Goal: Task Accomplishment & Management: Manage account settings

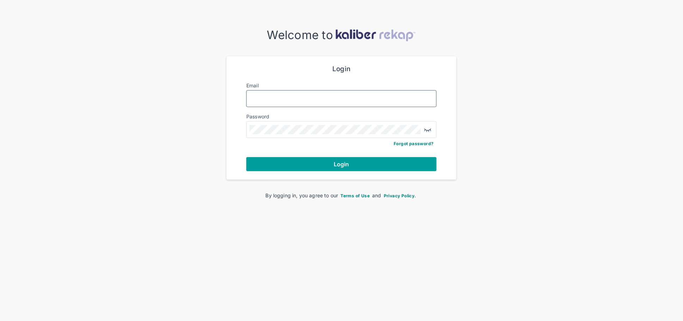
type input "**********"
click at [337, 167] on button "Login" at bounding box center [341, 164] width 190 height 14
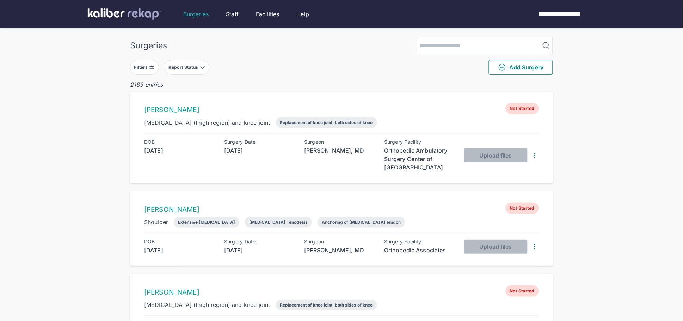
drag, startPoint x: 136, startPoint y: 66, endPoint x: 143, endPoint y: 69, distance: 7.6
click at [141, 66] on div "Filters" at bounding box center [141, 67] width 15 height 6
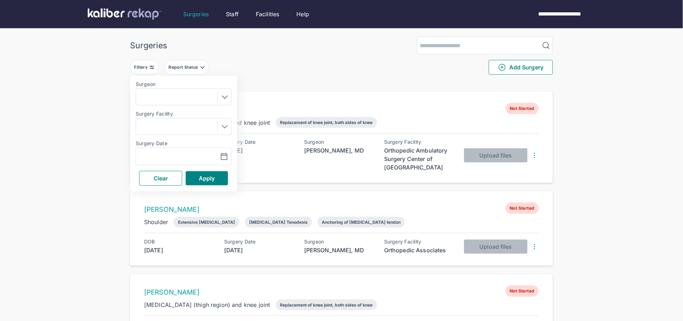
click at [178, 150] on div "Navigate forward to interact with the calendar and select a date. Press the que…" at bounding box center [184, 157] width 96 height 18
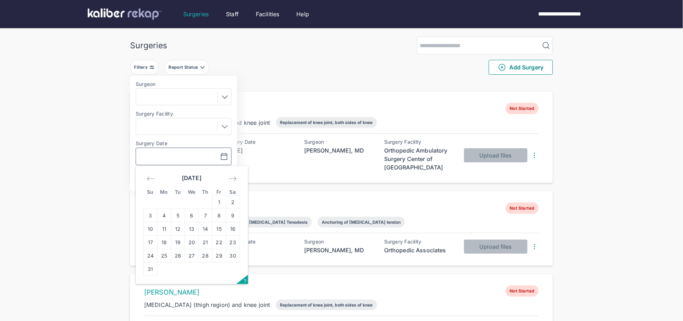
click at [180, 156] on input "text" at bounding box center [159, 156] width 41 height 8
click at [216, 225] on td "15" at bounding box center [220, 228] width 14 height 13
type input "**********"
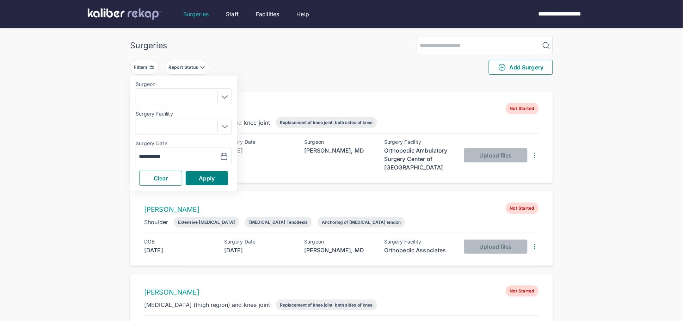
click at [209, 171] on div "Clear Apply" at bounding box center [184, 178] width 96 height 15
click at [208, 179] on span "Apply" at bounding box center [207, 178] width 16 height 7
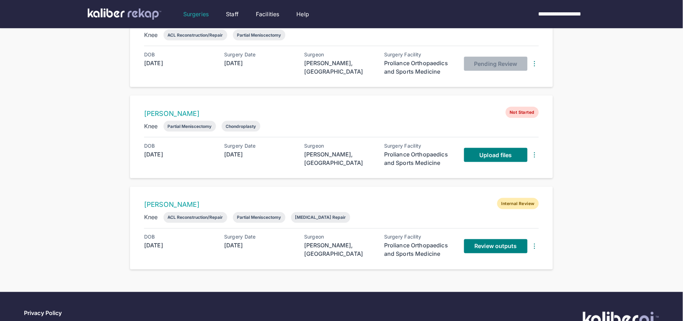
scroll to position [214, 0]
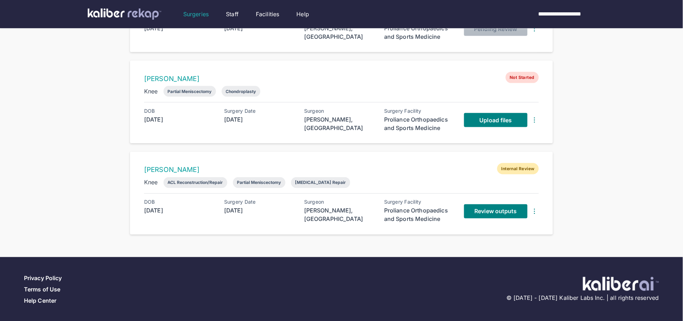
click at [371, 166] on div "[PERSON_NAME]" at bounding box center [262, 170] width 237 height 8
click at [476, 118] on link "Upload files" at bounding box center [495, 120] width 63 height 14
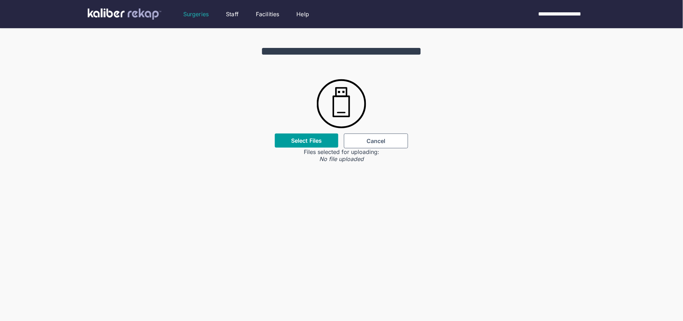
click at [316, 145] on div "Select Files" at bounding box center [306, 141] width 63 height 14
click at [314, 142] on label "Select Files" at bounding box center [306, 140] width 31 height 7
click at [0, 0] on input "Select Files" at bounding box center [0, 0] width 0 height 0
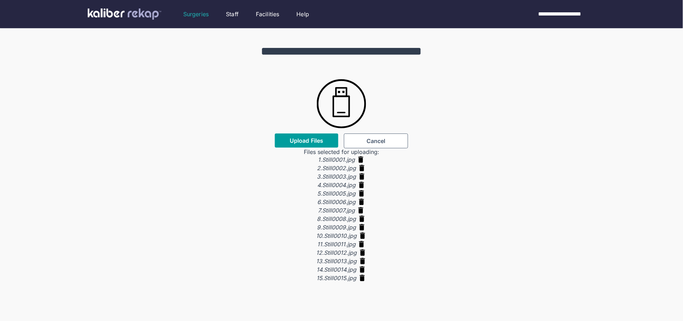
click at [311, 144] on button "Upload Files" at bounding box center [306, 141] width 63 height 14
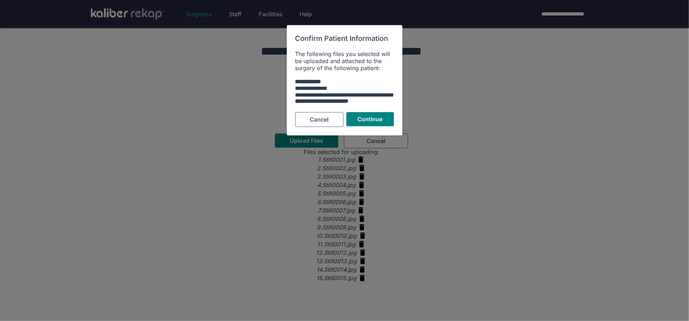
click at [384, 104] on div "**********" at bounding box center [344, 102] width 99 height 7
click at [379, 117] on span "Continue" at bounding box center [369, 119] width 25 height 7
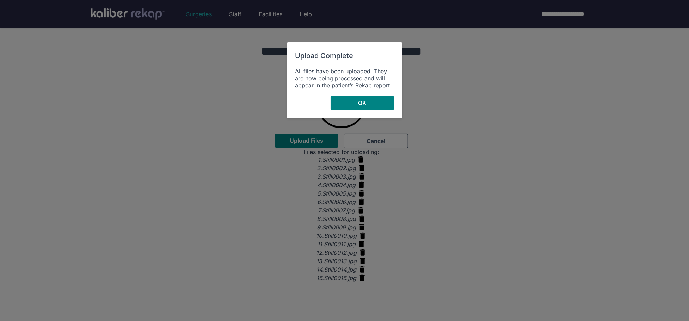
click at [363, 108] on button "OK" at bounding box center [362, 103] width 63 height 14
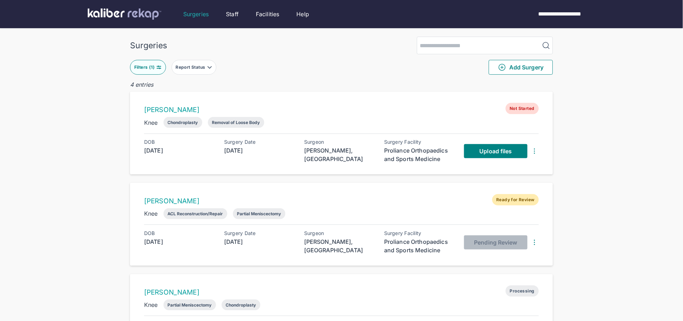
click at [328, 101] on div "RAJAT ARYA Not Started Knee Chondroplasty Removal of Loose Body DOB 1980-05-13 …" at bounding box center [341, 133] width 423 height 83
click at [477, 151] on link "Upload files" at bounding box center [495, 151] width 63 height 14
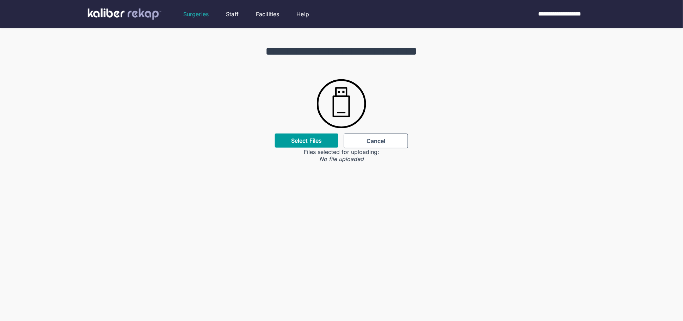
click at [290, 142] on div "Select Files" at bounding box center [306, 141] width 63 height 14
click at [295, 139] on label "Select Files" at bounding box center [306, 140] width 31 height 7
click at [0, 0] on input "Select Files" at bounding box center [0, 0] width 0 height 0
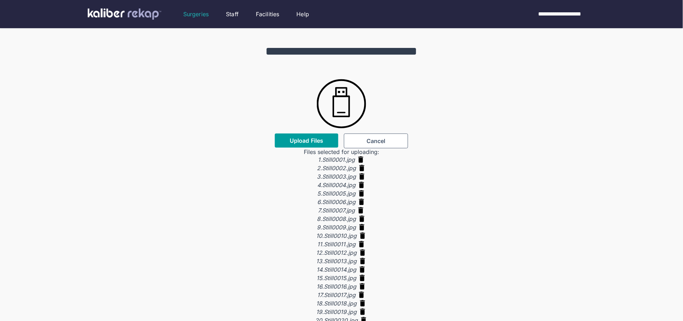
click at [324, 143] on button "Upload Files" at bounding box center [306, 141] width 63 height 14
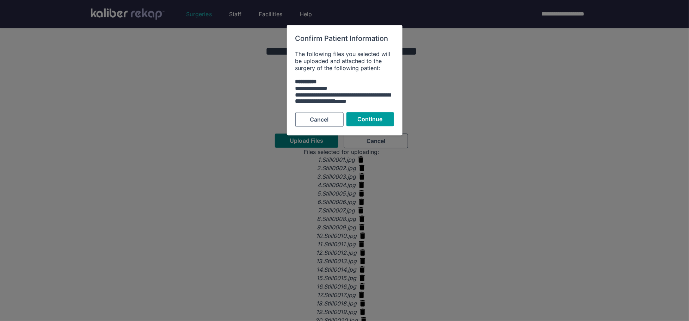
click at [383, 116] on button "Continue" at bounding box center [370, 119] width 48 height 14
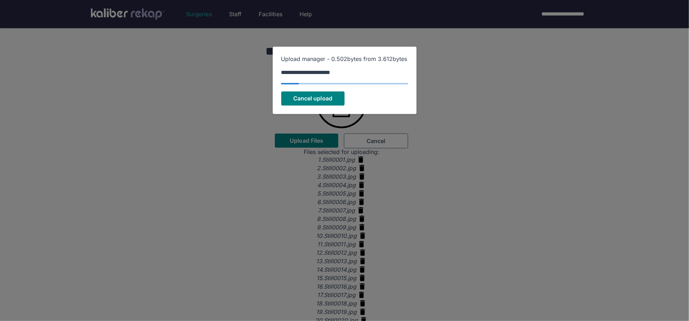
click at [376, 84] on span at bounding box center [344, 83] width 127 height 1
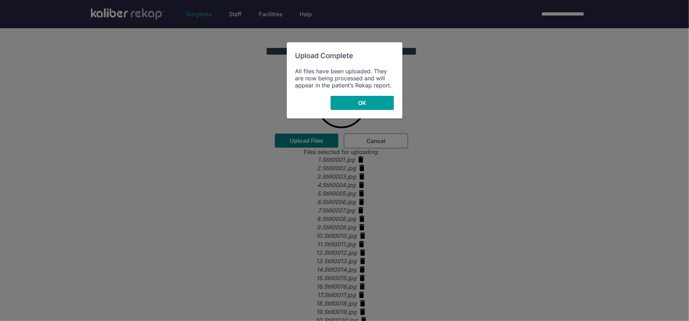
click at [371, 104] on button "OK" at bounding box center [362, 103] width 63 height 14
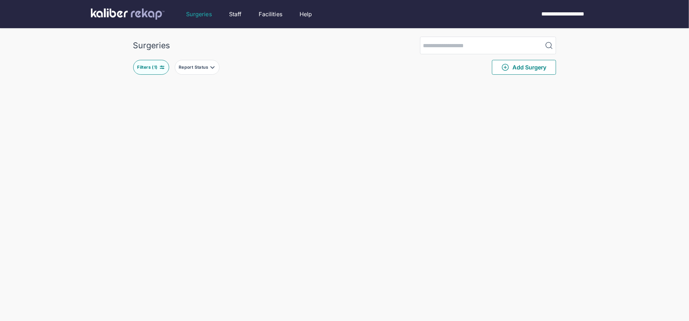
click at [371, 104] on div "Surgeries Filters ( 1 ) Report Status Add Surgery Delete Surgery? The following…" at bounding box center [344, 253] width 689 height 506
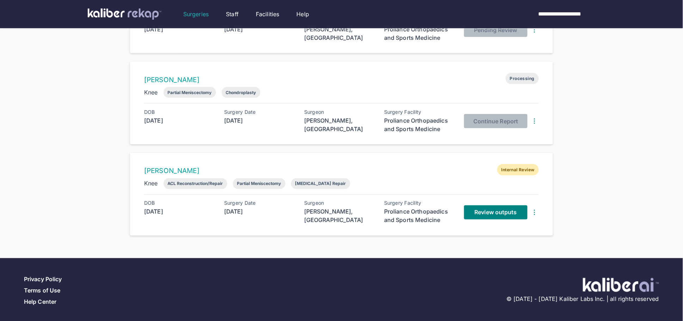
scroll to position [214, 0]
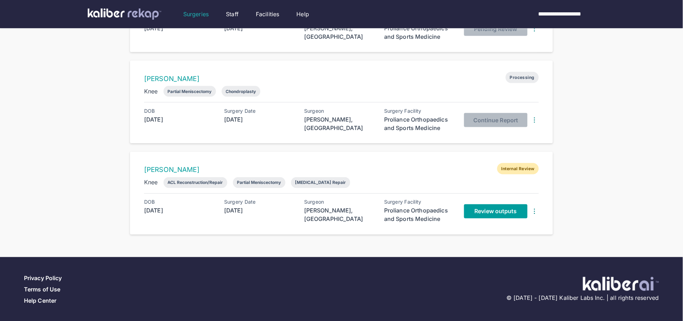
click at [500, 211] on span "Review outputs" at bounding box center [496, 211] width 42 height 7
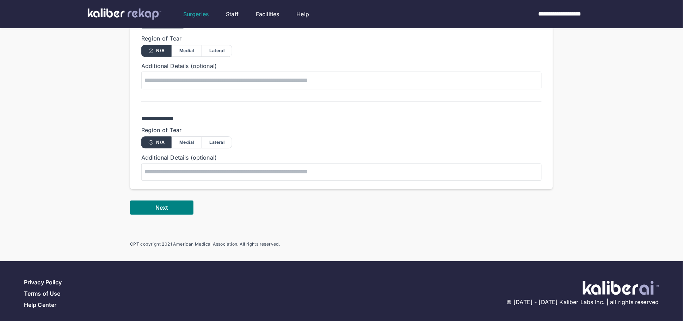
scroll to position [506, 0]
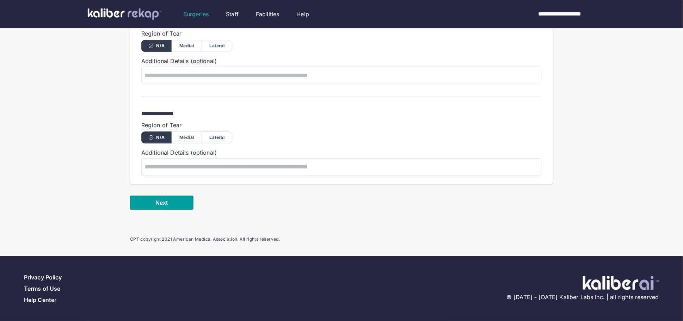
click at [181, 205] on button "Next" at bounding box center [161, 203] width 63 height 14
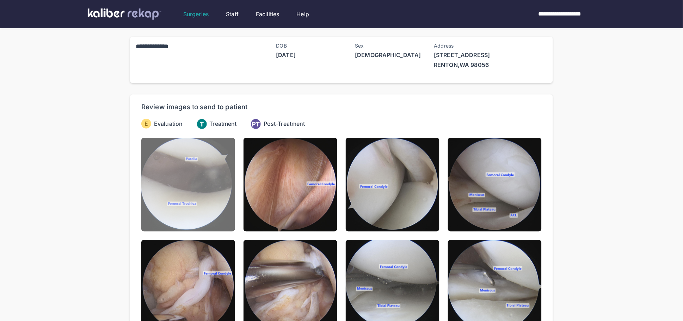
click at [196, 199] on img at bounding box center [188, 185] width 94 height 94
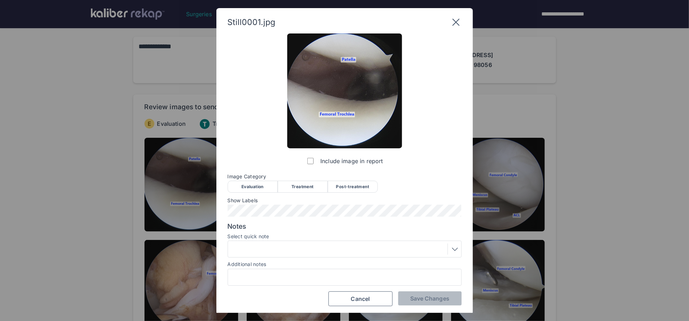
click at [257, 187] on div "Evaluation" at bounding box center [253, 187] width 50 height 12
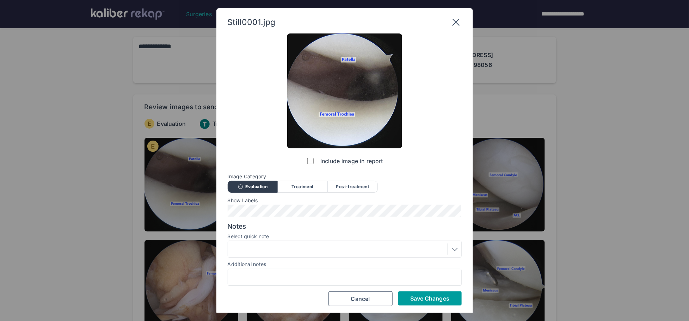
click at [430, 300] on span "Save Changes" at bounding box center [429, 298] width 39 height 7
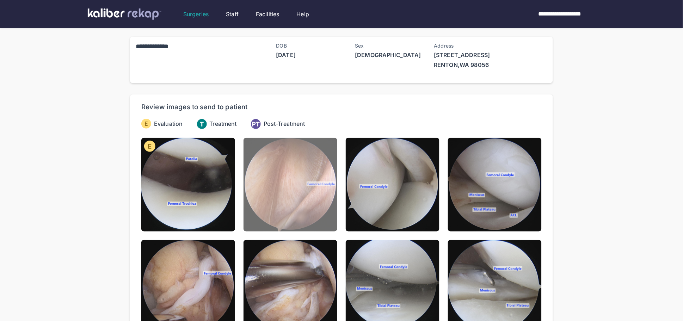
click at [326, 194] on img at bounding box center [291, 185] width 94 height 94
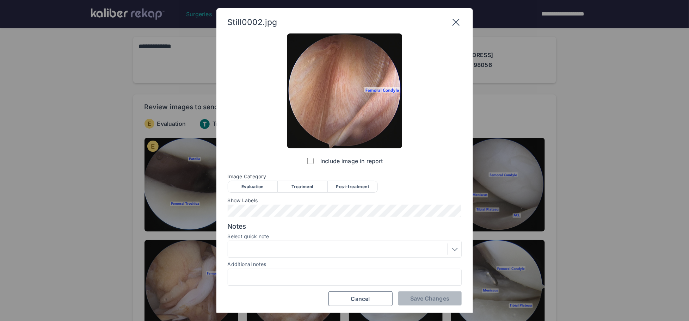
click at [244, 184] on div "Evaluation" at bounding box center [253, 187] width 50 height 12
drag, startPoint x: 257, startPoint y: 238, endPoint x: 258, endPoint y: 242, distance: 4.4
click at [257, 239] on div "Select quick note" at bounding box center [345, 237] width 234 height 7
click at [259, 245] on div at bounding box center [344, 249] width 229 height 11
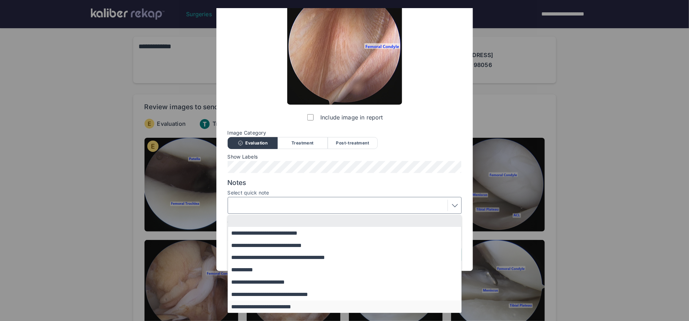
click at [258, 303] on button "**********" at bounding box center [348, 307] width 240 height 12
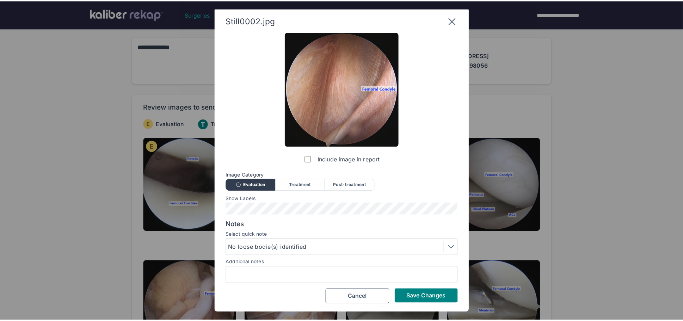
scroll to position [1, 0]
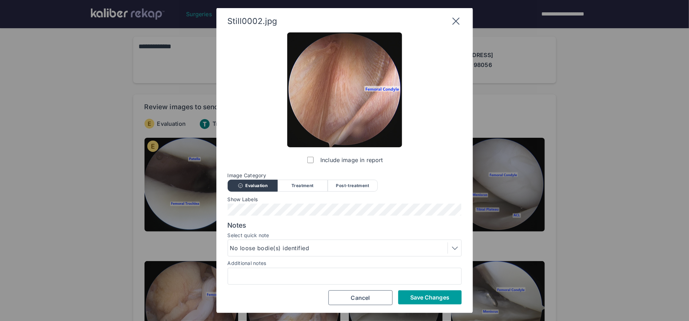
click at [436, 295] on span "Save Changes" at bounding box center [429, 297] width 39 height 7
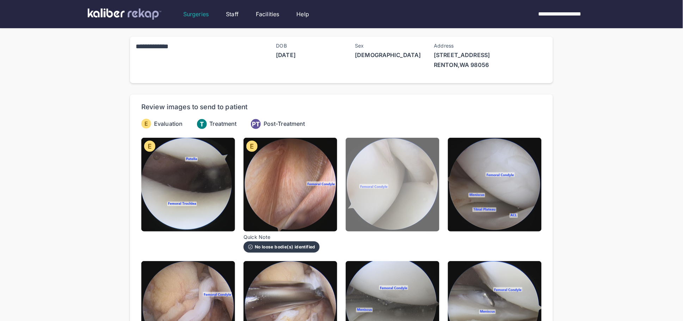
click at [422, 204] on img at bounding box center [393, 185] width 94 height 94
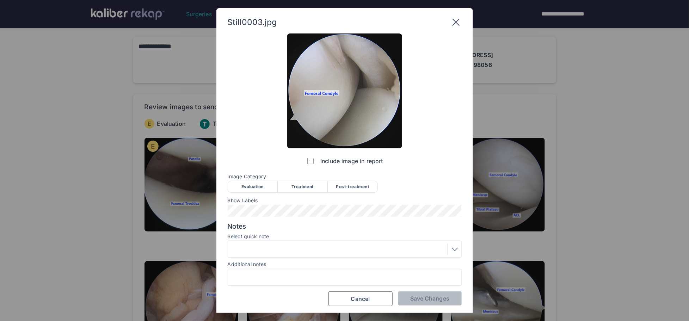
click at [240, 182] on div "Evaluation" at bounding box center [253, 187] width 50 height 12
drag, startPoint x: 419, startPoint y: 295, endPoint x: 455, endPoint y: 250, distance: 57.6
click at [419, 295] on span "Save Changes" at bounding box center [429, 298] width 39 height 7
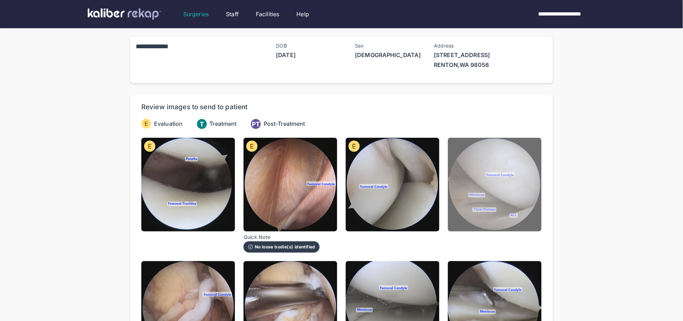
click at [479, 201] on img at bounding box center [495, 185] width 94 height 94
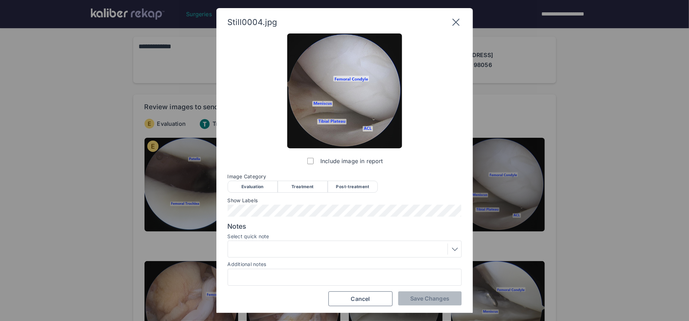
click at [252, 188] on div "Evaluation" at bounding box center [253, 187] width 50 height 12
click at [437, 300] on span "Save Changes" at bounding box center [429, 298] width 39 height 7
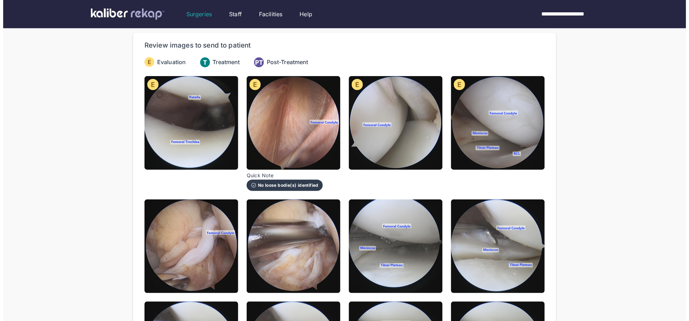
scroll to position [67, 0]
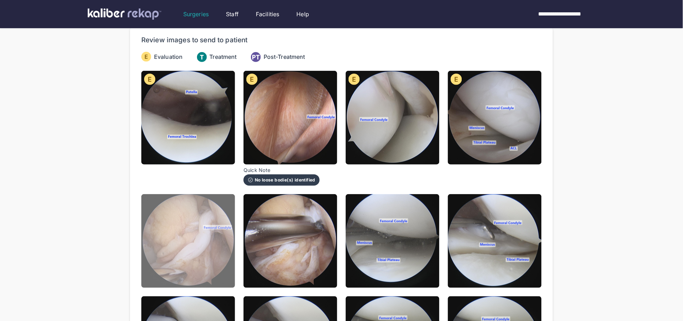
click at [218, 239] on img at bounding box center [188, 241] width 94 height 94
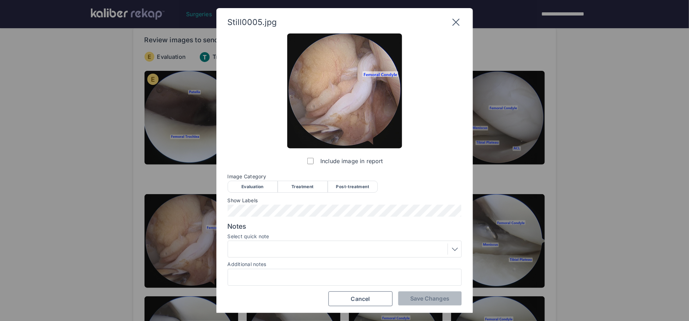
click at [296, 186] on div "Treatment" at bounding box center [303, 187] width 50 height 12
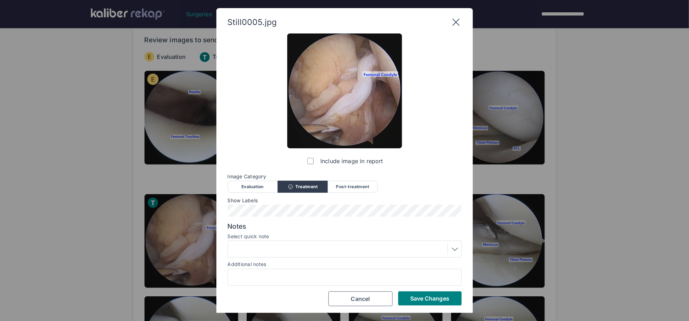
click at [293, 252] on div at bounding box center [344, 249] width 229 height 11
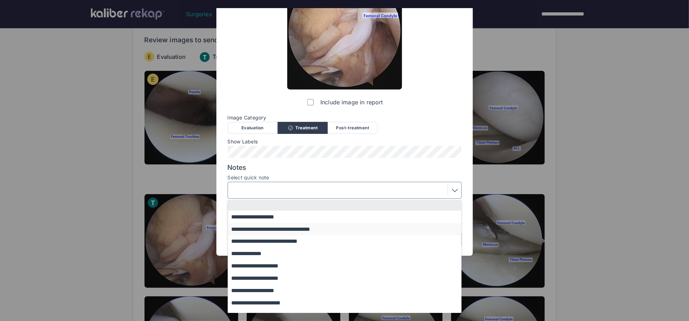
scroll to position [1, 0]
drag, startPoint x: 274, startPoint y: 242, endPoint x: 278, endPoint y: 227, distance: 15.2
click at [274, 242] on button "**********" at bounding box center [348, 242] width 240 height 12
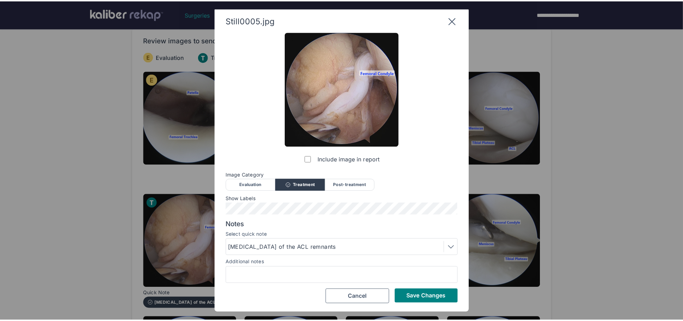
scroll to position [1, 0]
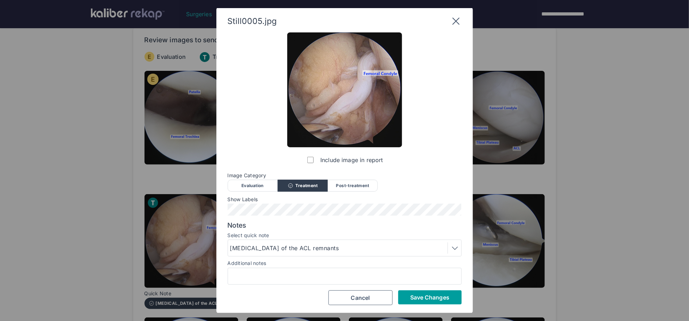
click at [419, 300] on span "Save Changes" at bounding box center [429, 297] width 39 height 7
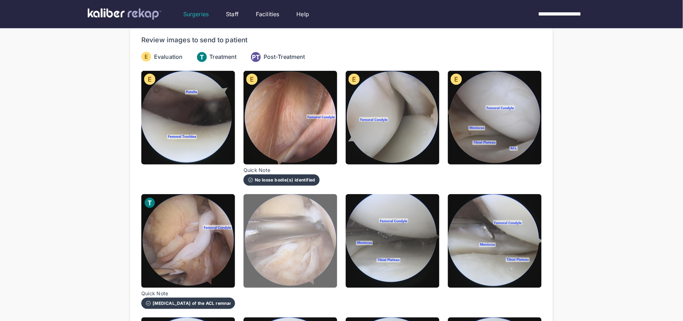
click at [304, 226] on img at bounding box center [291, 241] width 94 height 94
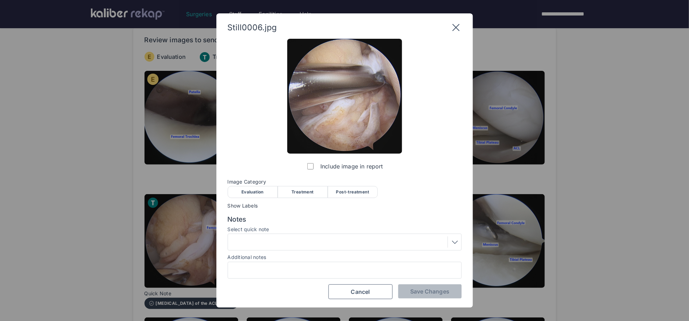
click at [297, 190] on div "Treatment" at bounding box center [303, 192] width 50 height 12
click at [414, 287] on button "Save Changes" at bounding box center [429, 291] width 63 height 14
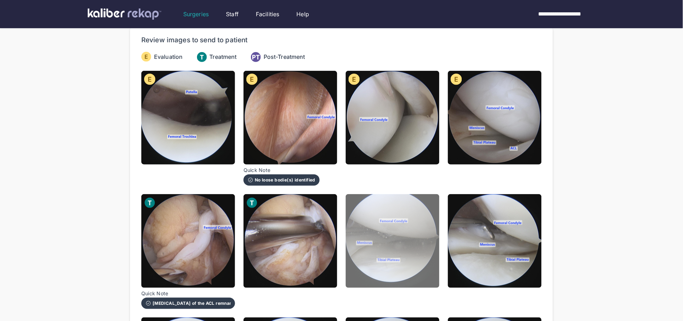
click at [403, 248] on img at bounding box center [393, 241] width 94 height 94
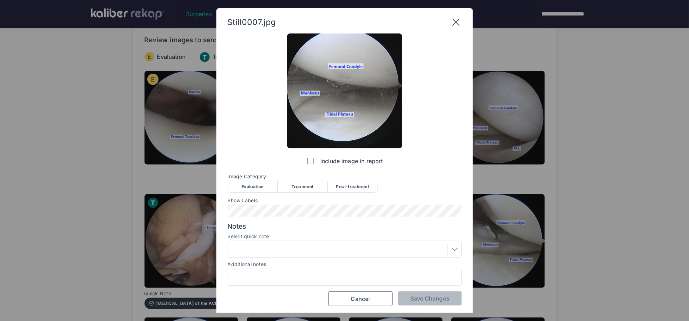
click at [246, 177] on span "Image Category" at bounding box center [345, 177] width 234 height 6
click at [247, 179] on div "Image Category Evaluation Treatment Post-treatment Evaluation Treatment Post-tr…" at bounding box center [345, 183] width 234 height 18
click at [250, 189] on div "Evaluation" at bounding box center [253, 187] width 50 height 12
click at [425, 298] on span "Save Changes" at bounding box center [429, 298] width 39 height 7
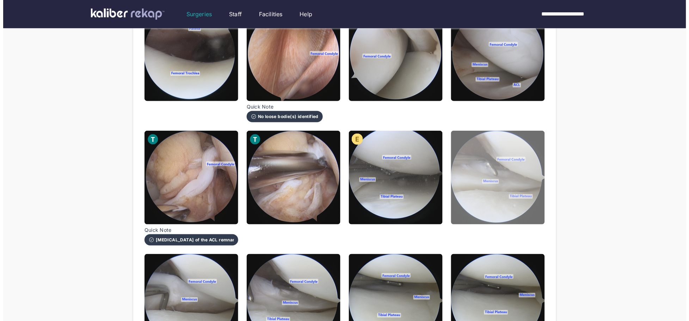
scroll to position [132, 0]
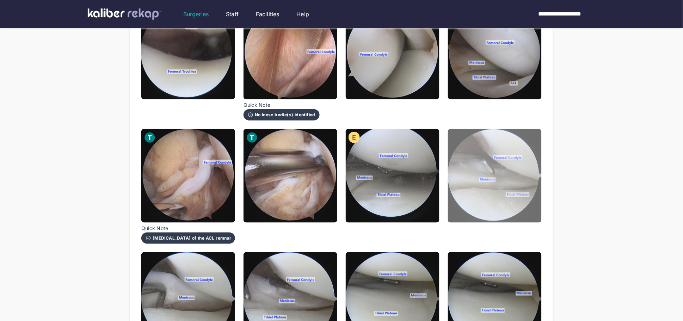
click at [500, 148] on img at bounding box center [495, 176] width 94 height 94
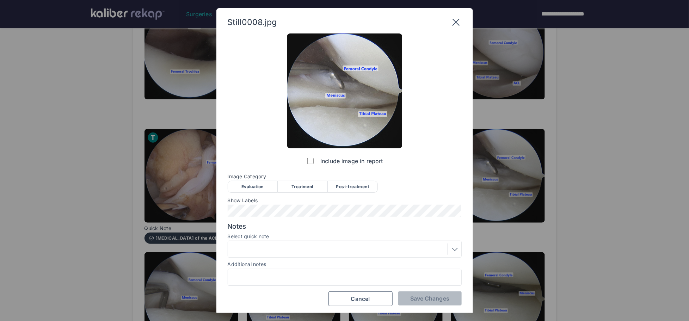
click at [264, 187] on div "Evaluation" at bounding box center [253, 187] width 50 height 12
click at [286, 253] on div at bounding box center [344, 249] width 229 height 11
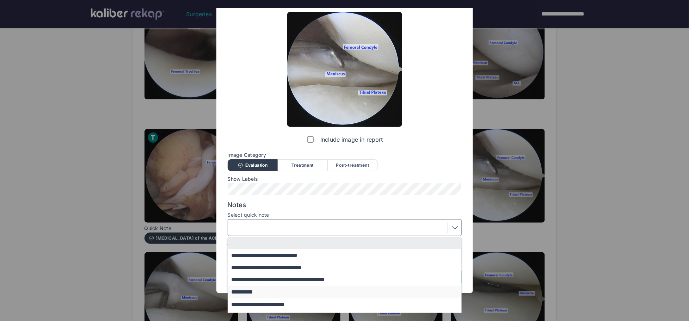
scroll to position [44, 0]
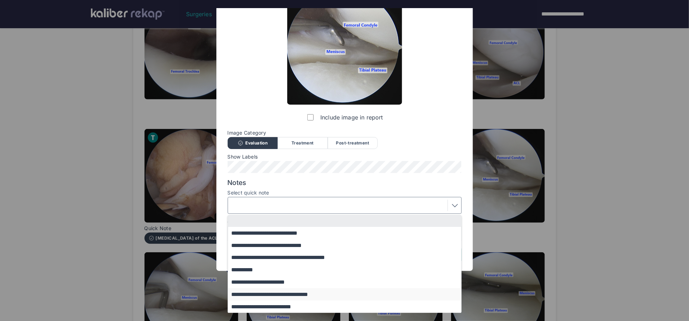
click at [275, 297] on button "**********" at bounding box center [348, 294] width 240 height 12
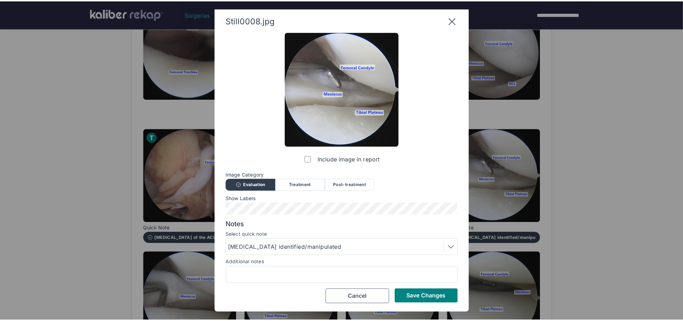
scroll to position [1, 0]
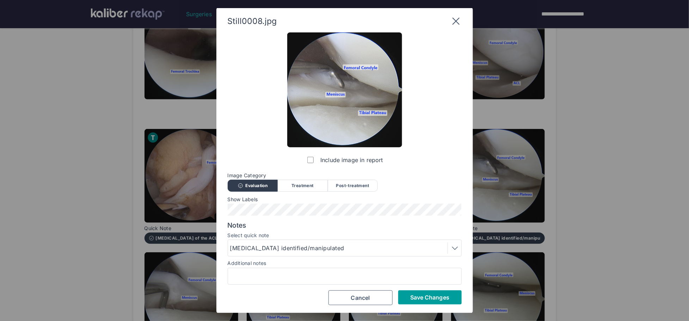
click at [413, 294] on span "Save Changes" at bounding box center [429, 297] width 39 height 7
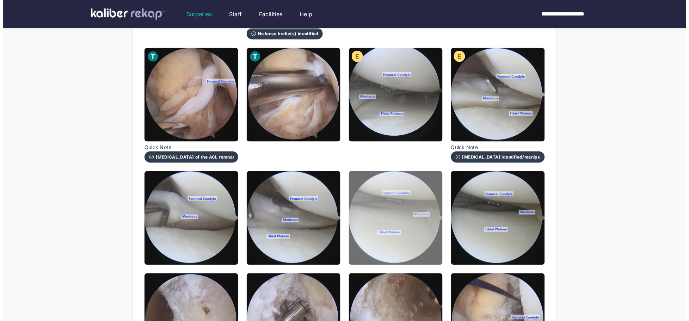
scroll to position [283, 0]
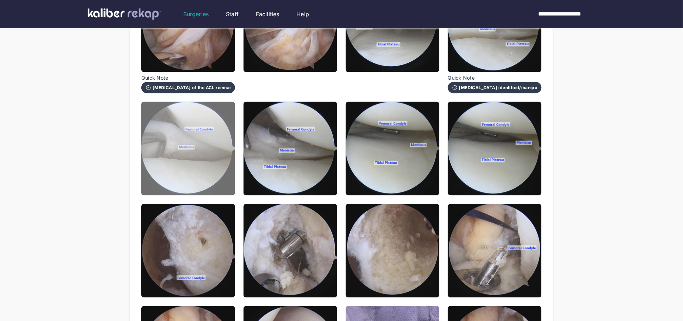
click at [202, 143] on img at bounding box center [188, 149] width 94 height 94
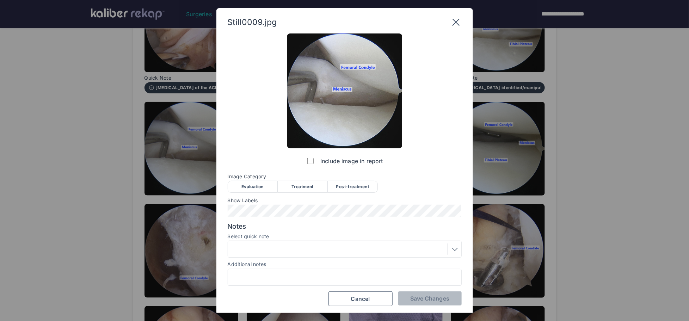
click at [257, 177] on span "Image Category" at bounding box center [345, 177] width 234 height 6
click at [258, 181] on div "Evaluation" at bounding box center [253, 187] width 50 height 12
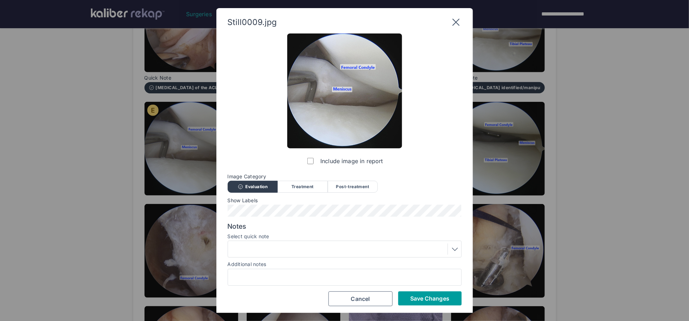
click at [418, 303] on button "Save Changes" at bounding box center [429, 298] width 63 height 14
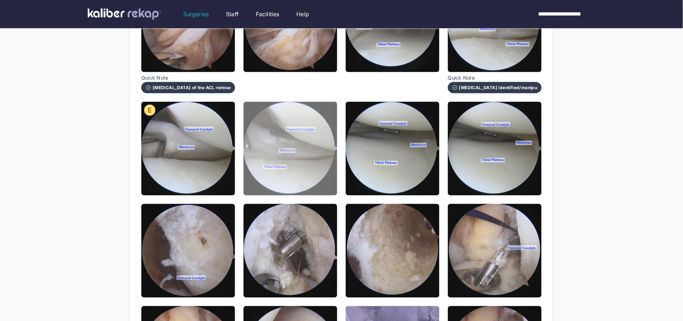
click at [266, 160] on img at bounding box center [291, 149] width 94 height 94
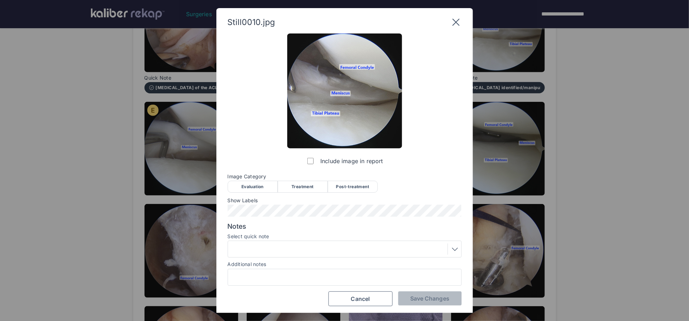
click at [255, 183] on div "Evaluation" at bounding box center [253, 187] width 50 height 12
click at [425, 302] on button "Save Changes" at bounding box center [429, 298] width 63 height 14
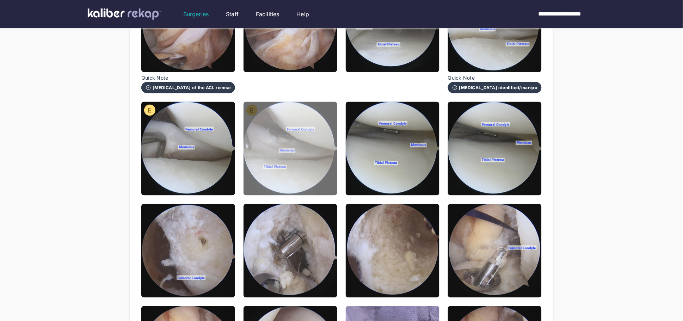
click at [311, 164] on img at bounding box center [291, 149] width 94 height 94
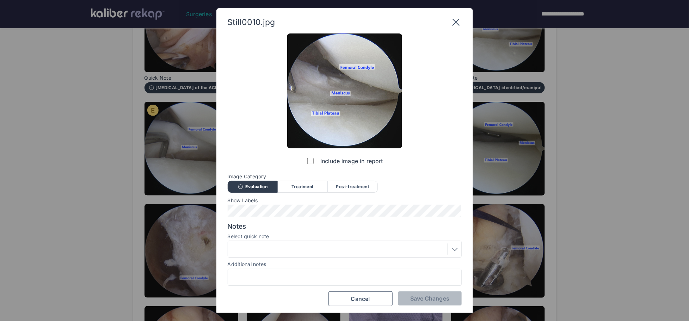
click at [281, 246] on div at bounding box center [344, 249] width 229 height 11
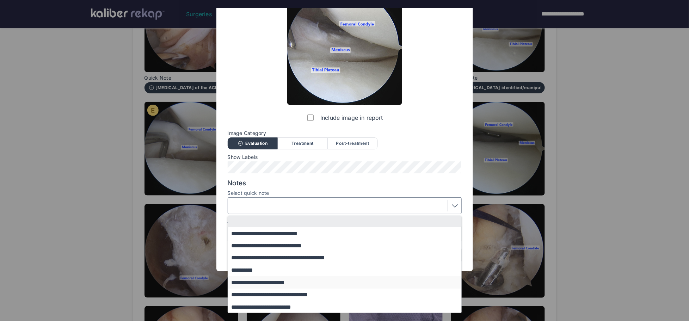
scroll to position [44, 0]
click at [271, 258] on button "**********" at bounding box center [348, 258] width 240 height 12
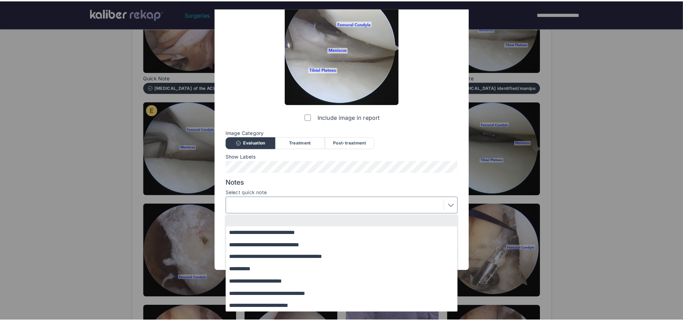
scroll to position [1, 0]
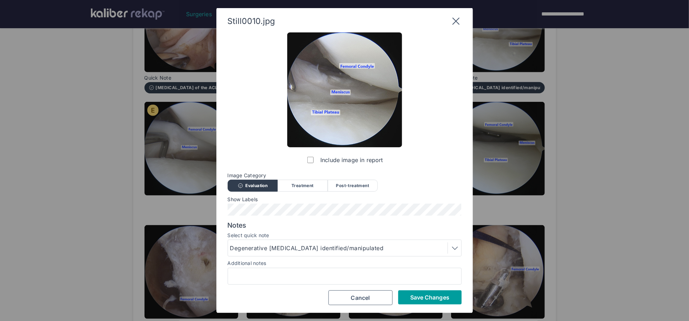
click at [417, 290] on button "Save Changes" at bounding box center [429, 297] width 63 height 14
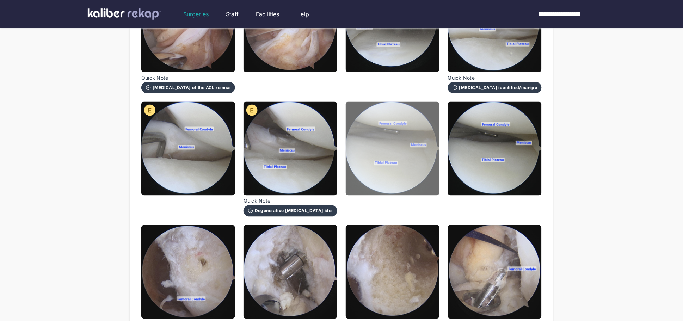
click at [392, 165] on img at bounding box center [393, 149] width 94 height 94
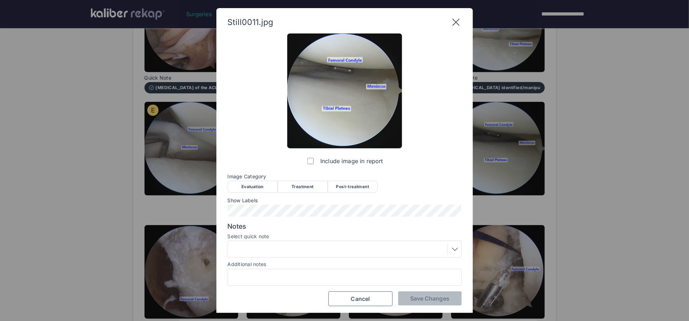
drag, startPoint x: 231, startPoint y: 190, endPoint x: 235, endPoint y: 188, distance: 4.7
click at [231, 190] on div "Evaluation" at bounding box center [253, 187] width 50 height 12
click at [415, 290] on div "Include image in report Image Category Evaluation Treatment Post-treatment Eval…" at bounding box center [345, 169] width 234 height 273
click at [417, 298] on span "Save Changes" at bounding box center [429, 298] width 39 height 7
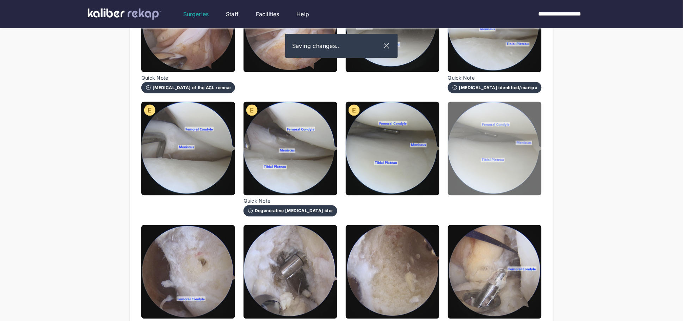
click at [500, 147] on img at bounding box center [495, 149] width 94 height 94
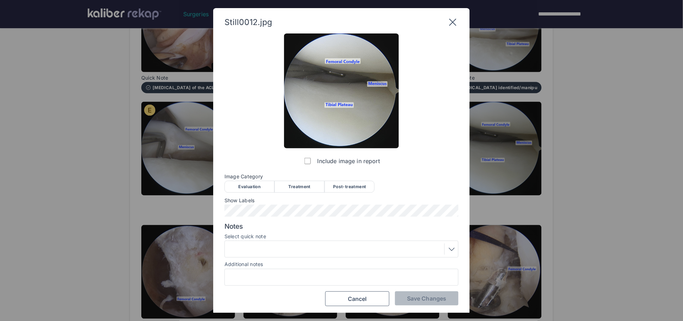
drag, startPoint x: 246, startPoint y: 185, endPoint x: 338, endPoint y: 224, distance: 100.0
click at [246, 185] on div "Evaluation" at bounding box center [250, 187] width 50 height 12
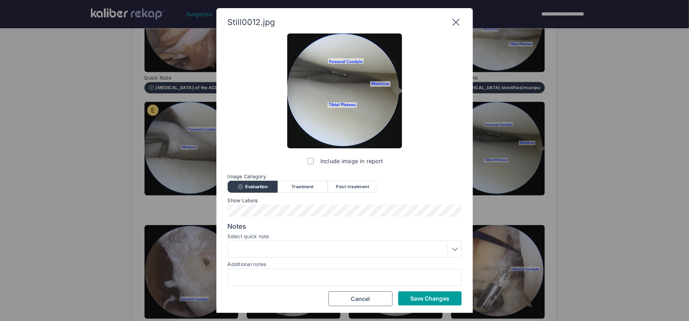
click at [420, 299] on span "Save Changes" at bounding box center [429, 298] width 39 height 7
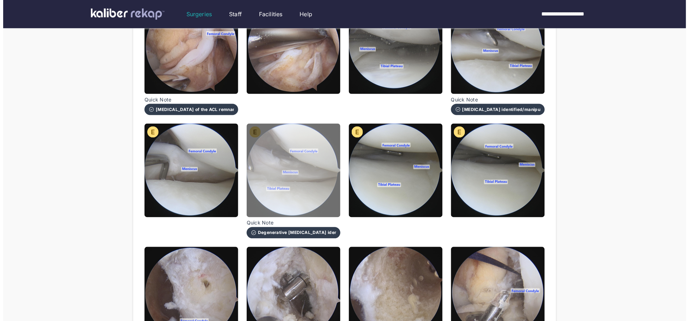
scroll to position [260, 0]
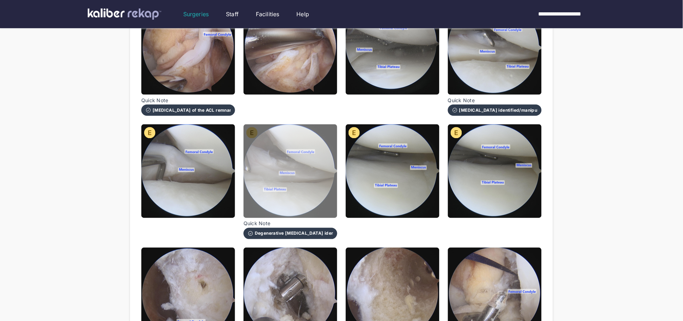
click at [271, 176] on img at bounding box center [291, 171] width 94 height 94
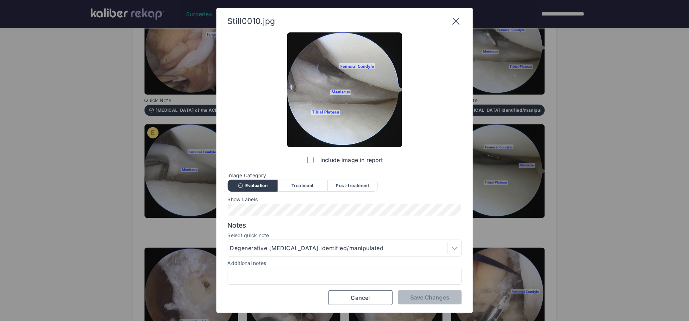
click at [302, 253] on div "Degenerative meniscus identified/manipulated" at bounding box center [344, 247] width 229 height 11
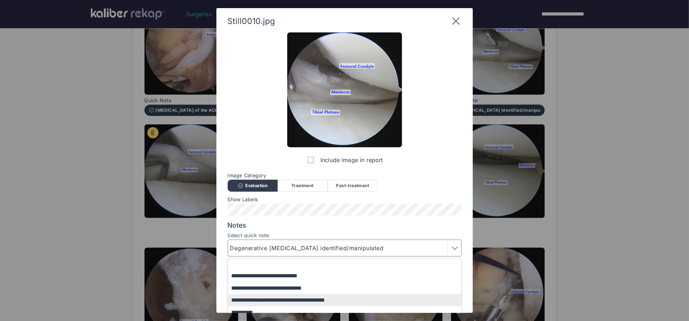
click at [302, 248] on div "Degenerative meniscus identified/manipulated" at bounding box center [308, 248] width 156 height 8
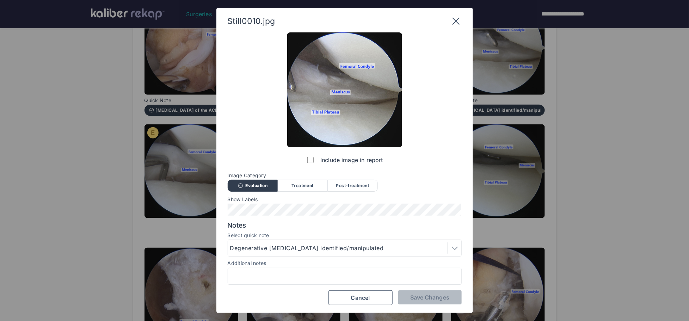
click at [301, 249] on div "Degenerative meniscus identified/manipulated" at bounding box center [308, 248] width 156 height 8
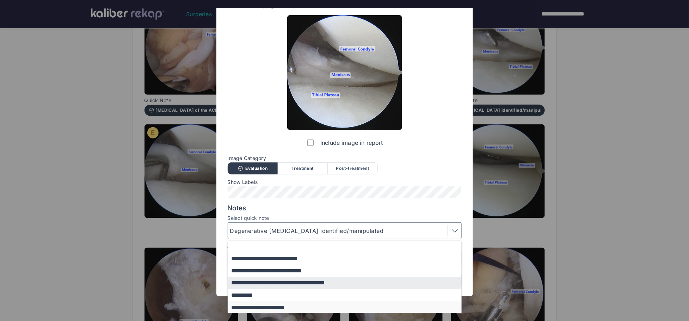
scroll to position [44, 0]
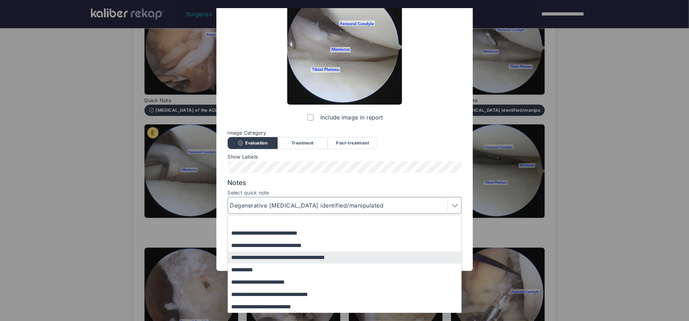
click at [281, 294] on button "**********" at bounding box center [348, 294] width 240 height 12
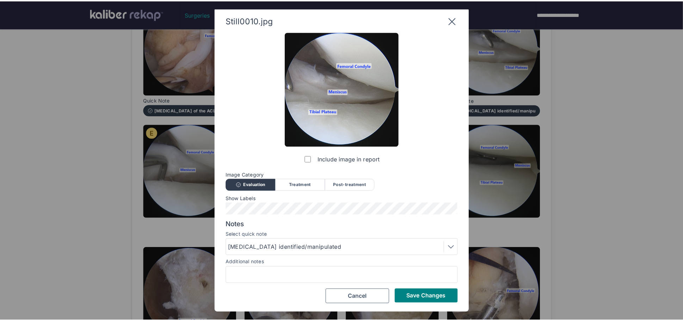
scroll to position [1, 0]
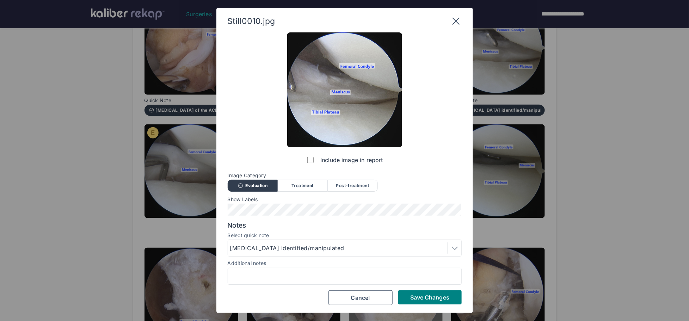
click at [435, 290] on button "Save Changes" at bounding box center [429, 297] width 63 height 14
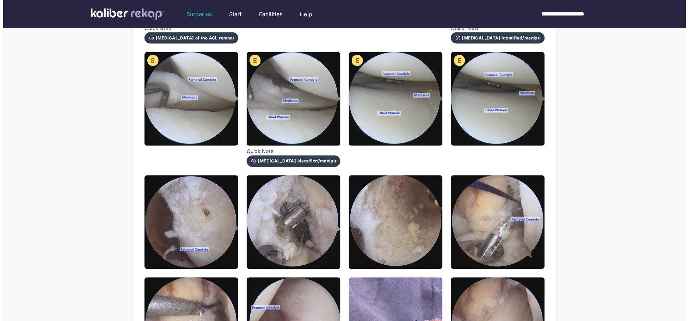
scroll to position [340, 0]
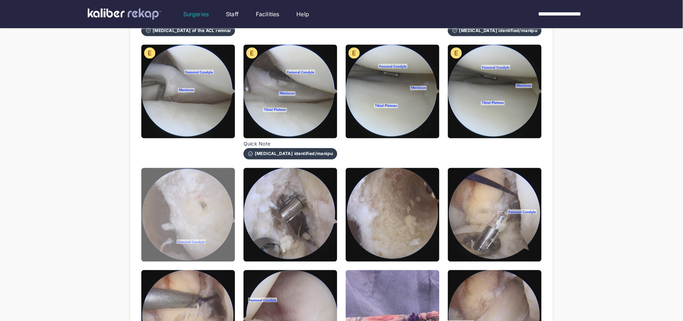
click at [210, 210] on img at bounding box center [188, 215] width 94 height 94
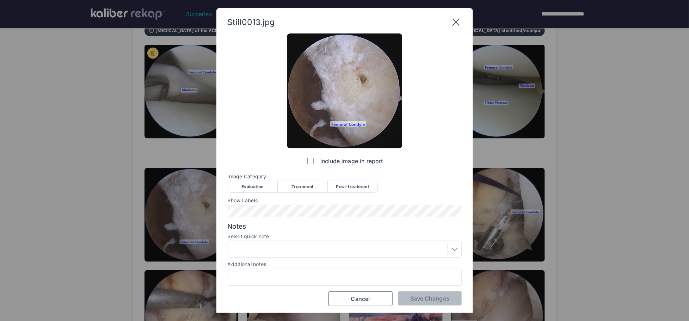
click at [319, 188] on div "Treatment" at bounding box center [303, 187] width 50 height 12
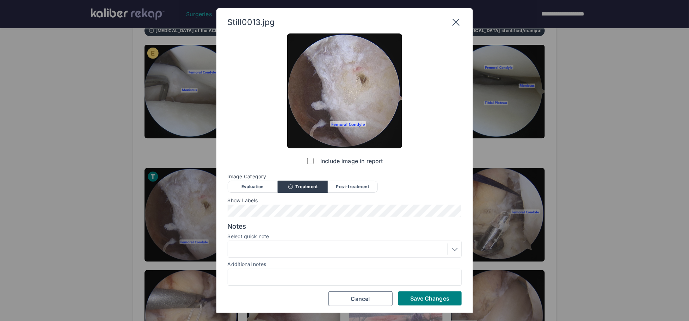
click at [411, 300] on span "Save Changes" at bounding box center [429, 298] width 39 height 7
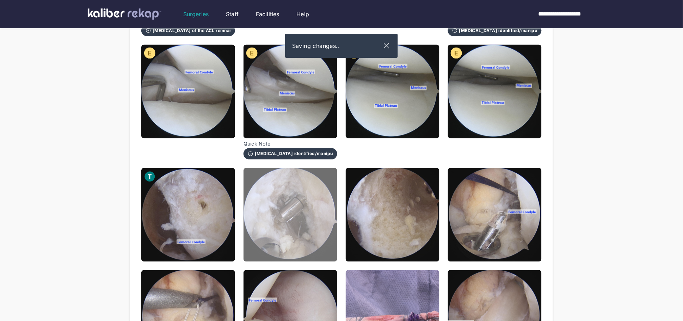
click at [297, 223] on img at bounding box center [291, 215] width 94 height 94
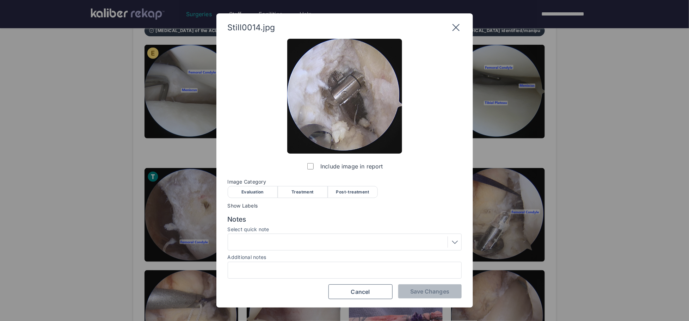
drag, startPoint x: 294, startPoint y: 185, endPoint x: 300, endPoint y: 193, distance: 9.7
click at [294, 185] on div "Image Category Evaluation Treatment Post-treatment Evaluation Treatment Post-tr…" at bounding box center [345, 188] width 234 height 18
click at [301, 191] on div "Treatment" at bounding box center [303, 192] width 50 height 12
click at [306, 244] on div at bounding box center [344, 241] width 229 height 11
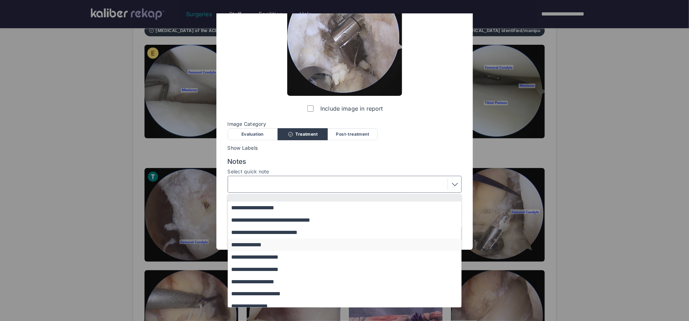
scroll to position [0, 0]
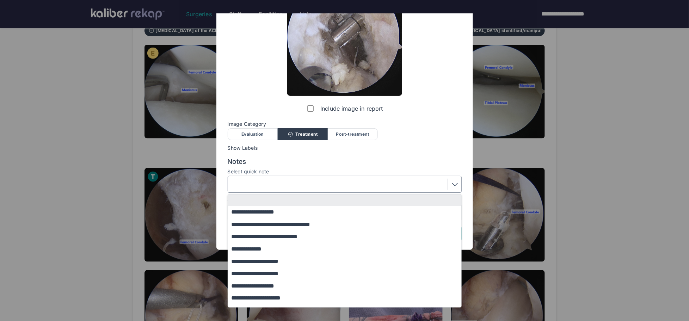
drag, startPoint x: 273, startPoint y: 223, endPoint x: 306, endPoint y: 235, distance: 34.8
click at [273, 223] on button "**********" at bounding box center [348, 224] width 240 height 12
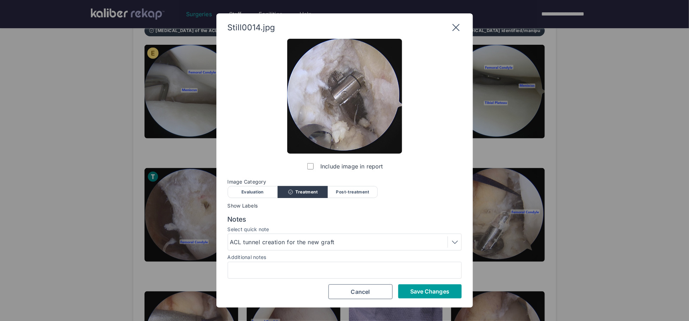
click at [411, 288] on span "Save Changes" at bounding box center [429, 291] width 39 height 7
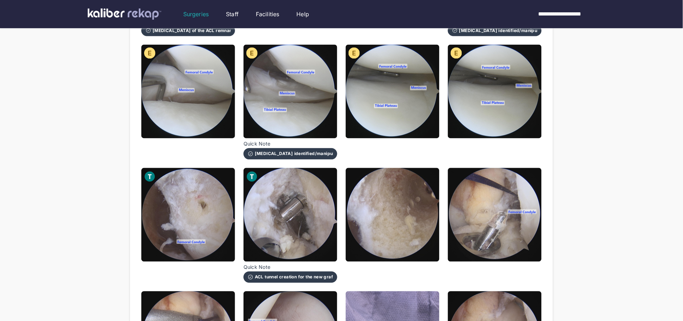
drag, startPoint x: 395, startPoint y: 230, endPoint x: 388, endPoint y: 232, distance: 6.5
click at [395, 230] on img at bounding box center [393, 215] width 94 height 94
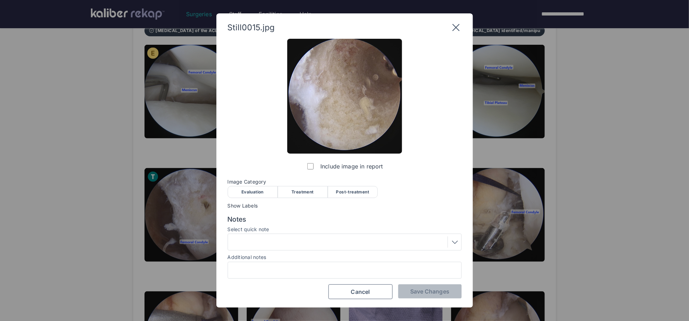
click at [295, 190] on div "Treatment" at bounding box center [303, 192] width 50 height 12
click at [426, 291] on span "Save Changes" at bounding box center [429, 291] width 39 height 7
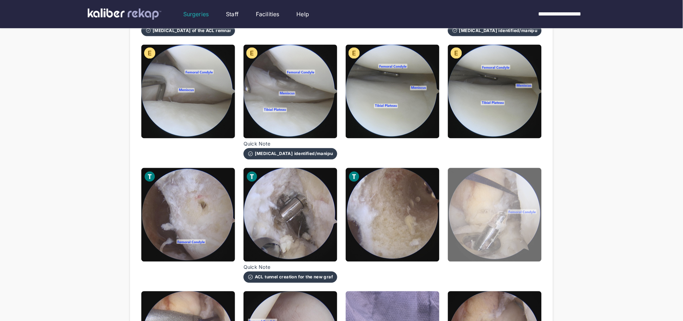
click at [475, 222] on img at bounding box center [495, 215] width 94 height 94
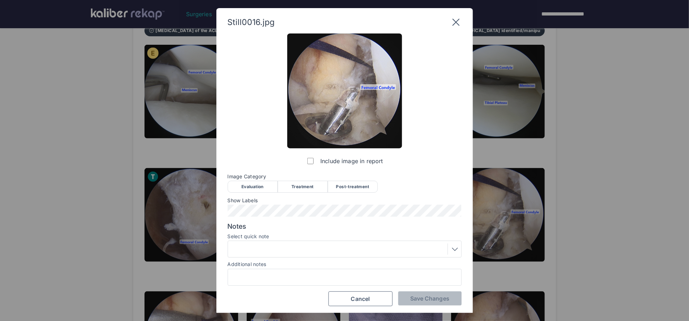
click at [309, 186] on div "Treatment" at bounding box center [303, 187] width 50 height 12
drag, startPoint x: 294, startPoint y: 266, endPoint x: 291, endPoint y: 252, distance: 14.4
click at [294, 266] on div "Additional notes" at bounding box center [345, 263] width 234 height 7
click at [291, 250] on div at bounding box center [344, 249] width 229 height 11
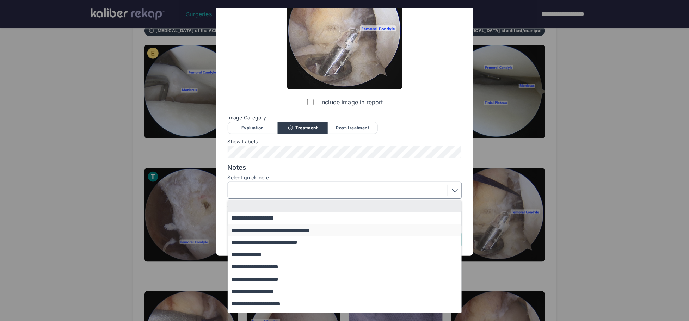
click at [260, 230] on button "**********" at bounding box center [348, 230] width 240 height 12
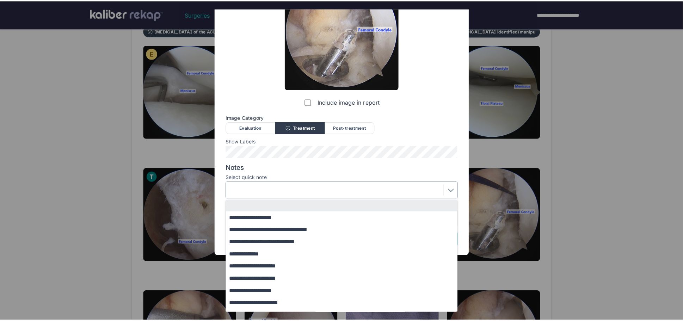
scroll to position [1, 0]
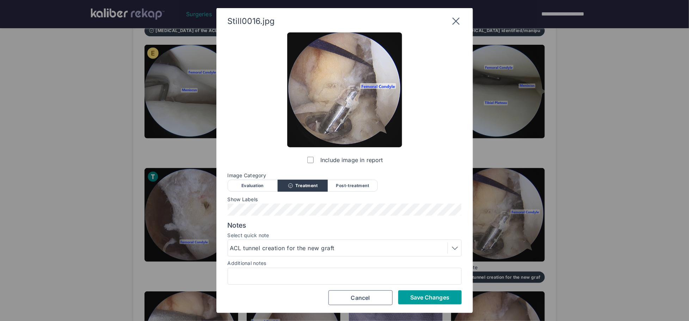
click at [408, 297] on button "Save Changes" at bounding box center [429, 297] width 63 height 14
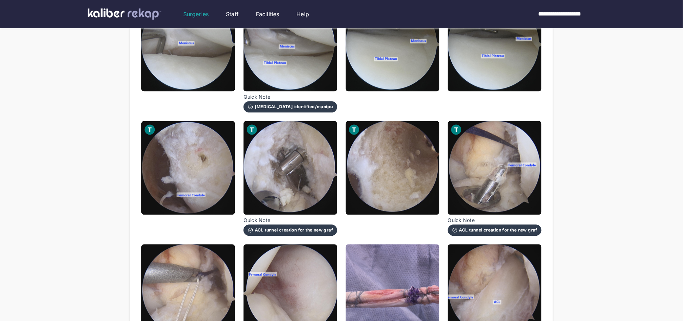
scroll to position [488, 0]
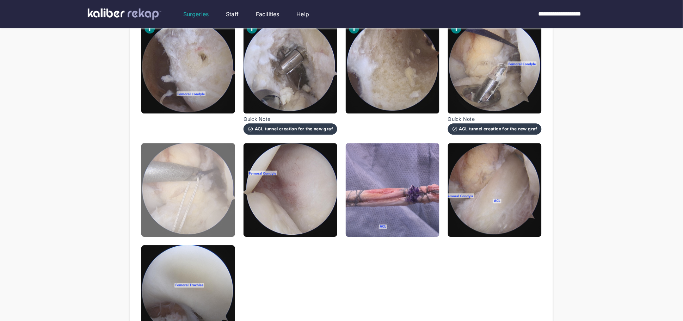
click at [167, 205] on img at bounding box center [188, 190] width 94 height 94
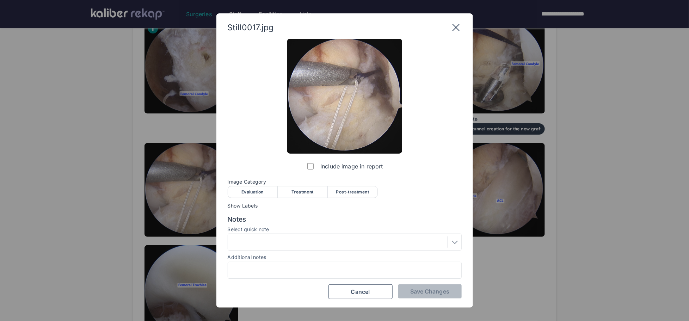
click at [285, 193] on div "Treatment" at bounding box center [303, 192] width 50 height 12
click at [428, 301] on div "Still0017.jpg Include image in report Image Category Evaluation Treatment Post-…" at bounding box center [344, 160] width 257 height 295
click at [315, 243] on div at bounding box center [344, 241] width 229 height 11
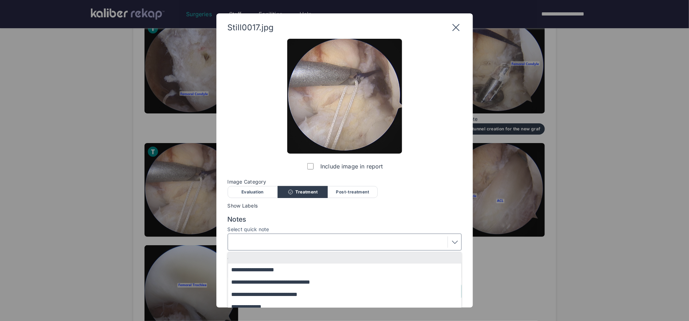
click at [363, 212] on div "**********" at bounding box center [345, 169] width 234 height 261
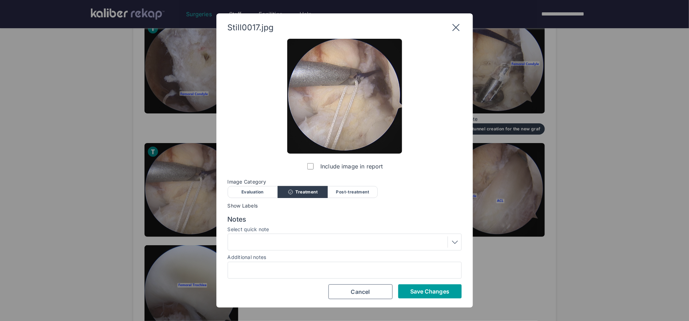
click at [422, 292] on span "Save Changes" at bounding box center [429, 291] width 39 height 7
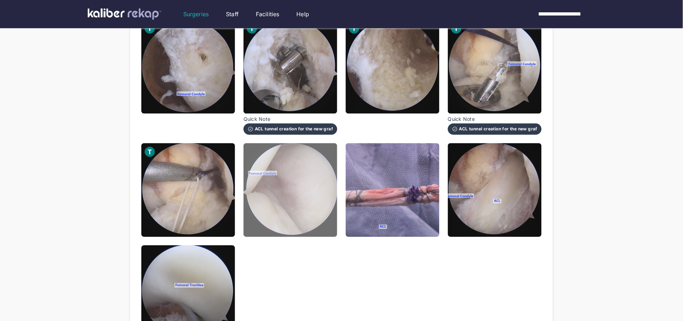
click at [276, 179] on img at bounding box center [291, 190] width 94 height 94
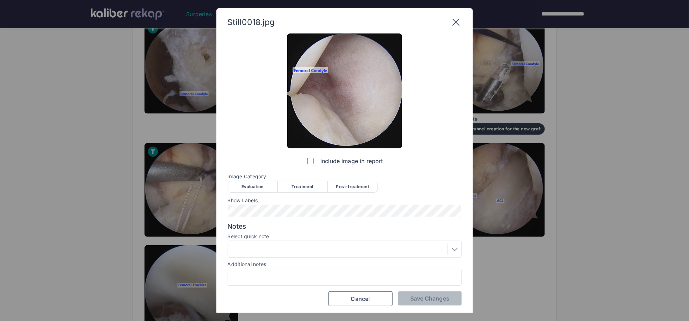
click at [455, 20] on icon at bounding box center [455, 22] width 11 height 11
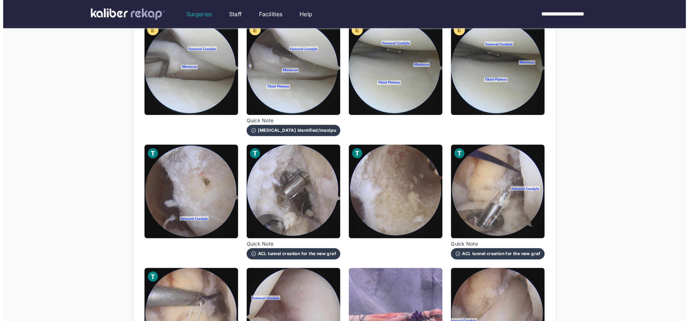
scroll to position [537, 0]
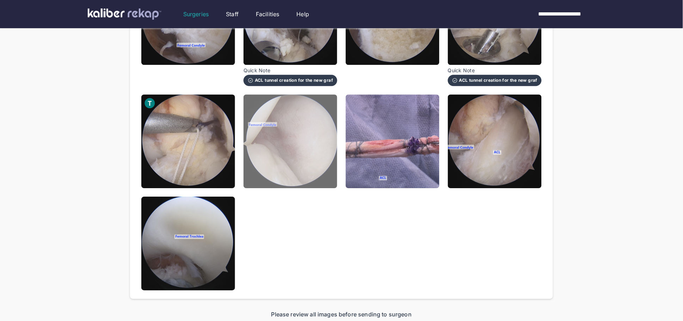
click at [324, 151] on img at bounding box center [291, 141] width 94 height 94
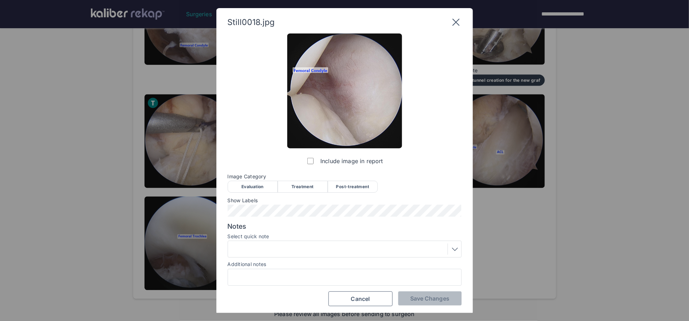
click at [266, 186] on div "Evaluation" at bounding box center [253, 187] width 50 height 12
click at [428, 304] on button "Save Changes" at bounding box center [429, 298] width 63 height 14
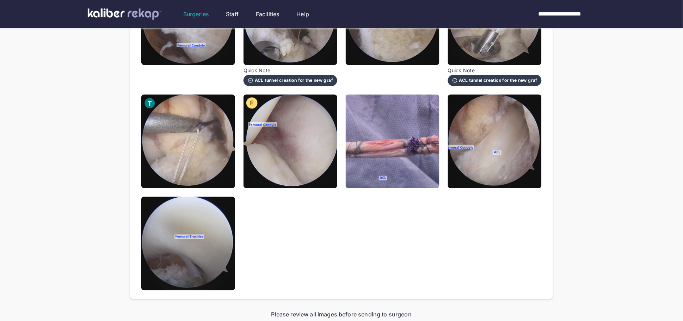
drag, startPoint x: 410, startPoint y: 161, endPoint x: 382, endPoint y: 178, distance: 32.2
click at [409, 161] on img at bounding box center [393, 141] width 94 height 94
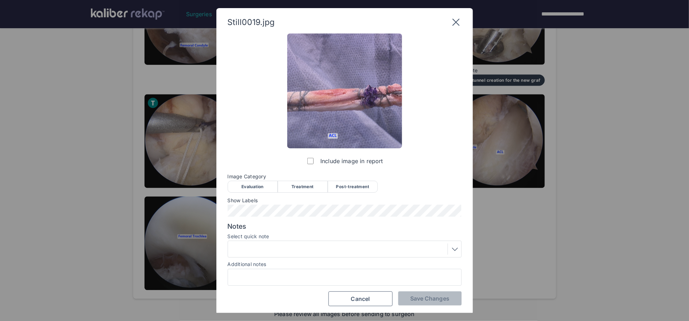
click at [356, 183] on div "Post-treatment" at bounding box center [353, 187] width 50 height 12
click at [434, 296] on span "Save Changes" at bounding box center [429, 298] width 39 height 7
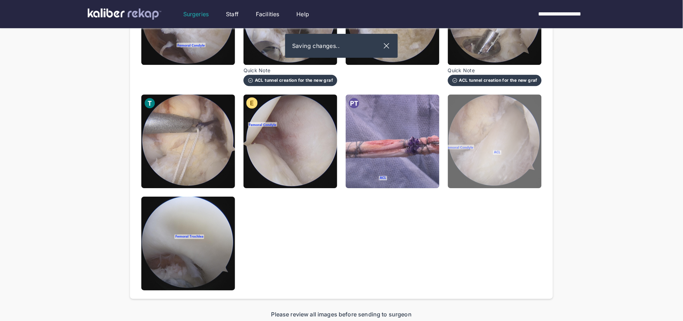
click at [484, 152] on img at bounding box center [495, 141] width 94 height 94
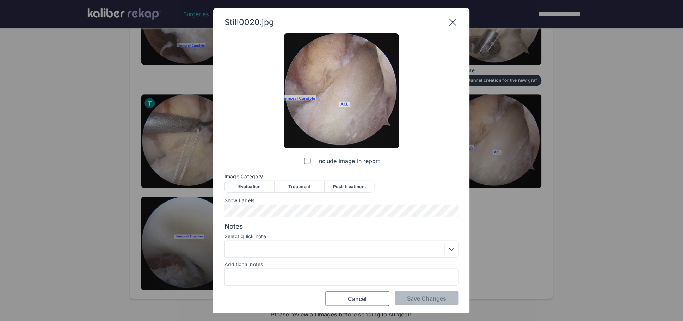
click at [342, 181] on div "Post-treatment" at bounding box center [350, 187] width 50 height 12
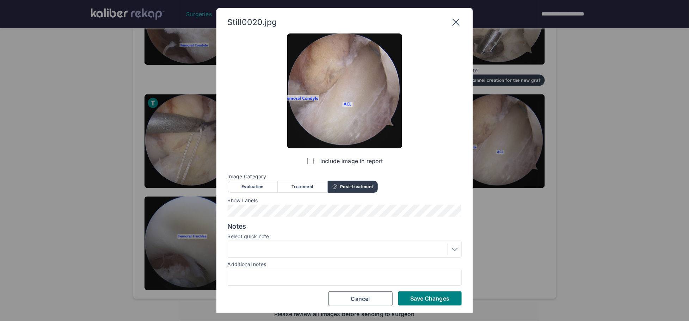
drag, startPoint x: 273, startPoint y: 253, endPoint x: 272, endPoint y: 250, distance: 3.9
click at [273, 253] on div at bounding box center [344, 249] width 229 height 11
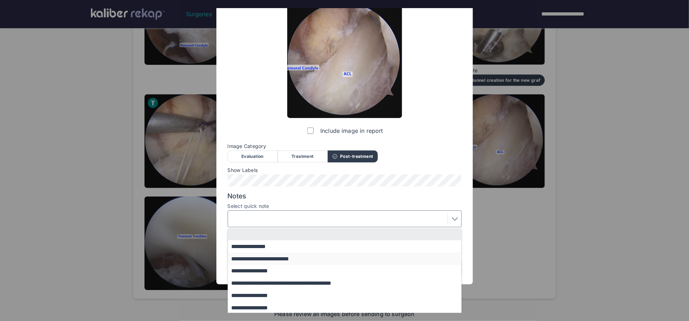
scroll to position [31, 0]
click at [270, 293] on button "**********" at bounding box center [348, 295] width 240 height 12
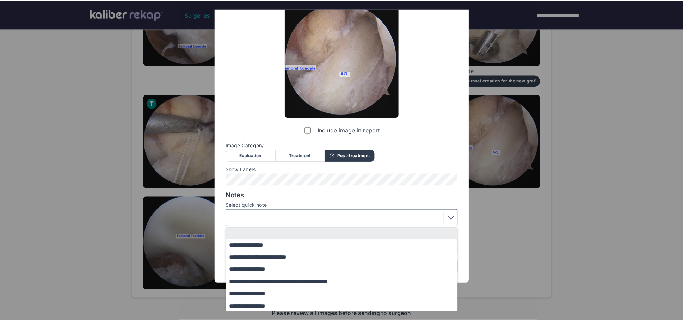
scroll to position [1, 0]
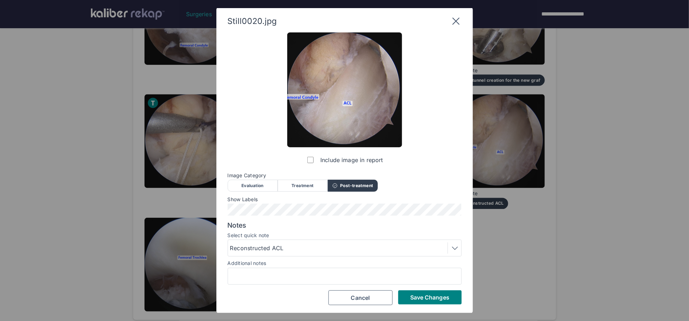
click at [435, 294] on span "Save Changes" at bounding box center [429, 297] width 39 height 7
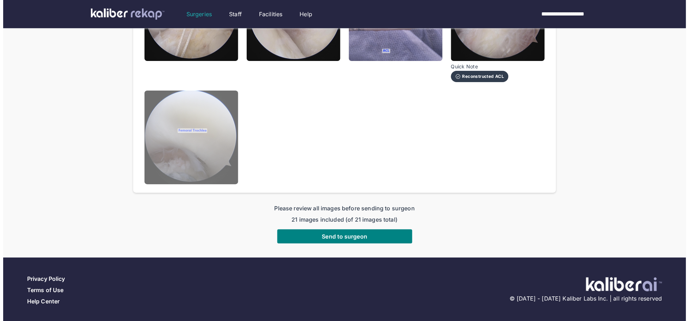
scroll to position [665, 0]
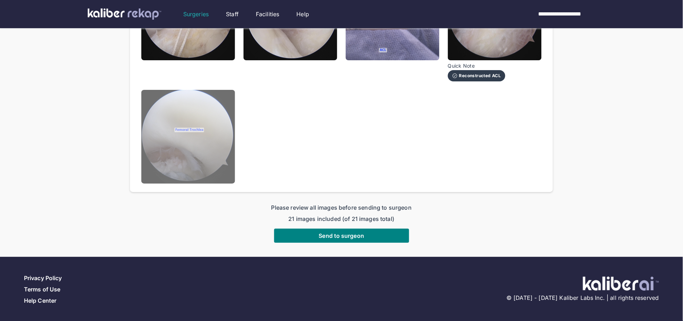
click at [166, 142] on img at bounding box center [188, 137] width 94 height 94
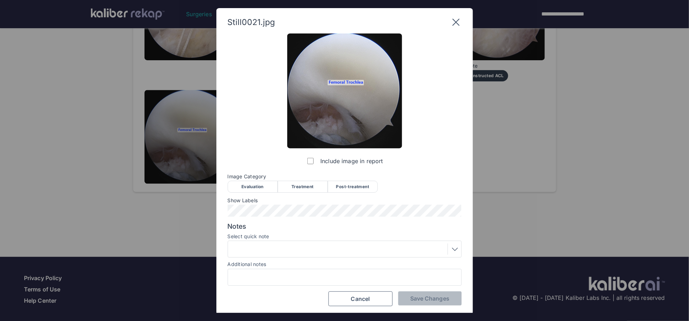
drag, startPoint x: 349, startPoint y: 184, endPoint x: 345, endPoint y: 191, distance: 8.7
click at [349, 184] on div "Post-treatment" at bounding box center [353, 187] width 50 height 12
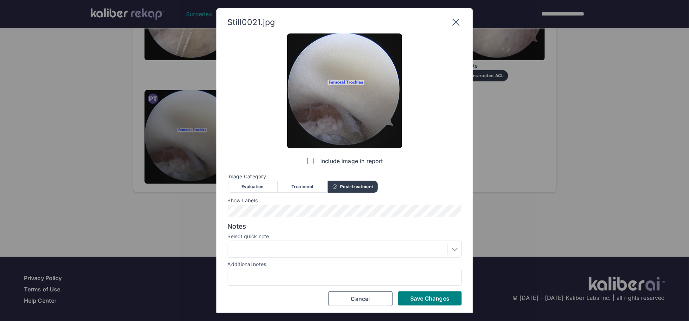
click at [280, 244] on div at bounding box center [344, 249] width 229 height 11
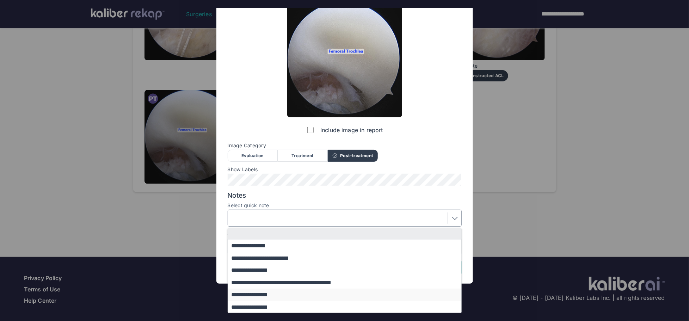
click at [279, 294] on button "**********" at bounding box center [348, 295] width 240 height 12
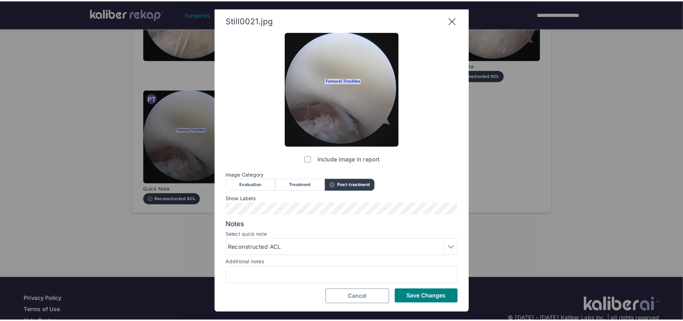
scroll to position [1, 0]
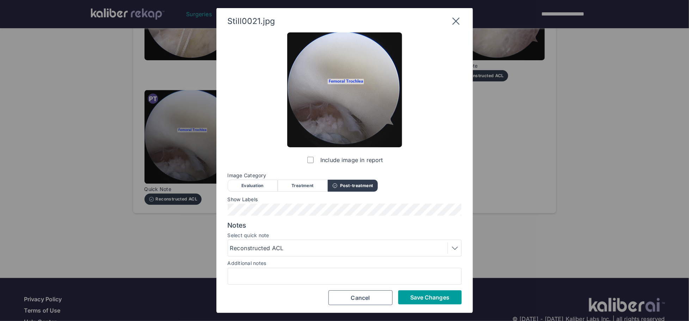
click at [423, 296] on span "Save Changes" at bounding box center [429, 297] width 39 height 7
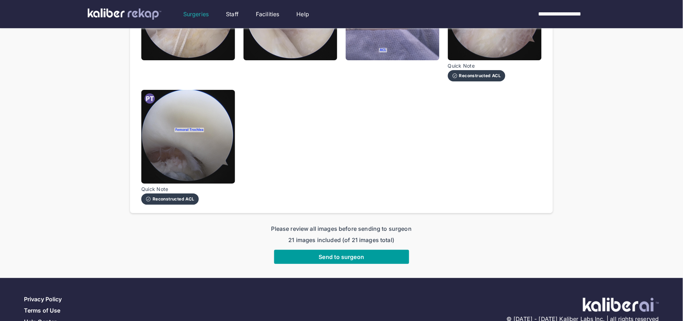
click at [375, 259] on button "Send to surgeon" at bounding box center [341, 257] width 135 height 14
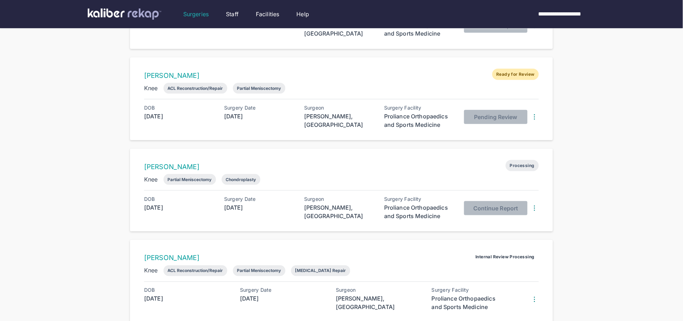
scroll to position [51, 0]
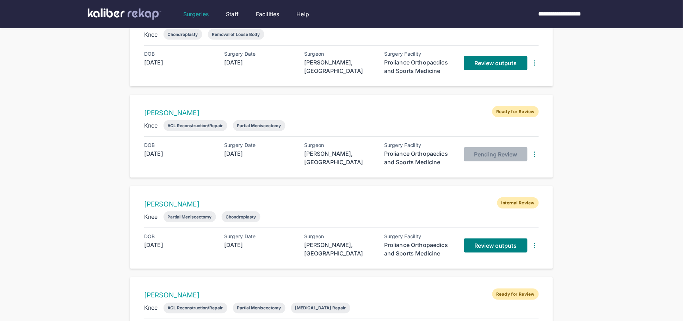
scroll to position [167, 0]
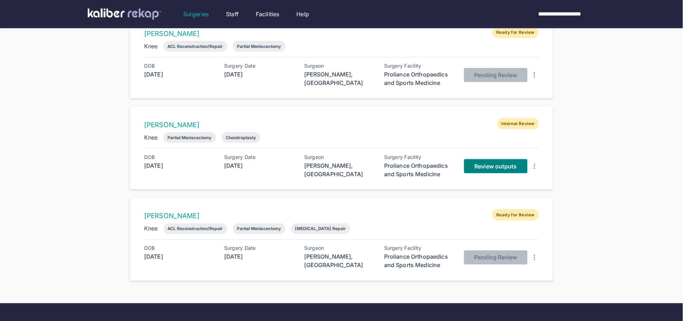
click at [431, 208] on div "BRANDON PHAM Ready for Review Knee ACL Reconstruction/Repair Partial Meniscecto…" at bounding box center [341, 239] width 423 height 83
click at [490, 165] on span "Review outputs" at bounding box center [496, 166] width 42 height 7
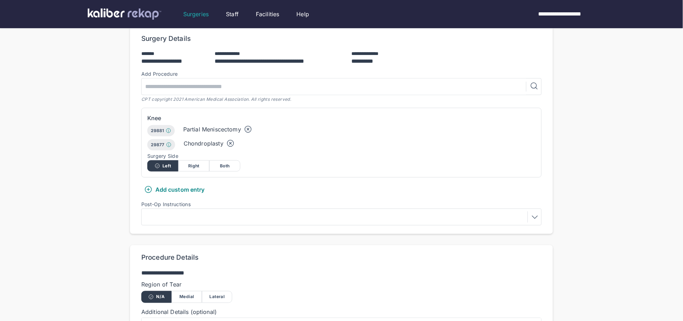
scroll to position [308, 0]
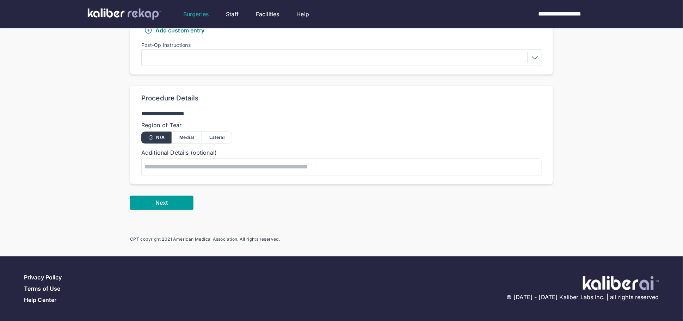
click at [166, 201] on span "Next" at bounding box center [161, 202] width 13 height 7
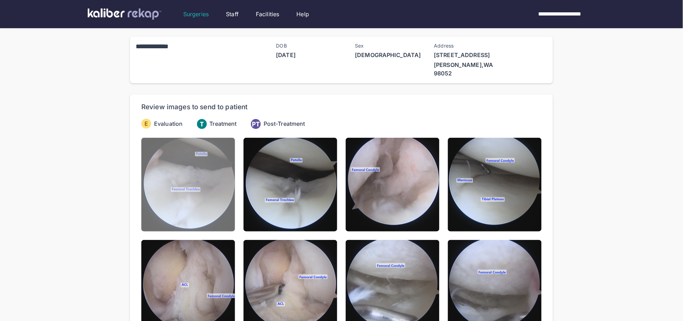
click at [187, 181] on img at bounding box center [188, 185] width 94 height 94
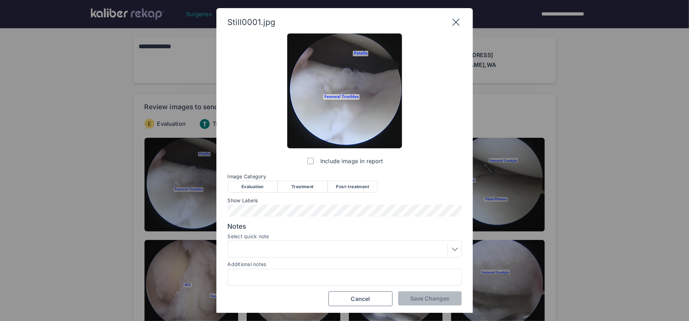
click at [253, 185] on div "Evaluation" at bounding box center [253, 187] width 50 height 12
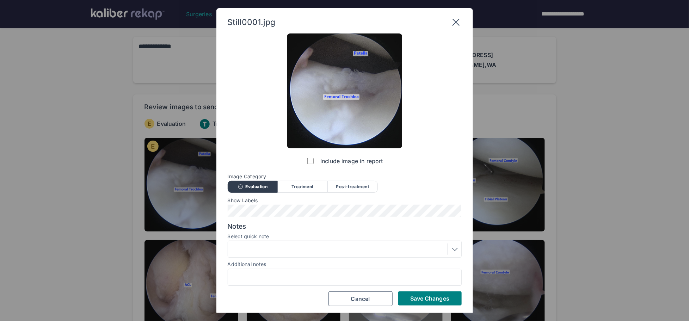
click at [410, 297] on span "Save Changes" at bounding box center [429, 298] width 39 height 7
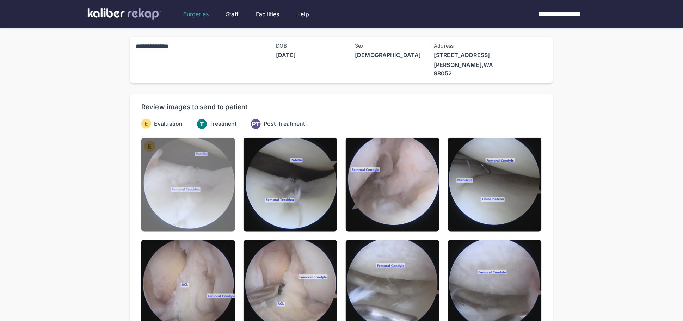
click at [185, 202] on img at bounding box center [188, 185] width 94 height 94
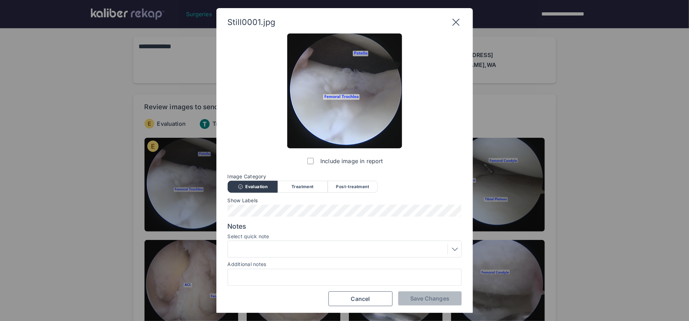
click at [300, 251] on div at bounding box center [344, 249] width 229 height 11
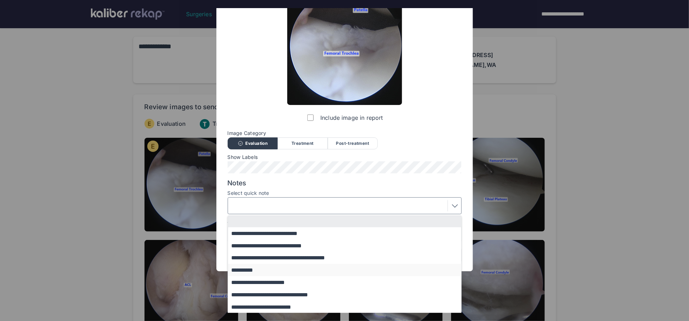
scroll to position [44, 0]
click at [270, 250] on button "**********" at bounding box center [348, 245] width 240 height 12
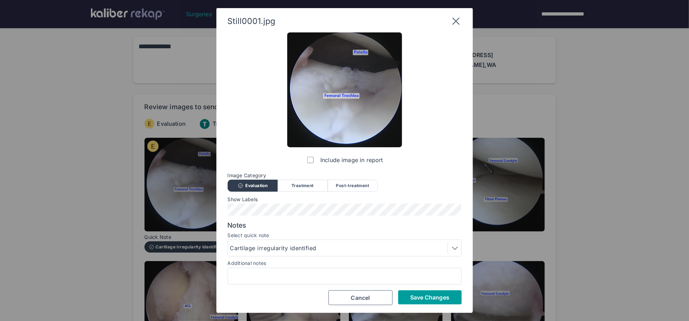
drag, startPoint x: 406, startPoint y: 293, endPoint x: 377, endPoint y: 266, distance: 38.9
click at [406, 293] on button "Save Changes" at bounding box center [429, 297] width 63 height 14
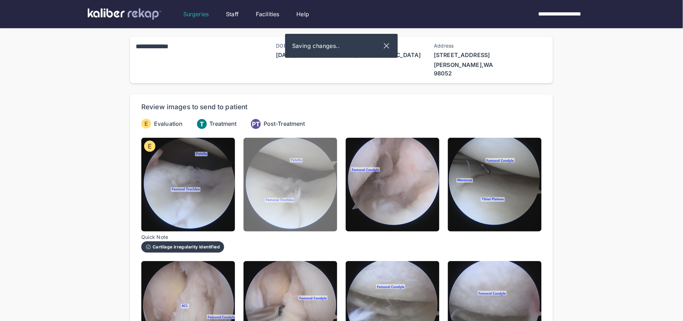
click at [333, 211] on img at bounding box center [291, 185] width 94 height 94
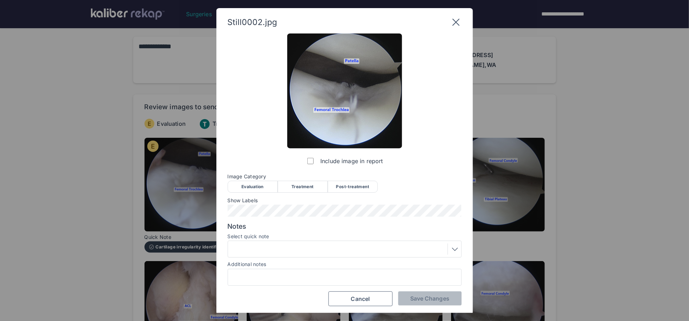
click at [250, 186] on div "Evaluation" at bounding box center [253, 187] width 50 height 12
click at [270, 249] on div at bounding box center [344, 249] width 229 height 11
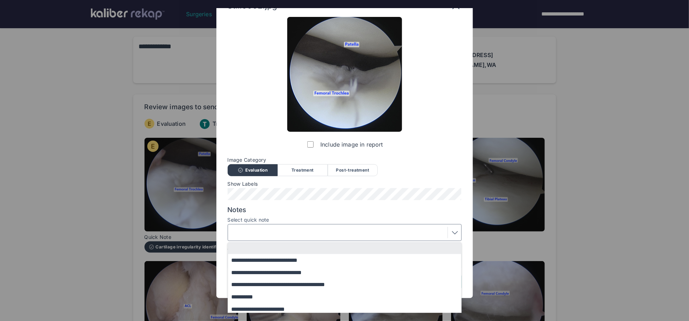
scroll to position [44, 0]
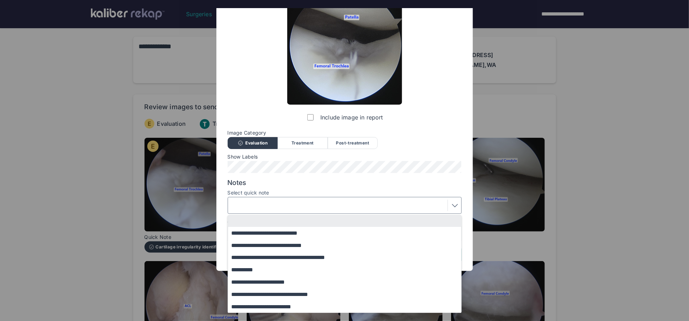
click at [265, 246] on button "**********" at bounding box center [348, 245] width 240 height 12
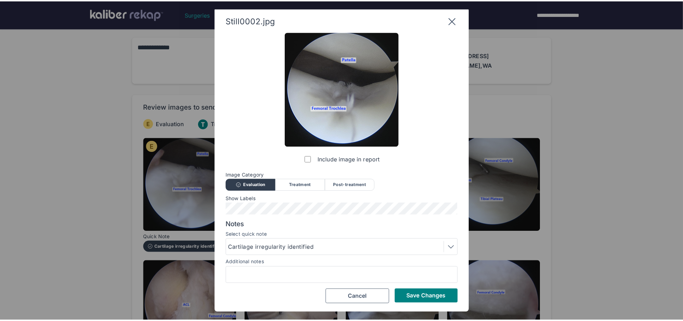
scroll to position [1, 0]
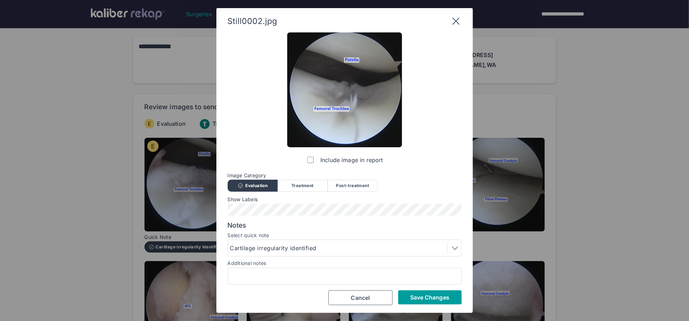
click at [417, 294] on span "Save Changes" at bounding box center [429, 297] width 39 height 7
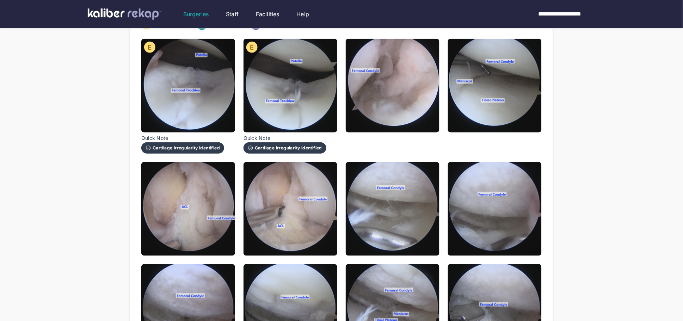
scroll to position [140, 0]
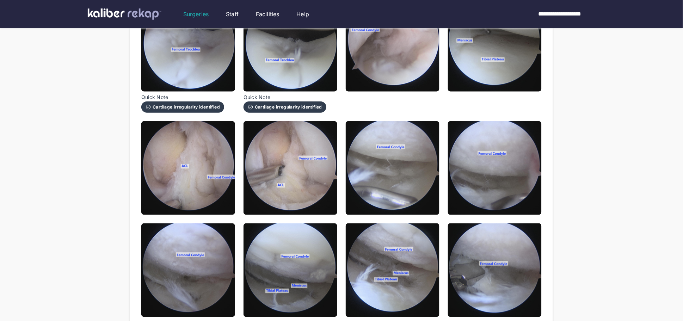
click at [598, 231] on div "**********" at bounding box center [341, 169] width 683 height 619
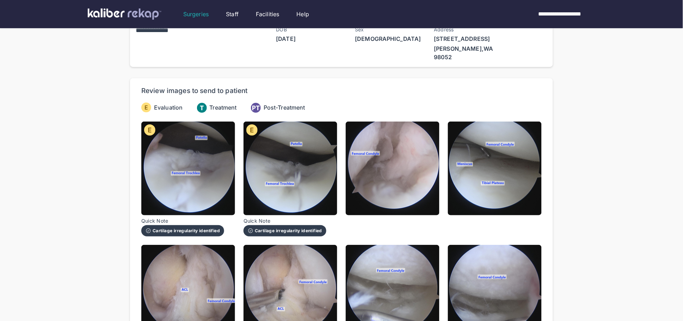
scroll to position [0, 0]
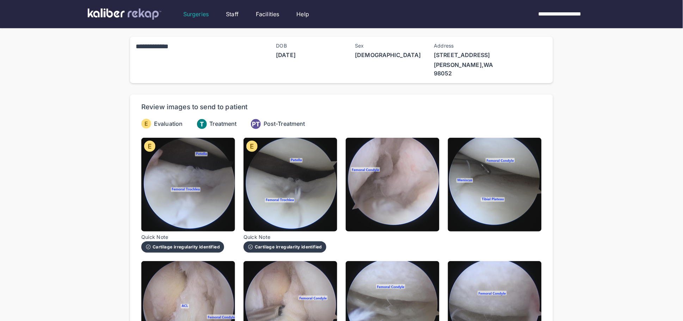
click at [611, 217] on div "**********" at bounding box center [341, 309] width 683 height 619
click at [75, 61] on div "**********" at bounding box center [341, 309] width 683 height 619
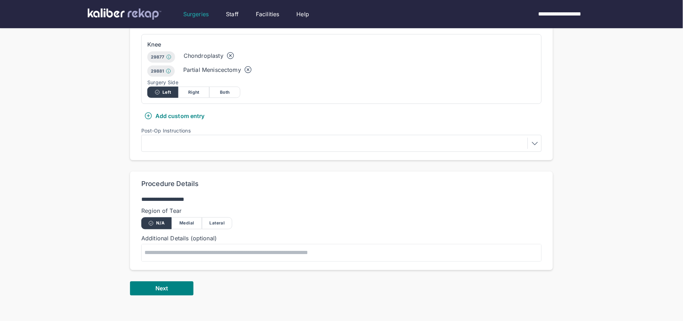
scroll to position [244, 0]
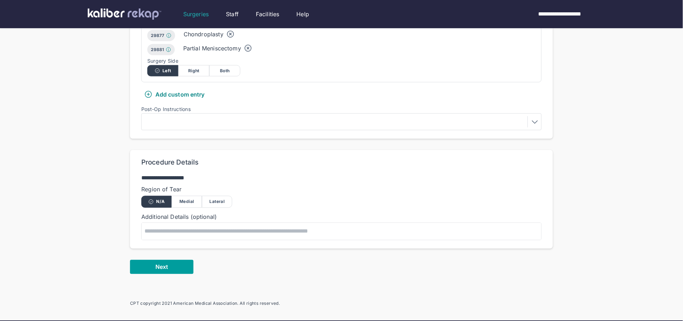
click at [162, 265] on span "Next" at bounding box center [161, 267] width 13 height 7
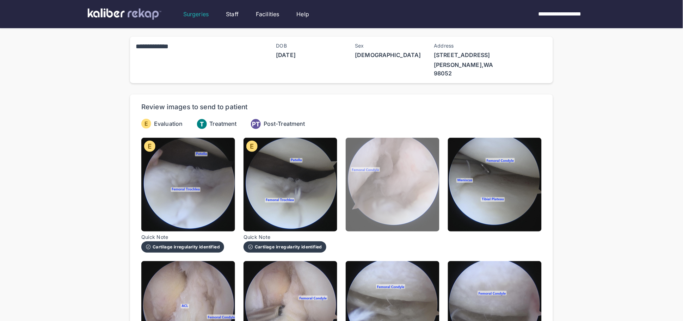
click at [392, 215] on img at bounding box center [393, 185] width 94 height 94
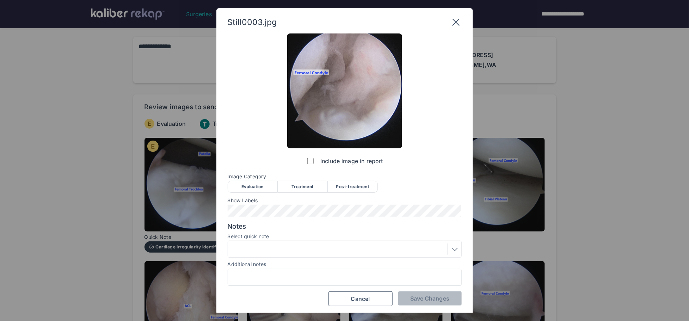
click at [262, 186] on div "Evaluation" at bounding box center [253, 187] width 50 height 12
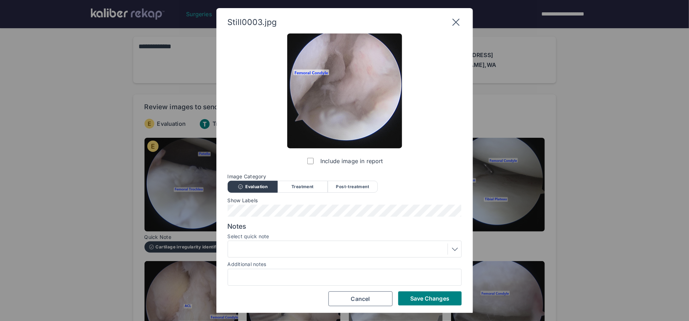
click at [423, 299] on span "Save Changes" at bounding box center [429, 298] width 39 height 7
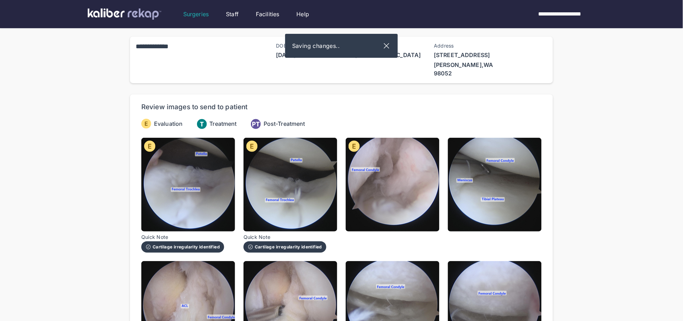
drag, startPoint x: 487, startPoint y: 194, endPoint x: 484, endPoint y: 195, distance: 3.6
click at [487, 194] on img at bounding box center [495, 185] width 94 height 94
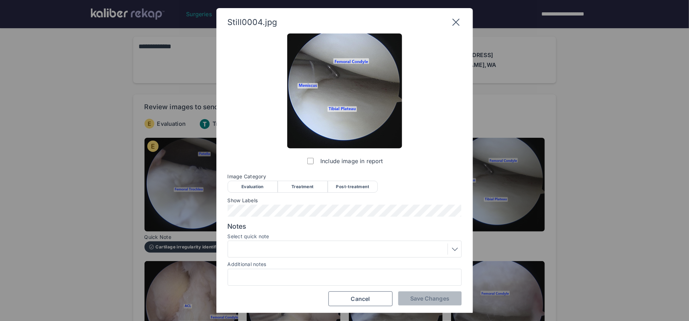
click at [260, 185] on div "Evaluation" at bounding box center [253, 187] width 50 height 12
click at [418, 297] on span "Save Changes" at bounding box center [429, 298] width 39 height 7
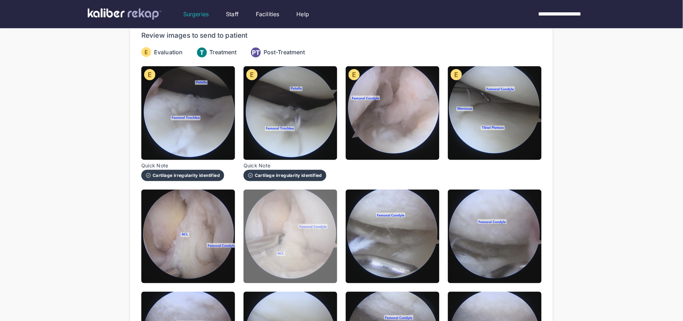
scroll to position [72, 0]
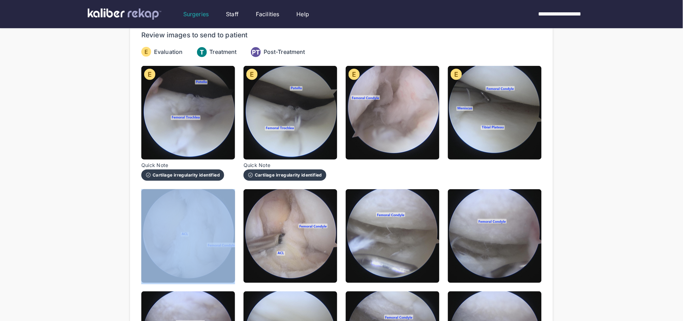
click at [237, 230] on div "Quick Note Cartilage irregularity identified Still0001.jpg Include image in rep…" at bounding box center [341, 277] width 400 height 422
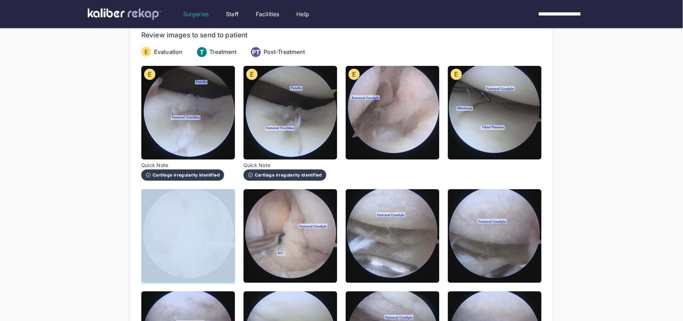
click at [207, 229] on img at bounding box center [188, 236] width 94 height 94
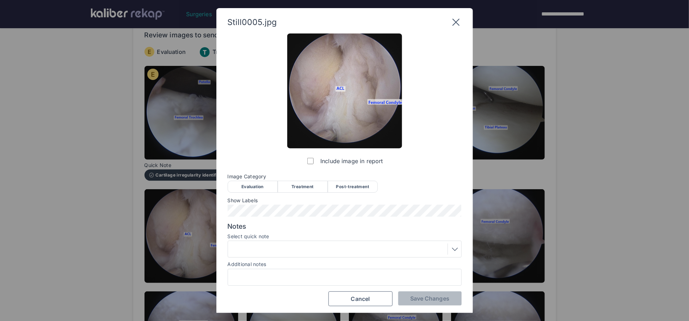
click at [257, 189] on div "Evaluation" at bounding box center [253, 187] width 50 height 12
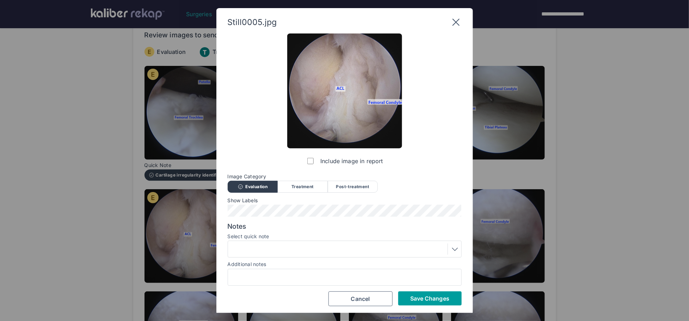
click at [426, 295] on span "Save Changes" at bounding box center [429, 298] width 39 height 7
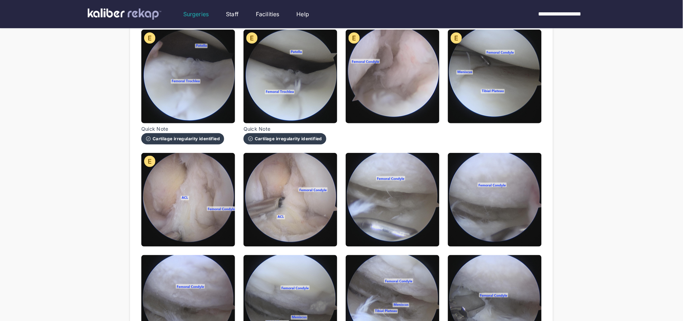
scroll to position [106, 0]
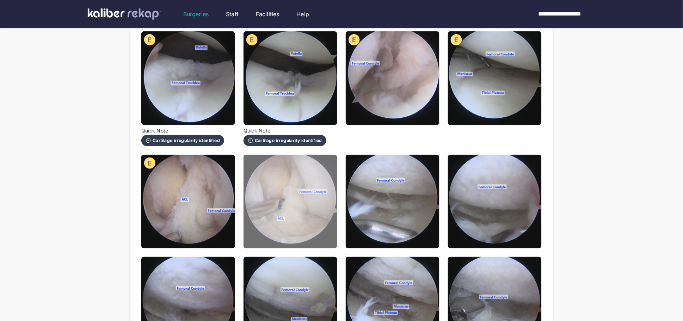
click at [312, 191] on img at bounding box center [291, 202] width 94 height 94
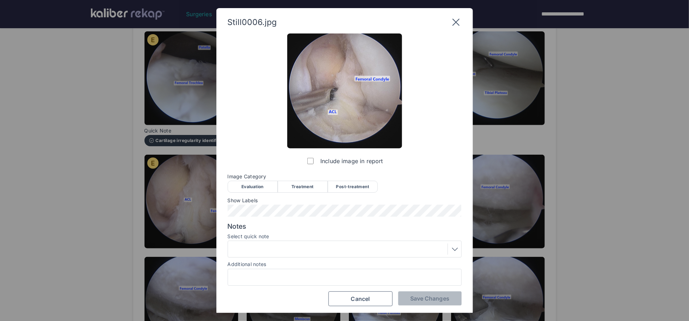
click at [304, 179] on div "Image Category Evaluation Treatment Post-treatment Evaluation Treatment Post-tr…" at bounding box center [345, 183] width 234 height 18
click at [303, 184] on div "Treatment" at bounding box center [303, 187] width 50 height 12
click at [425, 296] on span "Save Changes" at bounding box center [429, 298] width 39 height 7
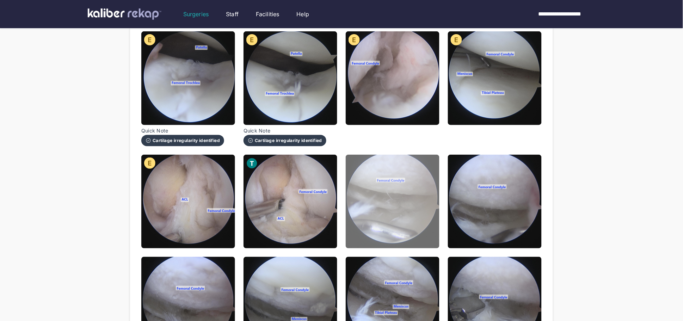
click at [357, 209] on img at bounding box center [393, 202] width 94 height 94
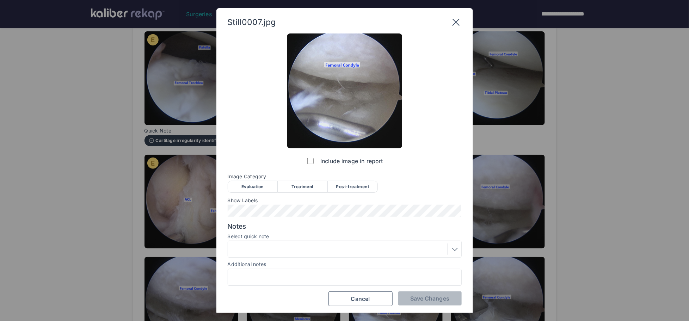
click at [299, 187] on div "Treatment" at bounding box center [303, 187] width 50 height 12
click at [432, 298] on span "Save Changes" at bounding box center [429, 298] width 39 height 7
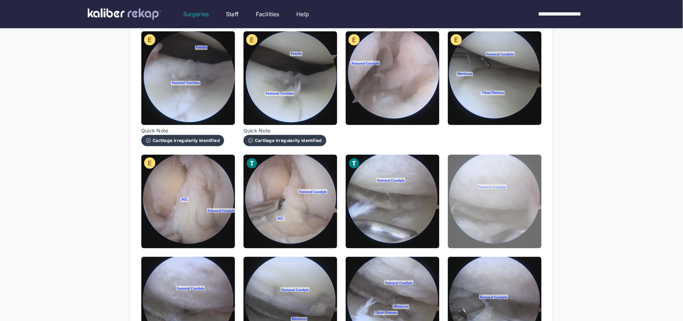
click at [510, 170] on img at bounding box center [495, 202] width 94 height 94
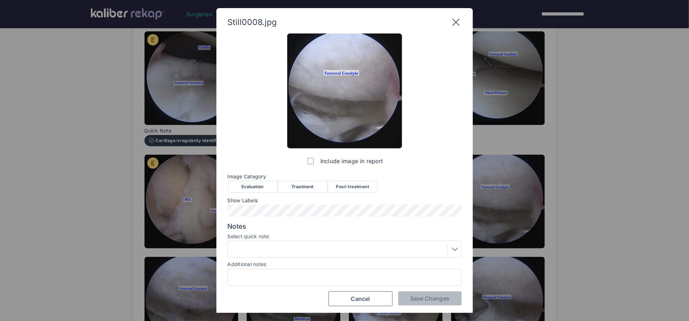
click at [301, 182] on div "Treatment" at bounding box center [303, 187] width 50 height 12
click at [406, 298] on button "Save Changes" at bounding box center [429, 298] width 63 height 14
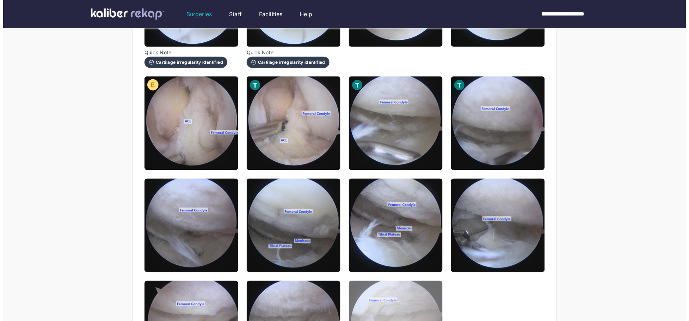
scroll to position [188, 0]
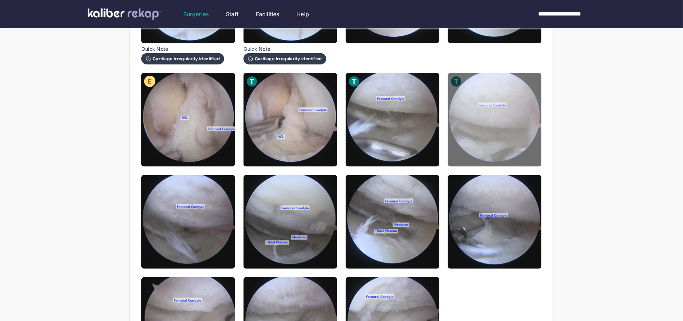
click at [496, 137] on img at bounding box center [495, 120] width 94 height 94
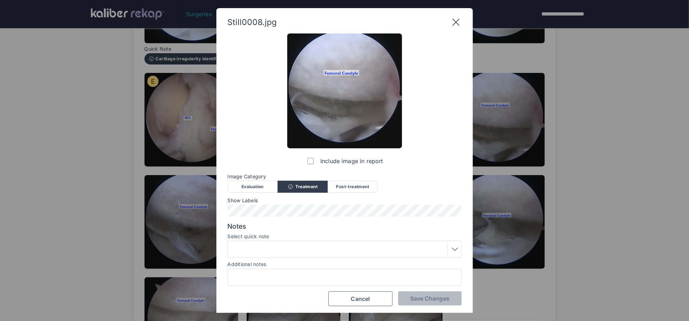
click at [456, 20] on icon at bounding box center [455, 22] width 11 height 11
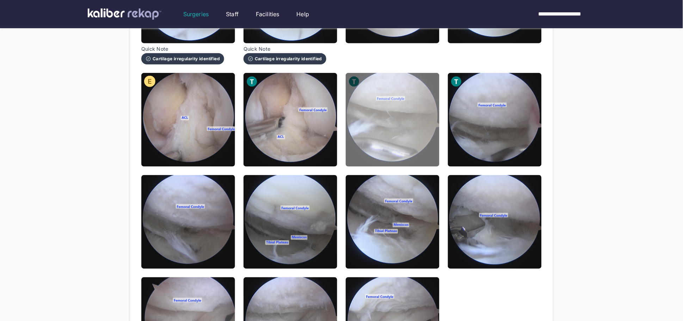
click at [395, 107] on img at bounding box center [393, 120] width 94 height 94
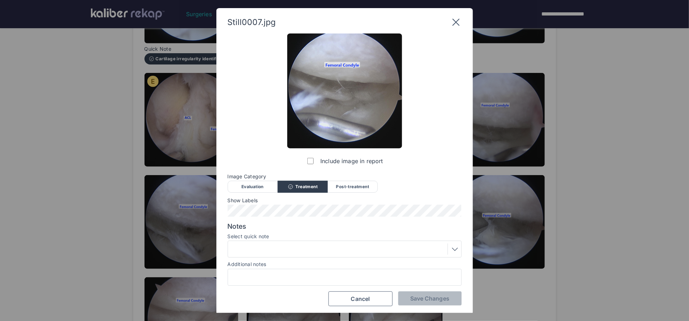
click at [318, 245] on div at bounding box center [344, 249] width 229 height 11
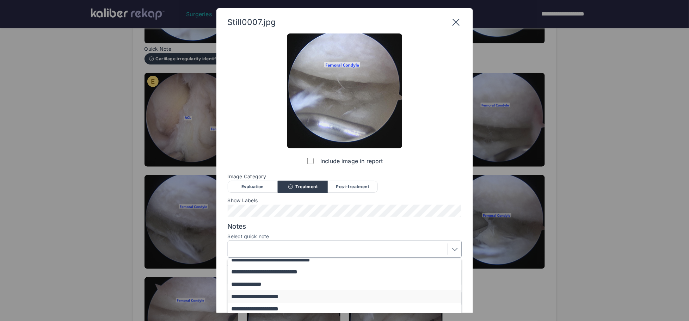
scroll to position [58, 0]
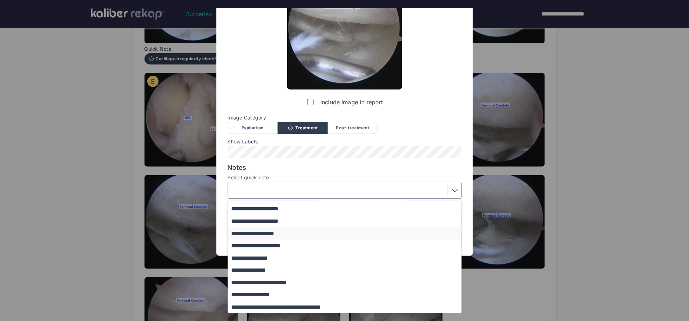
click at [295, 234] on button "**********" at bounding box center [348, 233] width 240 height 12
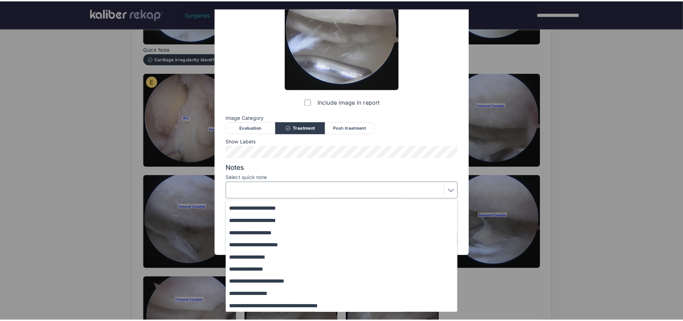
scroll to position [1, 0]
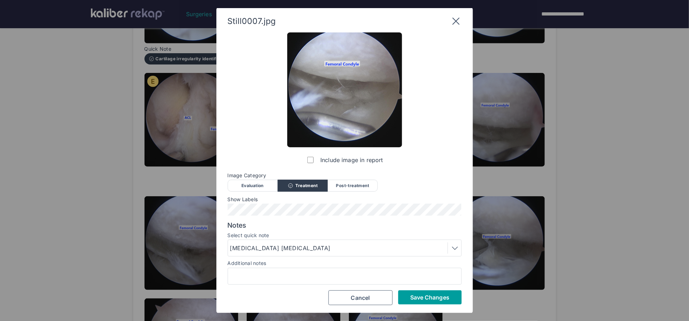
click at [414, 293] on button "Save Changes" at bounding box center [429, 297] width 63 height 14
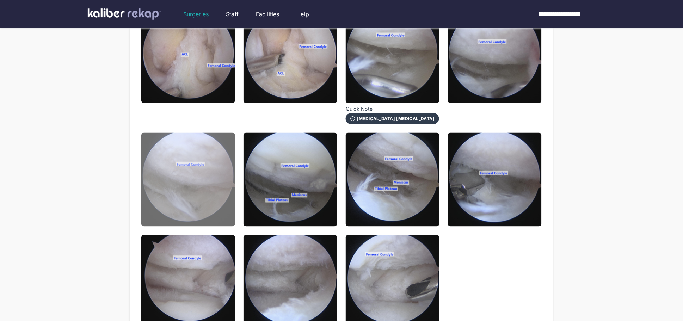
scroll to position [254, 0]
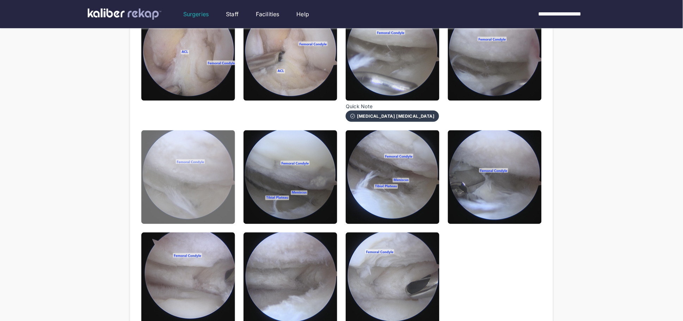
click at [198, 178] on img at bounding box center [188, 177] width 94 height 94
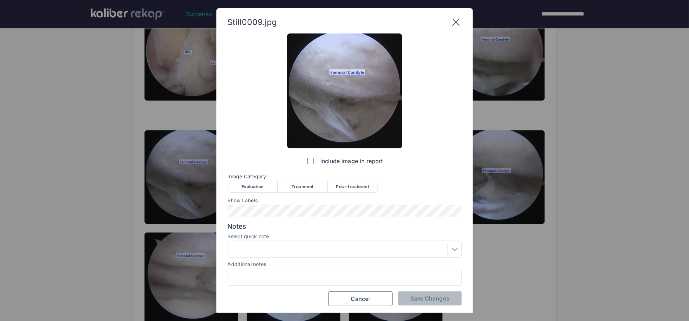
click at [458, 19] on icon at bounding box center [455, 22] width 11 height 11
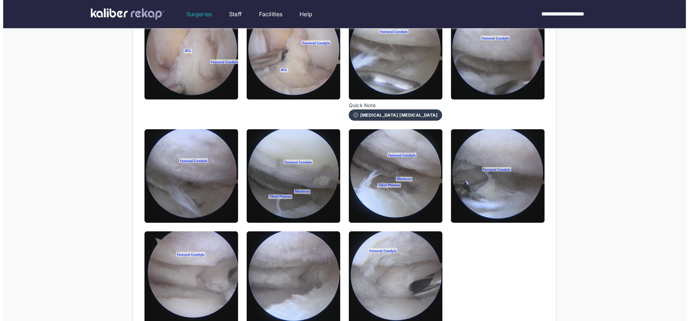
scroll to position [256, 0]
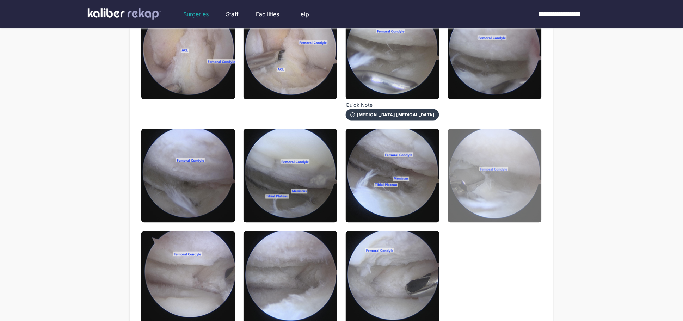
click at [506, 177] on img at bounding box center [495, 176] width 94 height 94
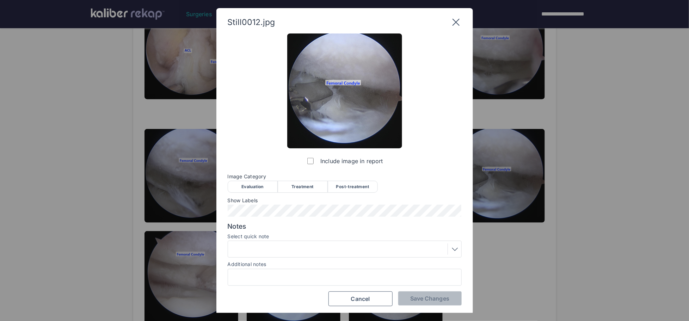
click at [307, 183] on div "Treatment" at bounding box center [303, 187] width 50 height 12
click at [312, 247] on div at bounding box center [344, 249] width 229 height 11
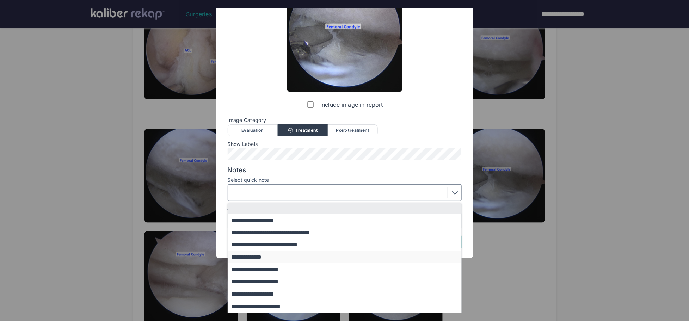
scroll to position [59, 0]
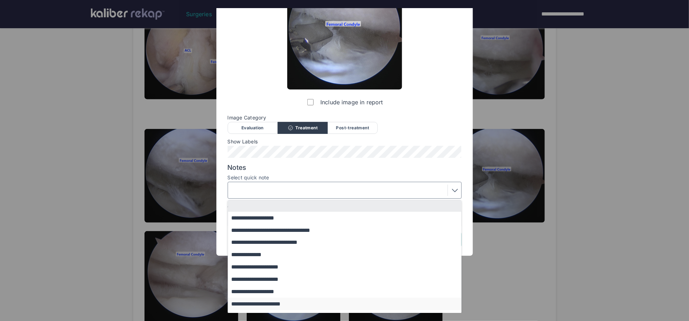
click at [271, 304] on button "**********" at bounding box center [348, 304] width 240 height 12
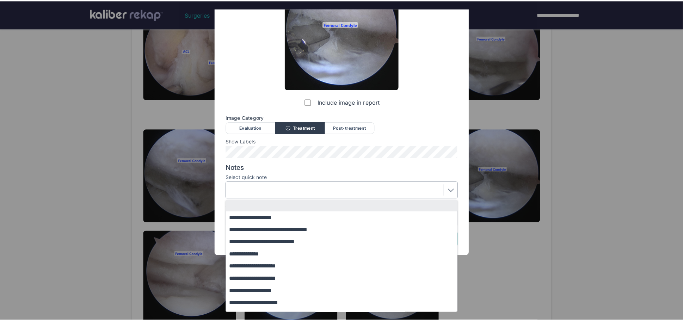
scroll to position [1, 0]
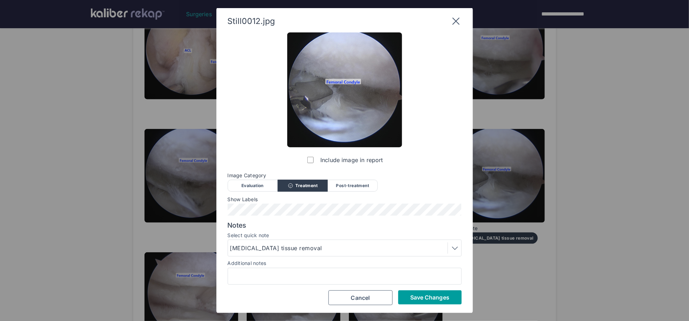
click at [423, 294] on span "Save Changes" at bounding box center [429, 297] width 39 height 7
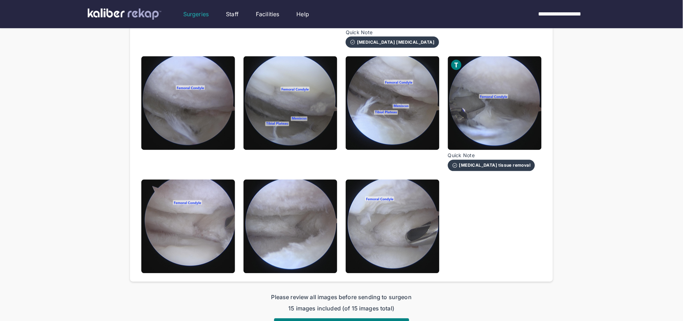
scroll to position [332, 0]
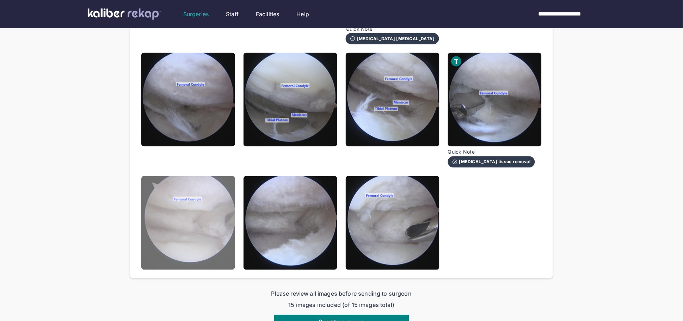
click at [205, 219] on img at bounding box center [188, 223] width 94 height 94
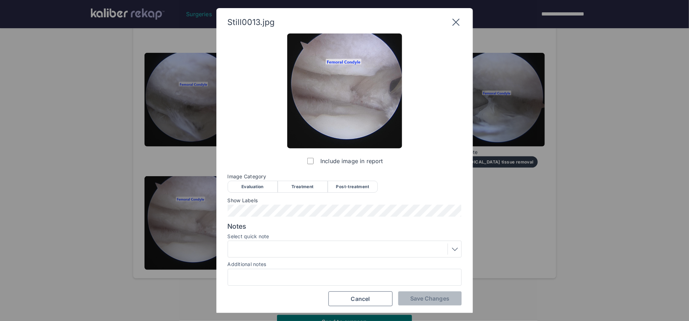
click at [458, 19] on icon at bounding box center [455, 22] width 11 height 11
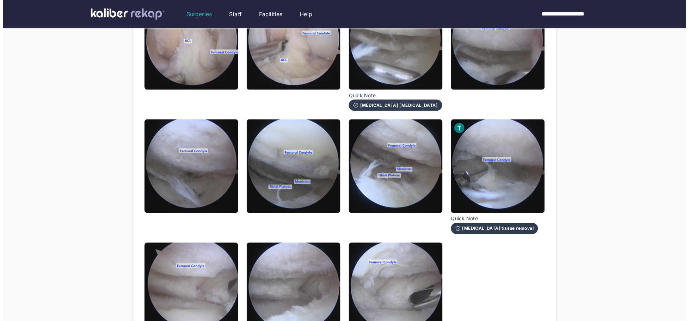
scroll to position [262, 0]
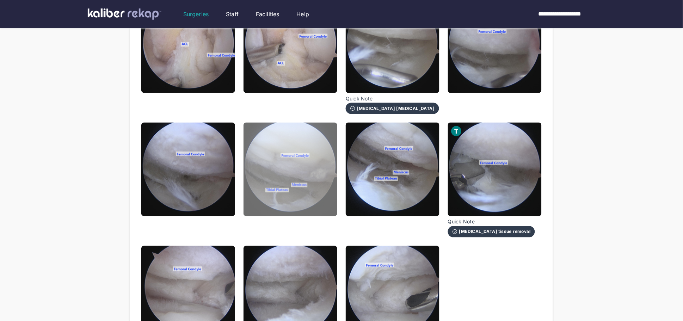
click at [271, 178] on img at bounding box center [291, 170] width 94 height 94
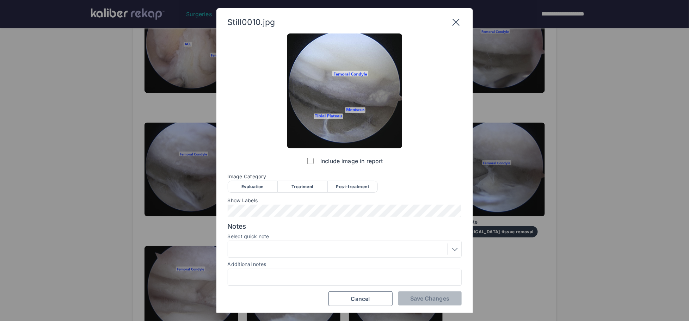
click at [249, 188] on div "Evaluation" at bounding box center [253, 187] width 50 height 12
click at [305, 245] on div at bounding box center [344, 249] width 229 height 11
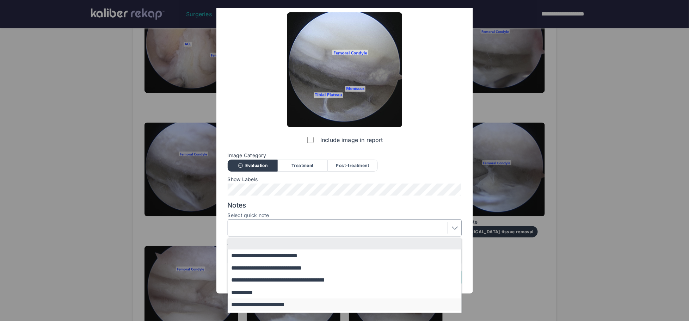
scroll to position [44, 0]
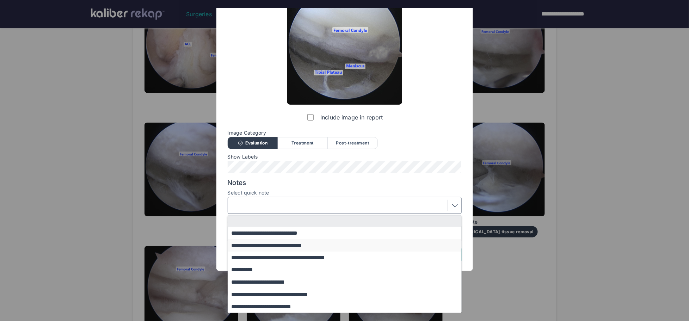
click at [274, 246] on button "**********" at bounding box center [348, 245] width 240 height 12
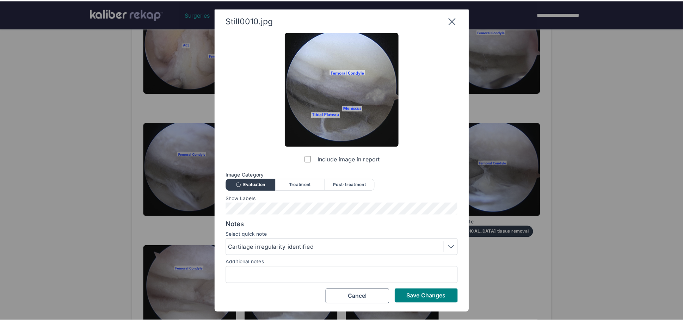
scroll to position [1, 0]
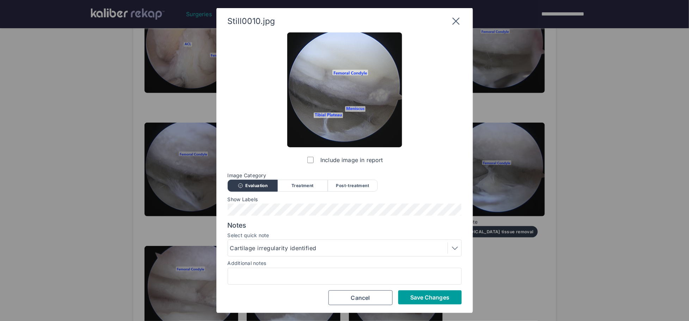
click at [428, 299] on span "Save Changes" at bounding box center [429, 297] width 39 height 7
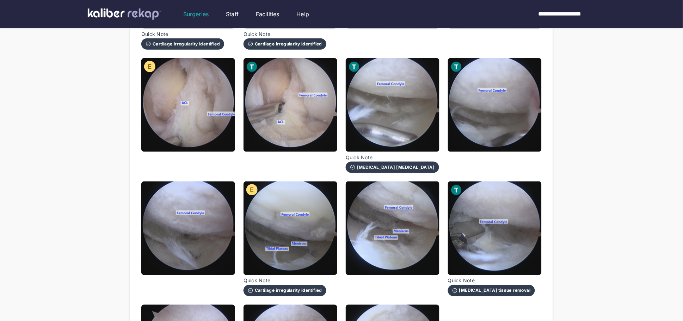
scroll to position [202, 0]
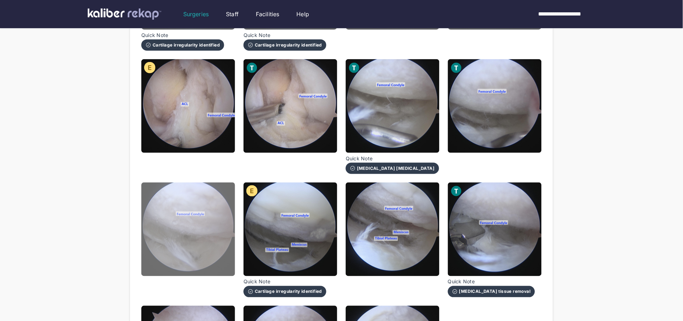
click at [229, 208] on img at bounding box center [188, 230] width 94 height 94
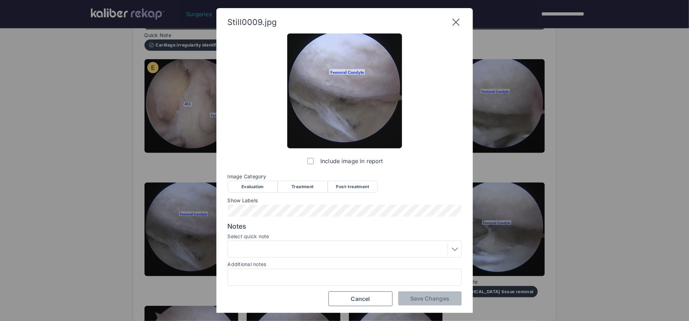
click at [258, 188] on div "Evaluation" at bounding box center [253, 187] width 50 height 12
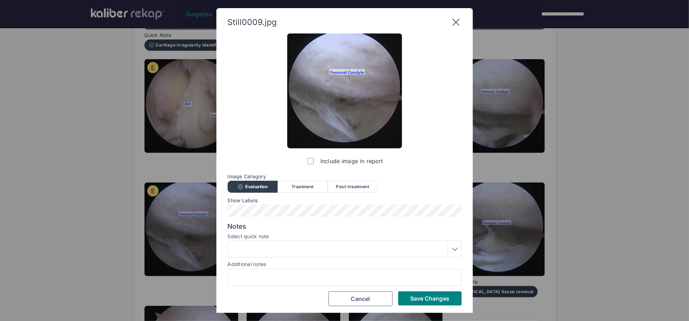
click at [455, 21] on icon at bounding box center [455, 22] width 7 height 7
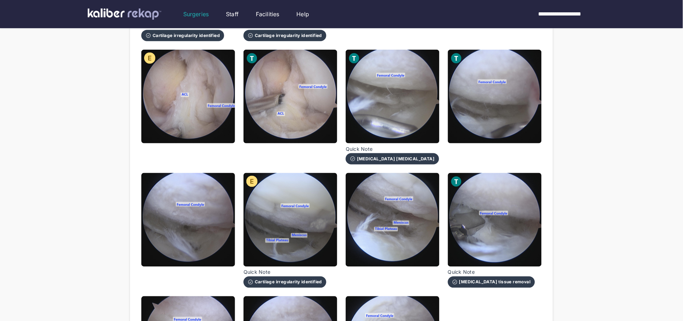
scroll to position [213, 0]
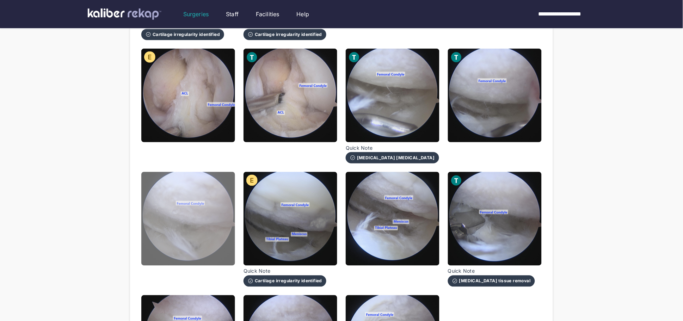
click at [195, 225] on img at bounding box center [188, 219] width 94 height 94
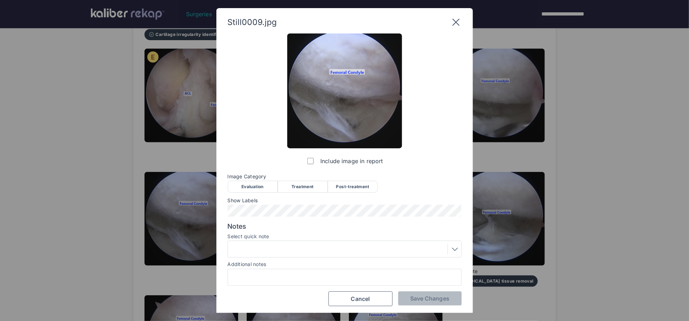
click at [247, 182] on div "Evaluation" at bounding box center [253, 187] width 50 height 12
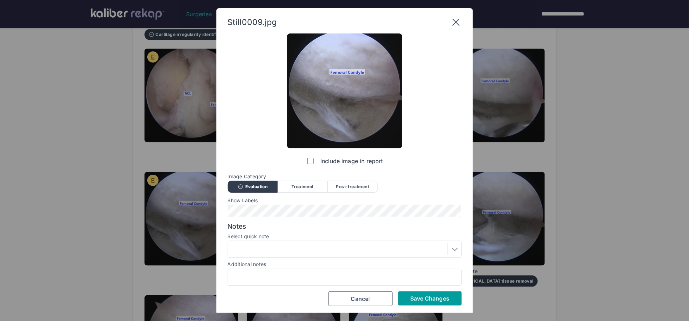
click at [428, 300] on span "Save Changes" at bounding box center [429, 298] width 39 height 7
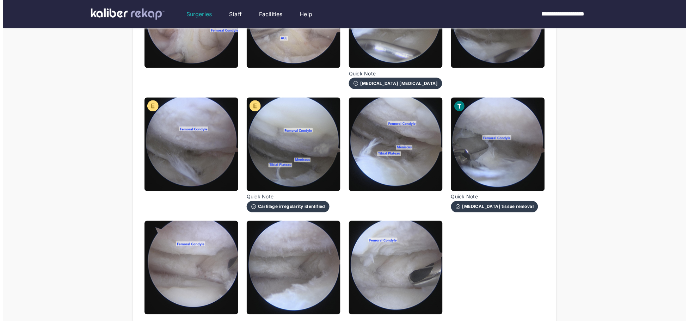
scroll to position [299, 0]
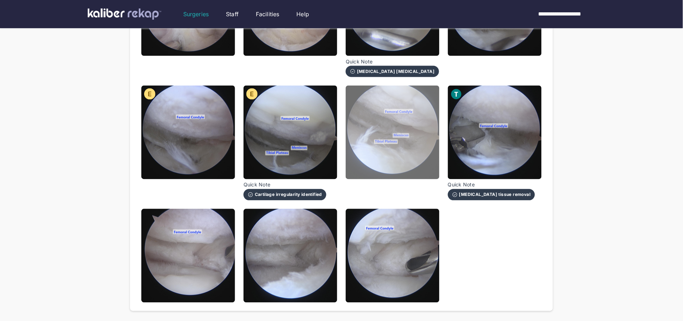
click at [394, 135] on img at bounding box center [393, 133] width 94 height 94
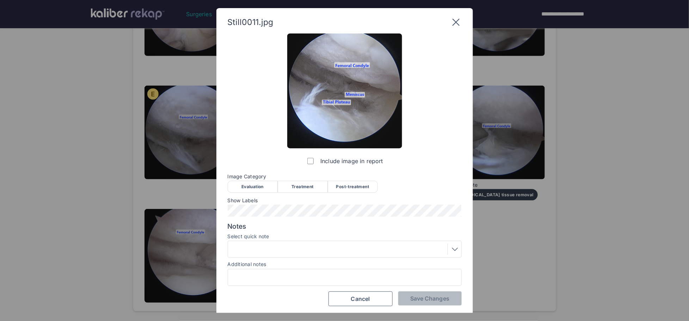
click at [255, 188] on div "Evaluation" at bounding box center [253, 187] width 50 height 12
click at [290, 243] on div at bounding box center [345, 249] width 234 height 17
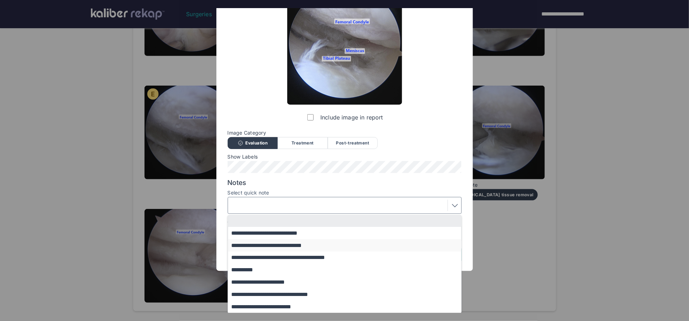
click at [283, 246] on button "**********" at bounding box center [348, 245] width 240 height 12
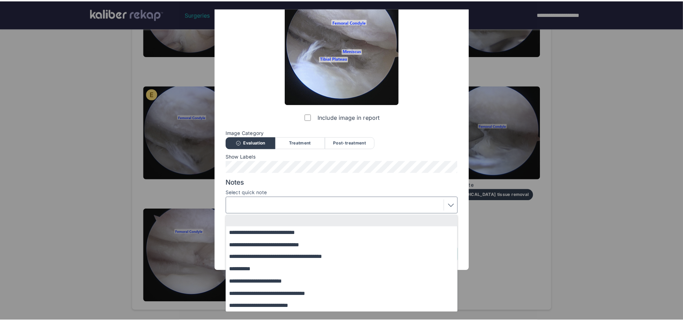
scroll to position [1, 0]
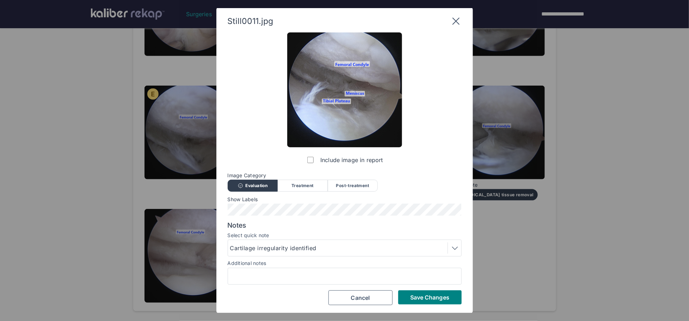
click at [434, 292] on button "Save Changes" at bounding box center [429, 297] width 63 height 14
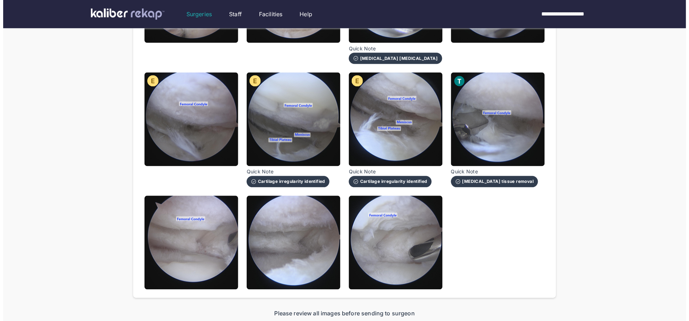
scroll to position [313, 0]
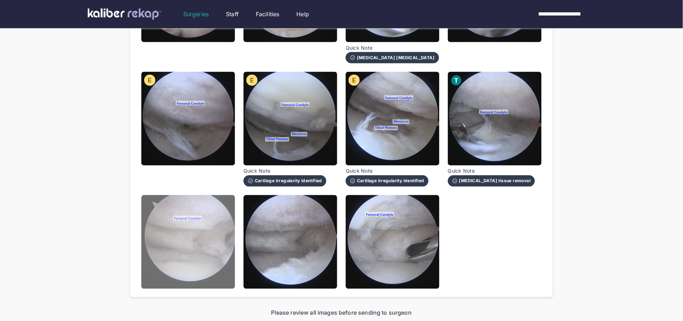
click at [169, 232] on img at bounding box center [188, 242] width 94 height 94
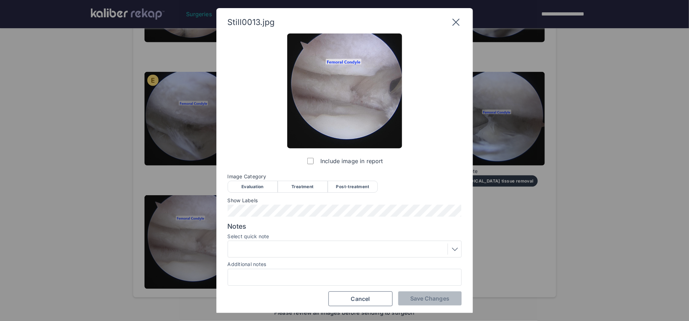
click at [308, 184] on div "Treatment" at bounding box center [303, 187] width 50 height 12
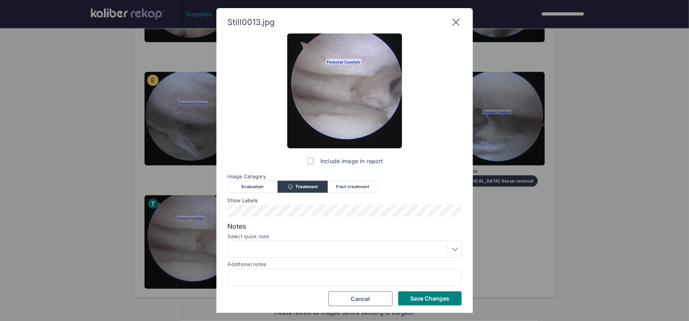
click at [318, 248] on div at bounding box center [344, 249] width 229 height 11
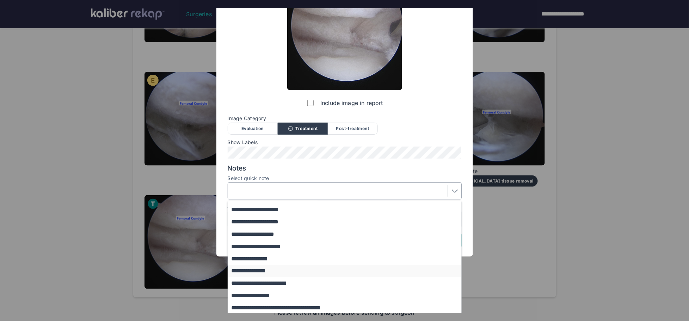
scroll to position [59, 0]
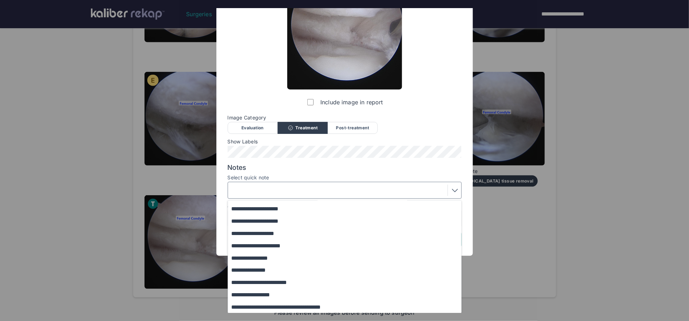
click at [269, 232] on button "**********" at bounding box center [348, 233] width 240 height 12
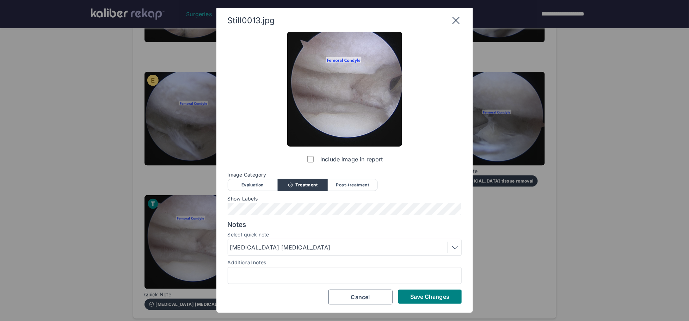
scroll to position [1, 0]
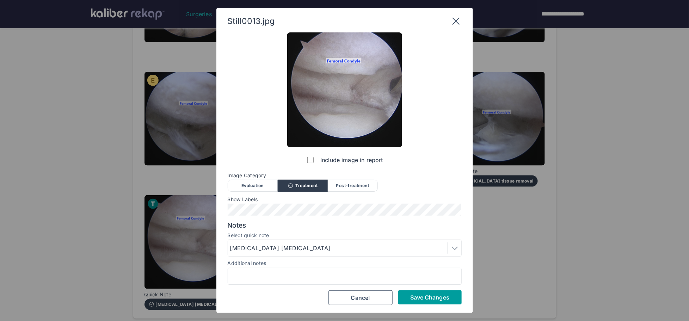
click at [420, 293] on button "Save Changes" at bounding box center [429, 297] width 63 height 14
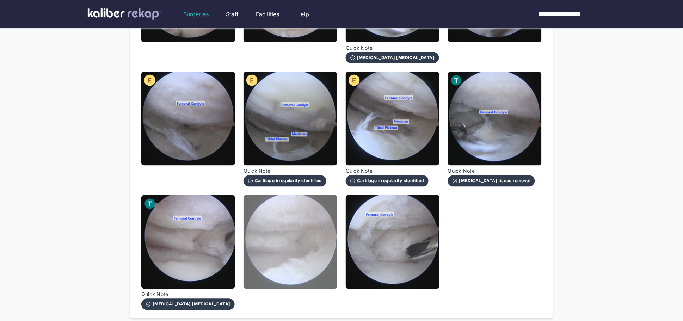
click at [278, 246] on img at bounding box center [291, 242] width 94 height 94
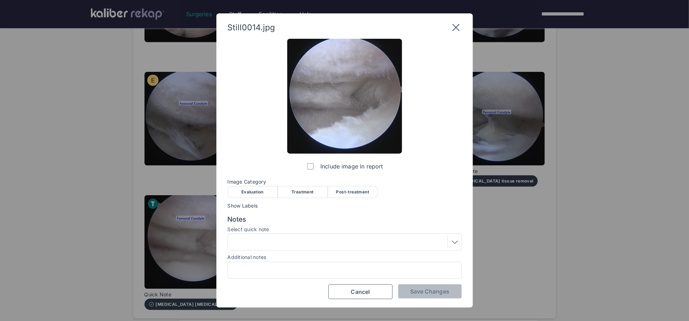
click at [361, 190] on div "Post-treatment" at bounding box center [353, 192] width 50 height 12
click at [342, 235] on div at bounding box center [345, 242] width 234 height 17
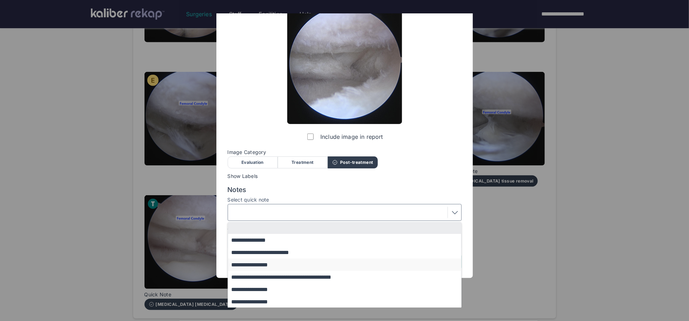
scroll to position [30, 0]
click at [286, 263] on button "**********" at bounding box center [348, 264] width 240 height 12
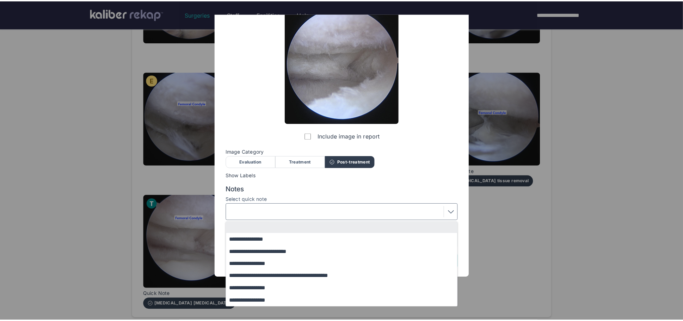
scroll to position [0, 0]
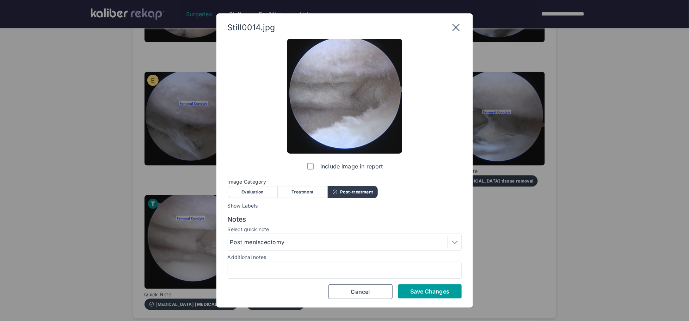
click at [416, 295] on button "Save Changes" at bounding box center [429, 291] width 63 height 14
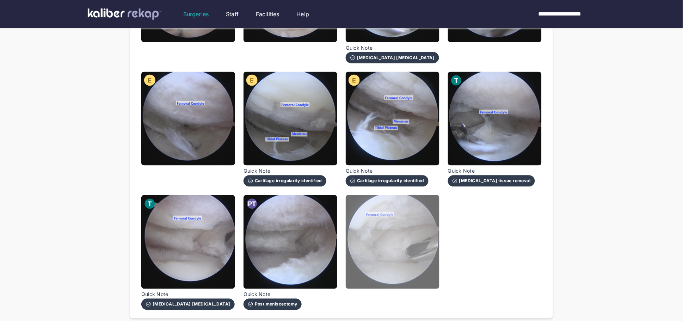
click at [401, 256] on img at bounding box center [393, 242] width 94 height 94
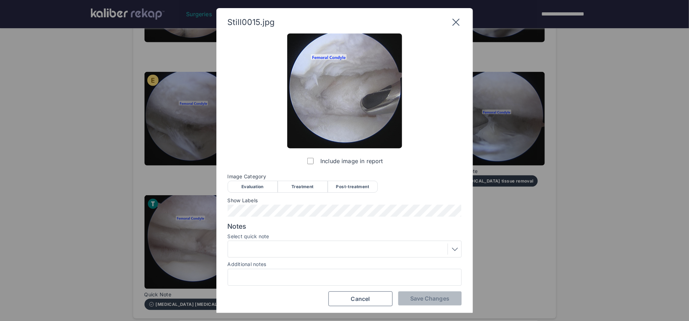
click at [298, 184] on div "Treatment" at bounding box center [303, 187] width 50 height 12
click at [441, 300] on span "Save Changes" at bounding box center [429, 298] width 39 height 7
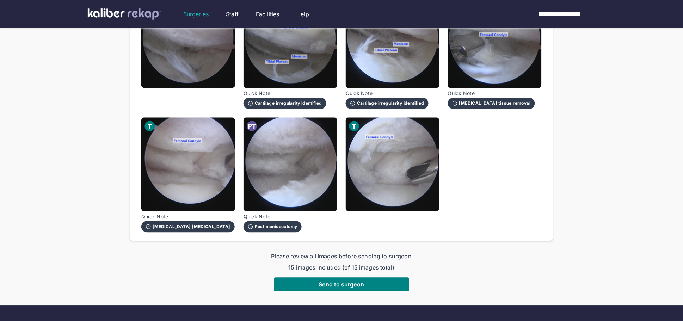
scroll to position [439, 0]
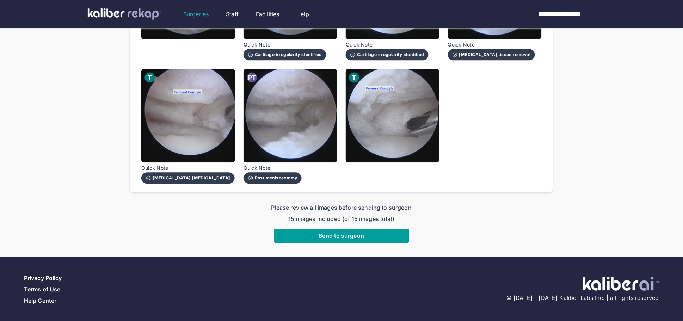
click at [337, 235] on span "Send to surgeon" at bounding box center [341, 235] width 45 height 7
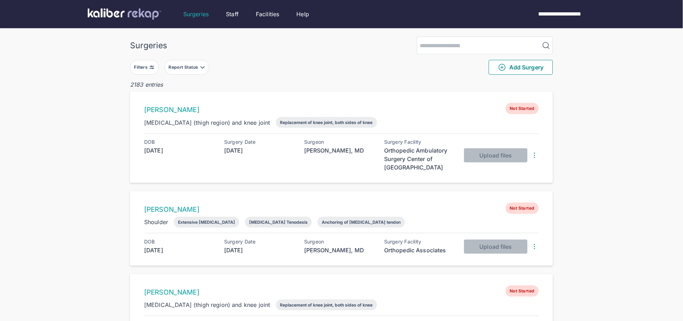
drag, startPoint x: 137, startPoint y: 62, endPoint x: 145, endPoint y: 70, distance: 12.0
click at [137, 62] on button "Filters" at bounding box center [144, 67] width 29 height 15
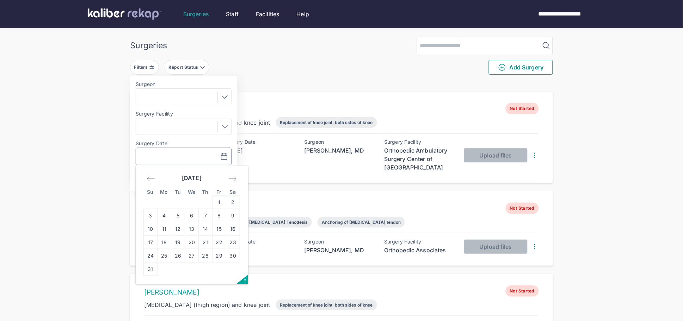
click at [163, 154] on input "text" at bounding box center [159, 156] width 41 height 8
click at [217, 229] on td "15" at bounding box center [220, 228] width 14 height 13
type input "**********"
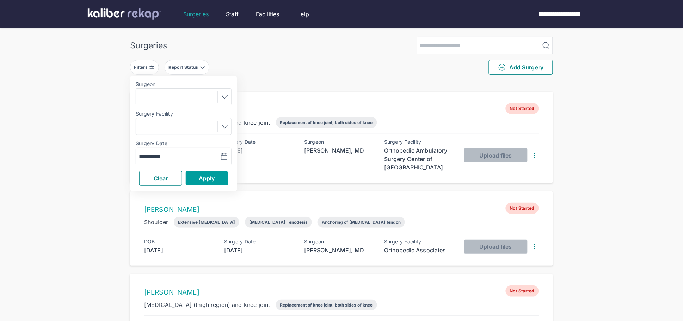
click at [207, 179] on span "Apply" at bounding box center [207, 178] width 16 height 7
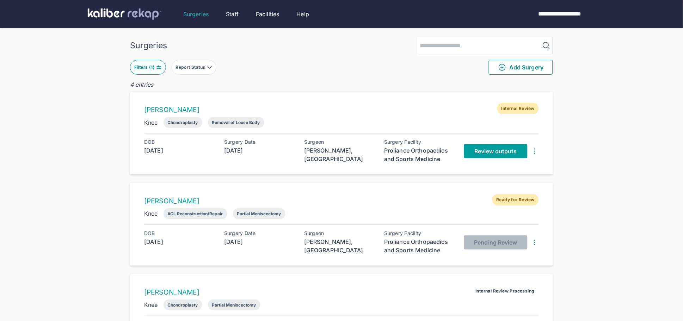
click at [495, 152] on span "Review outputs" at bounding box center [496, 151] width 42 height 7
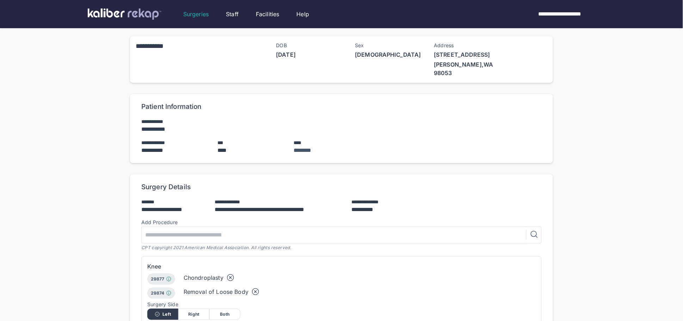
scroll to position [190, 0]
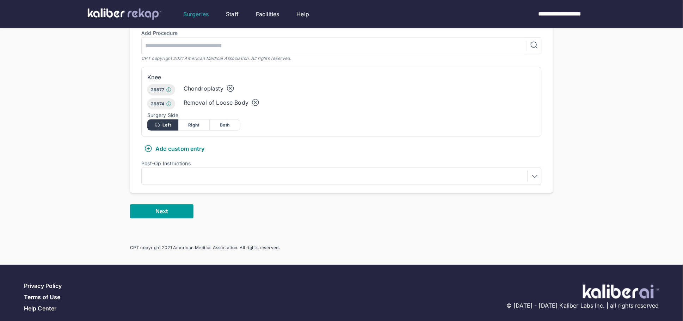
click at [148, 204] on button "Next" at bounding box center [161, 211] width 63 height 14
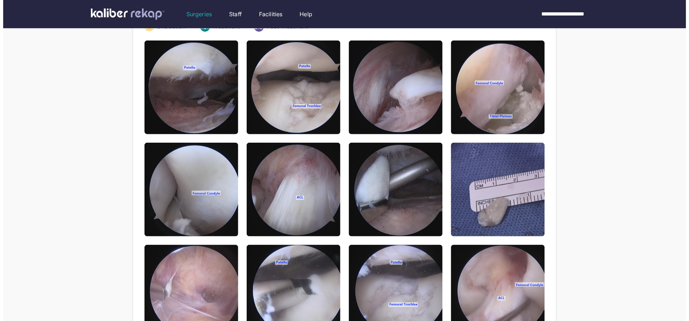
scroll to position [96, 0]
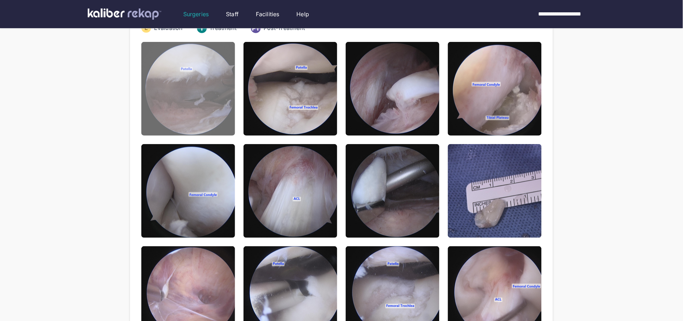
click at [191, 74] on img at bounding box center [188, 89] width 94 height 94
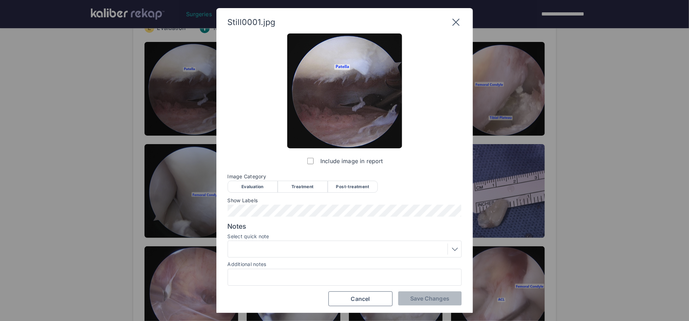
click at [251, 190] on div "Evaluation" at bounding box center [253, 187] width 50 height 12
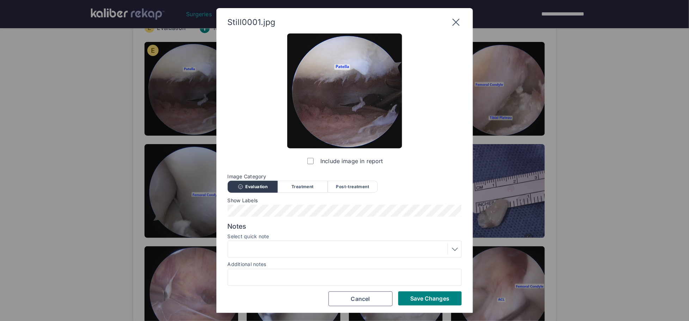
click at [299, 241] on div at bounding box center [345, 249] width 234 height 17
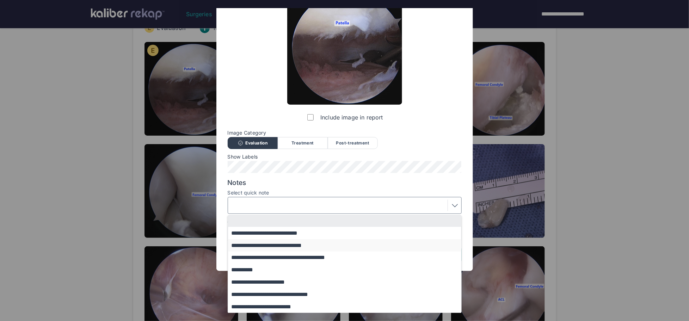
click at [267, 249] on button "**********" at bounding box center [348, 245] width 240 height 12
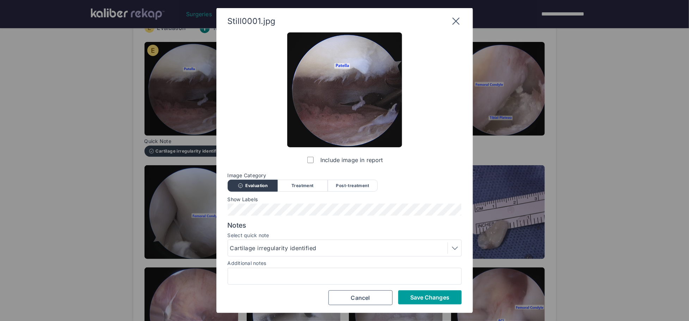
click at [408, 294] on button "Save Changes" at bounding box center [429, 297] width 63 height 14
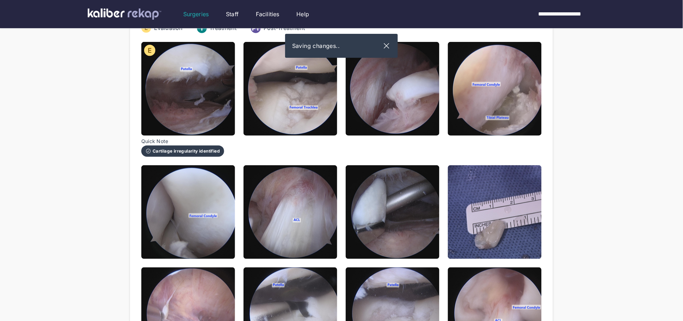
click at [303, 111] on img at bounding box center [291, 89] width 94 height 94
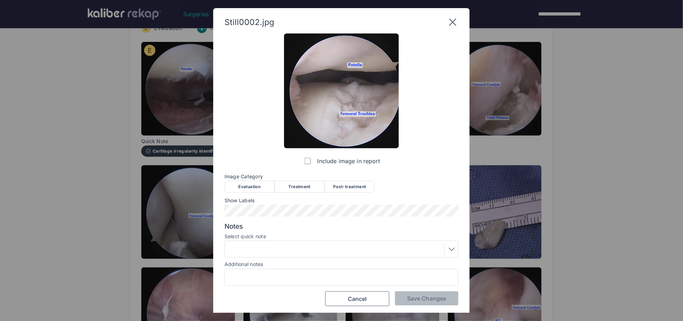
click at [247, 187] on div "Evaluation" at bounding box center [250, 187] width 50 height 12
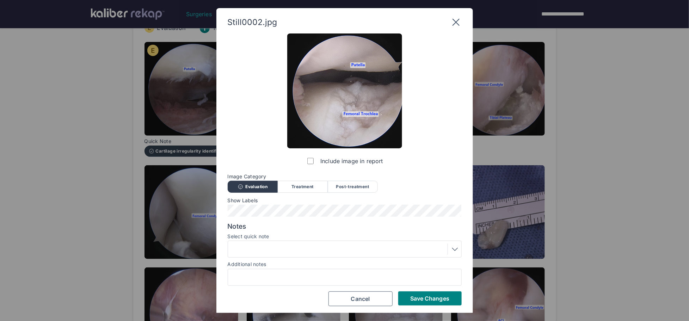
click at [275, 246] on div at bounding box center [344, 249] width 229 height 11
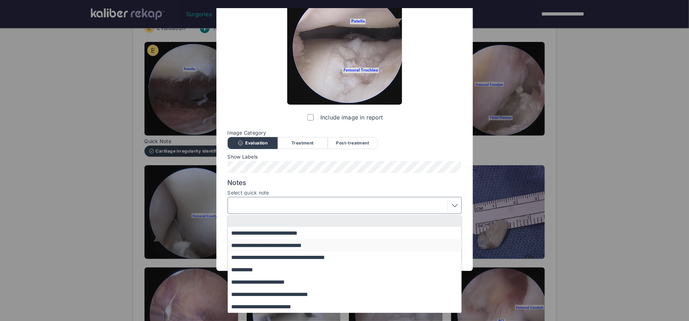
click at [273, 246] on button "**********" at bounding box center [348, 245] width 240 height 12
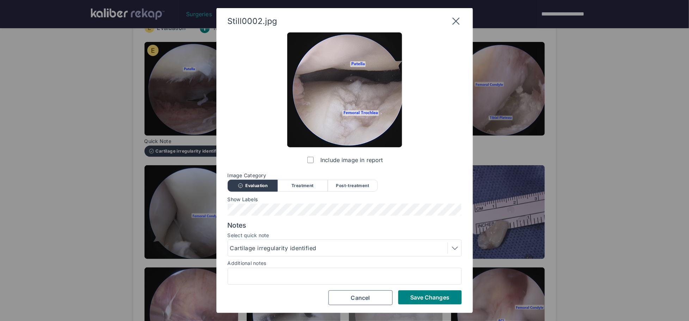
click at [436, 303] on button "Save Changes" at bounding box center [429, 297] width 63 height 14
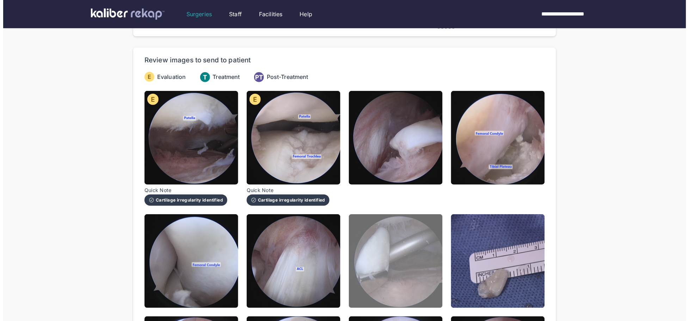
scroll to position [37, 0]
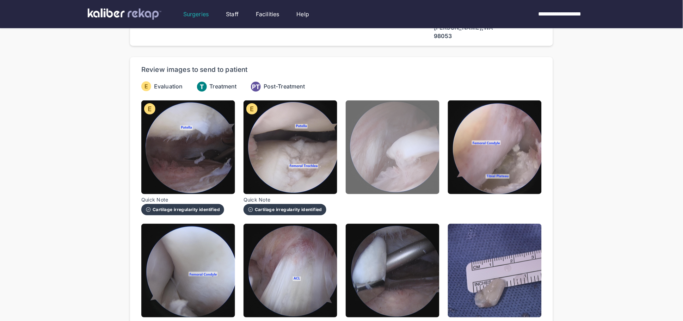
click at [399, 135] on img at bounding box center [393, 147] width 94 height 94
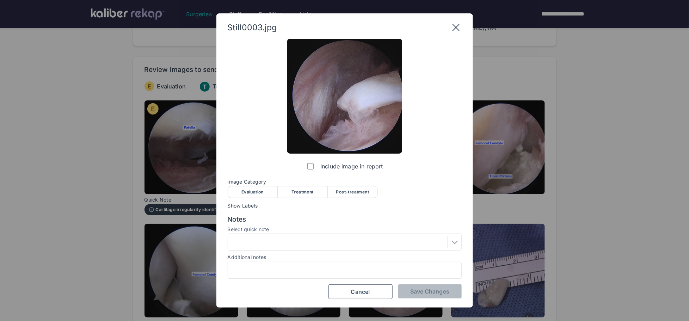
click at [252, 189] on div "Evaluation" at bounding box center [253, 192] width 50 height 12
click at [259, 236] on div at bounding box center [345, 242] width 234 height 17
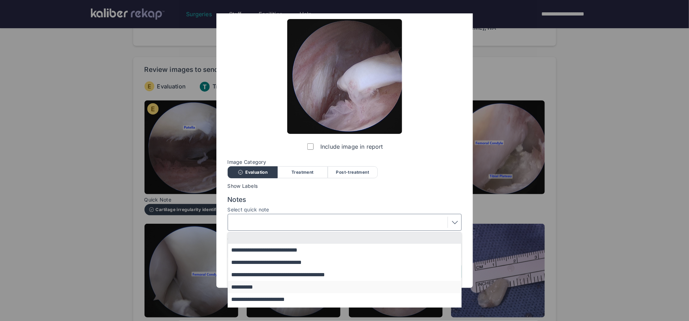
scroll to position [42, 0]
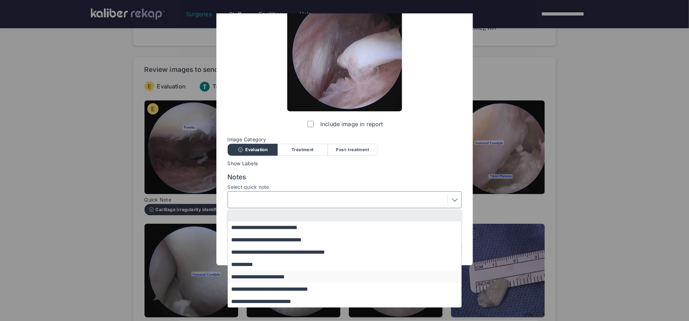
click at [268, 275] on button "**********" at bounding box center [348, 277] width 240 height 12
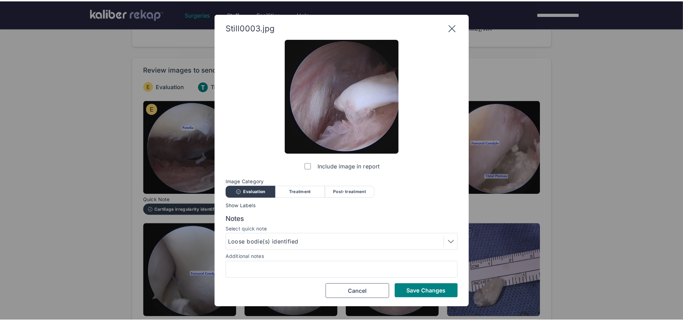
scroll to position [0, 0]
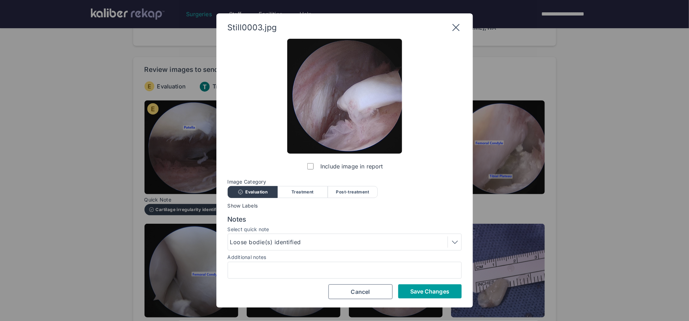
click at [424, 289] on span "Save Changes" at bounding box center [429, 291] width 39 height 7
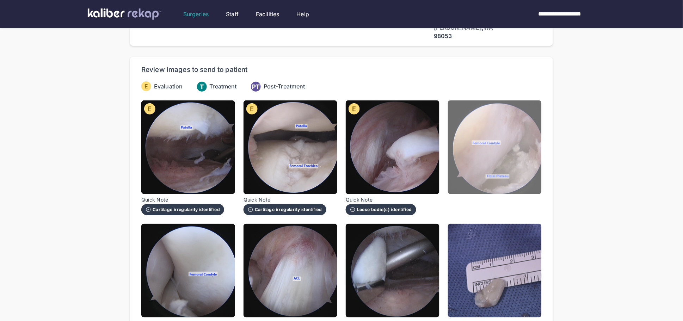
click at [493, 147] on img at bounding box center [495, 147] width 94 height 94
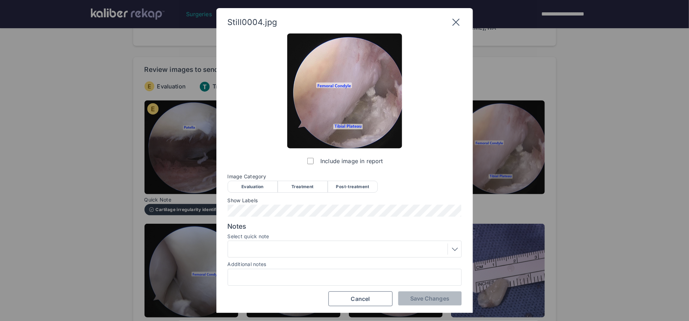
click at [258, 187] on div "Evaluation" at bounding box center [253, 187] width 50 height 12
click at [426, 297] on span "Save Changes" at bounding box center [429, 298] width 39 height 7
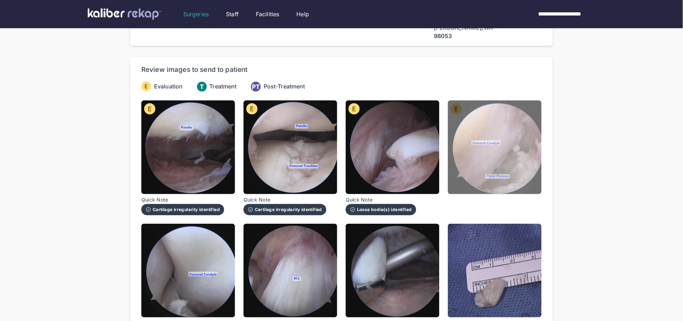
click at [469, 136] on img at bounding box center [495, 147] width 94 height 94
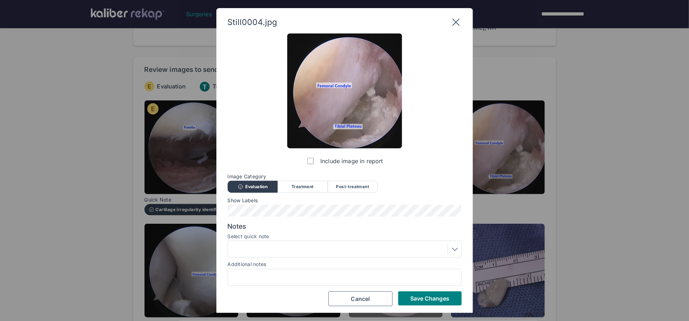
drag, startPoint x: 418, startPoint y: 297, endPoint x: 413, endPoint y: 292, distance: 7.5
click at [418, 297] on span "Save Changes" at bounding box center [429, 298] width 39 height 7
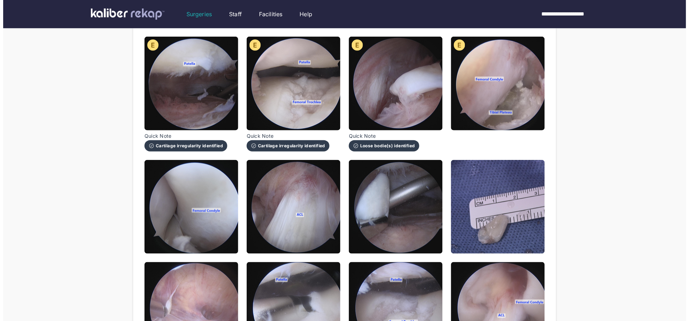
scroll to position [103, 0]
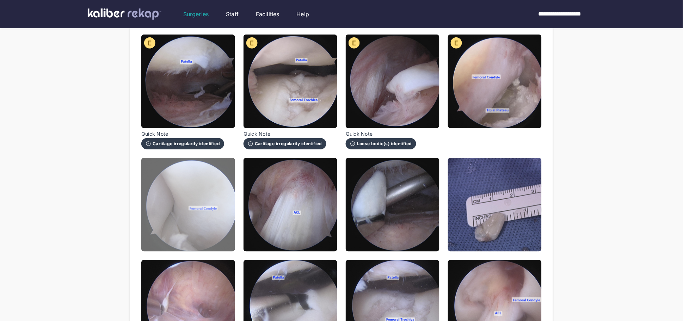
click at [209, 191] on img at bounding box center [188, 205] width 94 height 94
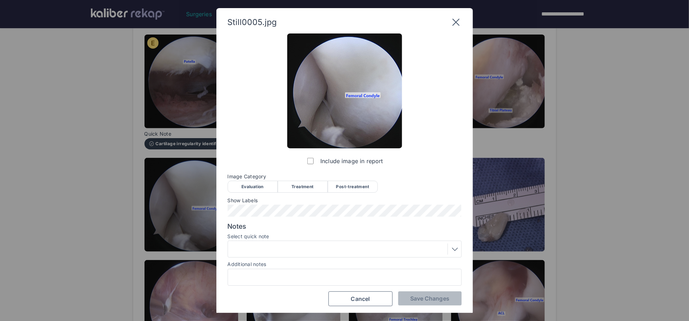
click at [247, 189] on div "Evaluation" at bounding box center [253, 187] width 50 height 12
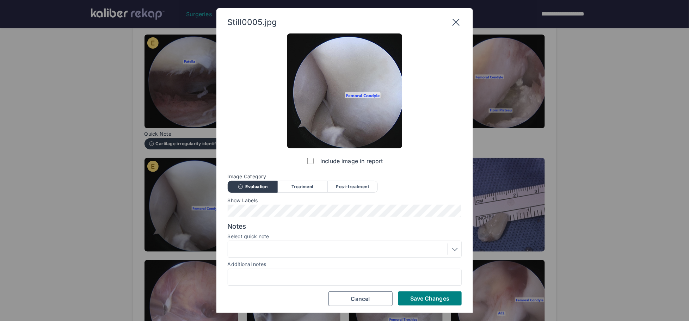
click at [429, 288] on div "Include image in report Image Category Evaluation Treatment Post-treatment Eval…" at bounding box center [345, 169] width 234 height 273
click at [427, 291] on div "Include image in report Image Category Evaluation Treatment Post-treatment Eval…" at bounding box center [345, 169] width 234 height 273
click at [425, 298] on span "Save Changes" at bounding box center [429, 298] width 39 height 7
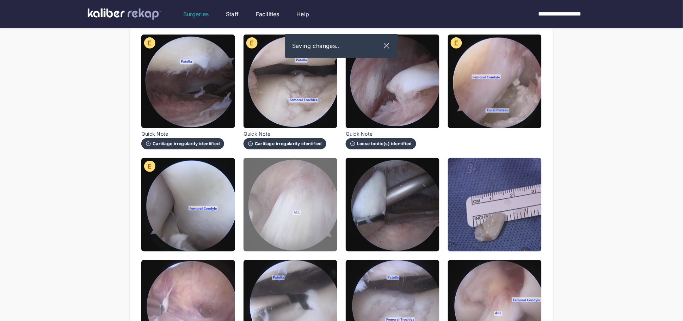
click at [302, 199] on img at bounding box center [291, 205] width 94 height 94
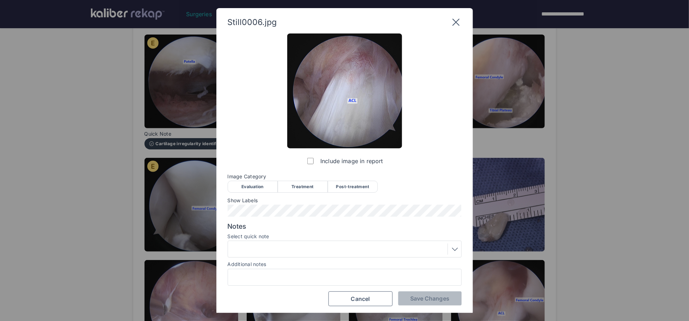
click at [252, 189] on div "Evaluation" at bounding box center [253, 187] width 50 height 12
click at [327, 252] on div at bounding box center [344, 249] width 229 height 11
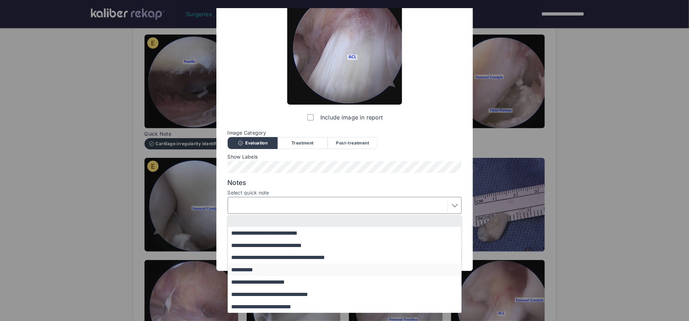
click at [262, 268] on button "**********" at bounding box center [348, 270] width 240 height 12
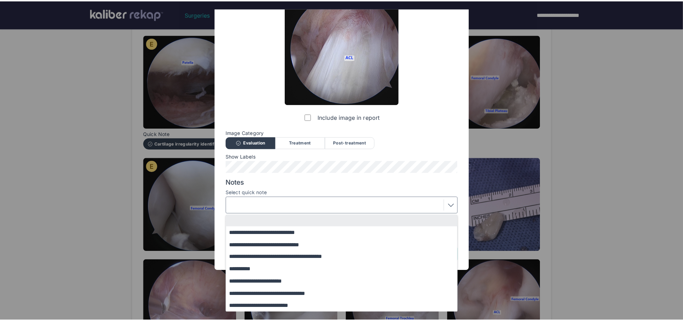
scroll to position [1, 0]
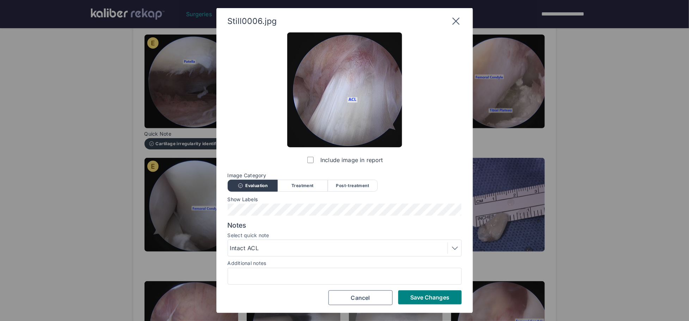
click at [429, 294] on span "Save Changes" at bounding box center [429, 297] width 39 height 7
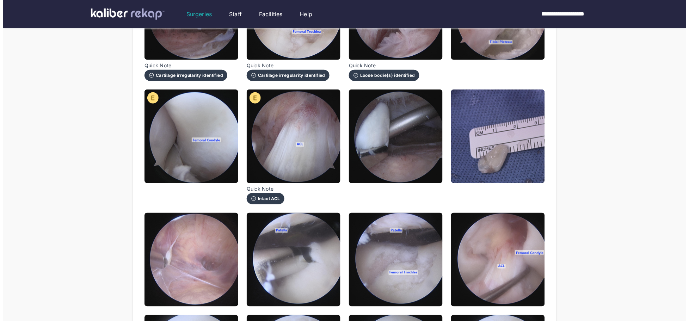
scroll to position [173, 0]
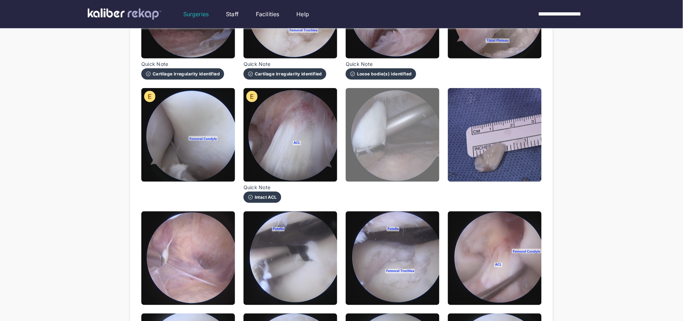
click at [438, 146] on img at bounding box center [393, 135] width 94 height 94
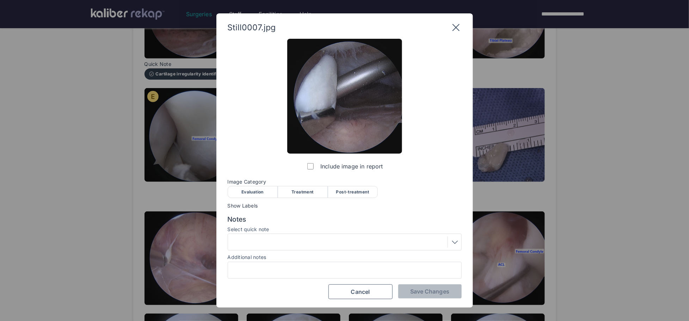
click at [313, 192] on div "Treatment" at bounding box center [303, 192] width 50 height 12
click at [308, 239] on div at bounding box center [344, 241] width 229 height 11
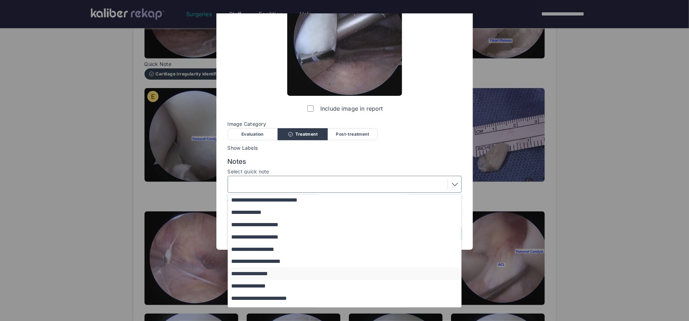
scroll to position [0, 0]
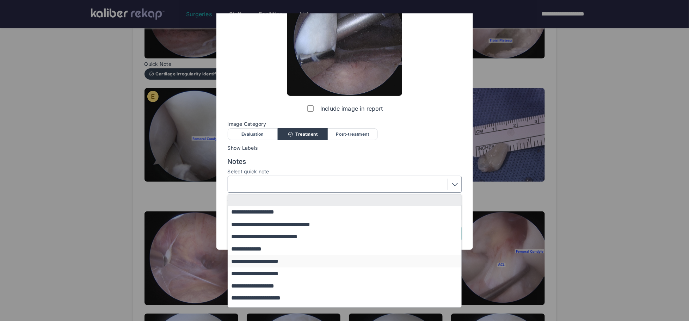
click at [266, 263] on button "**********" at bounding box center [348, 261] width 240 height 12
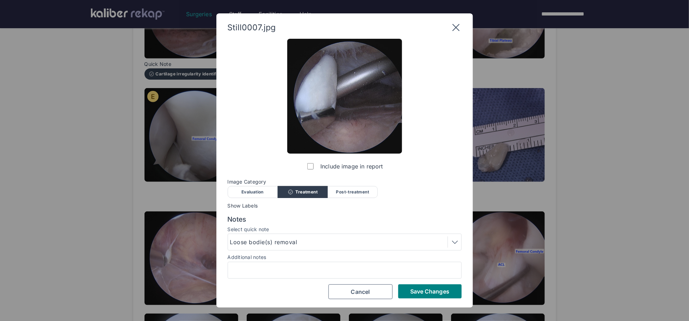
click at [418, 289] on span "Save Changes" at bounding box center [429, 291] width 39 height 7
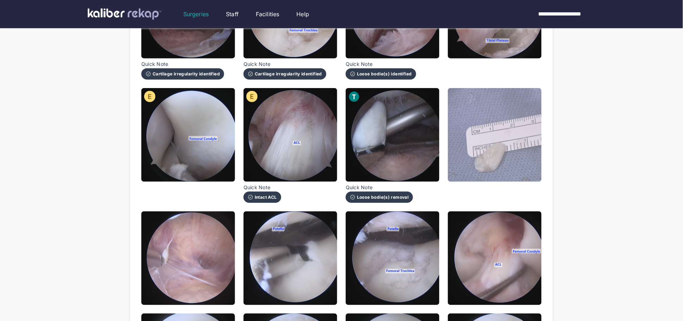
click at [480, 112] on img at bounding box center [495, 135] width 94 height 94
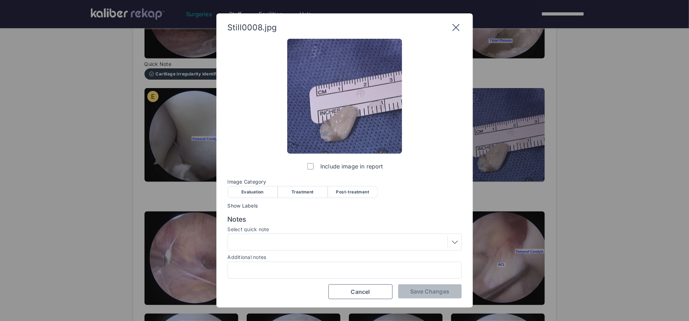
click at [294, 194] on div "Treatment" at bounding box center [303, 192] width 50 height 12
click at [420, 291] on span "Save Changes" at bounding box center [429, 291] width 39 height 7
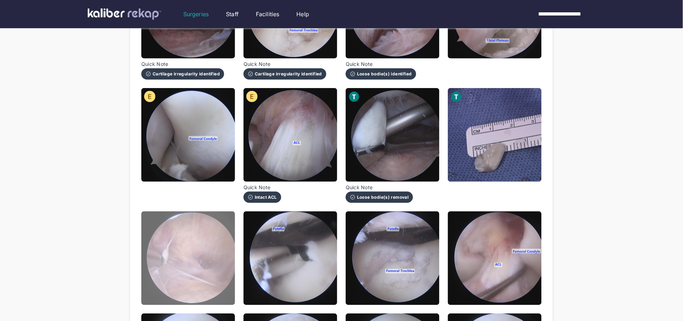
click at [220, 262] on img at bounding box center [188, 258] width 94 height 94
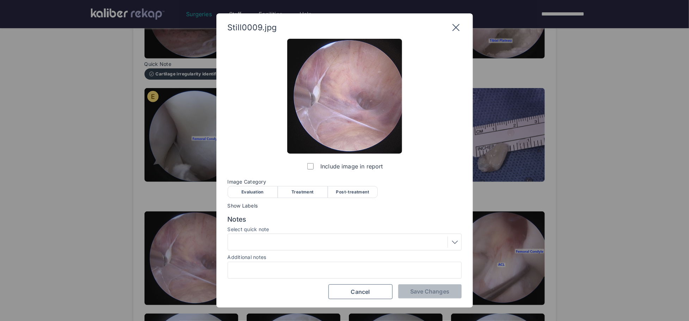
click at [303, 197] on div "Treatment" at bounding box center [303, 192] width 50 height 12
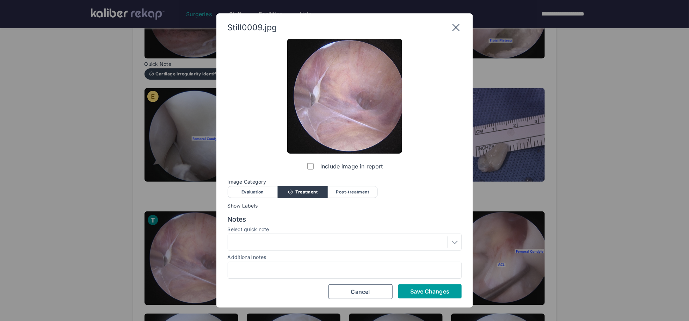
click at [444, 290] on span "Save Changes" at bounding box center [429, 291] width 39 height 7
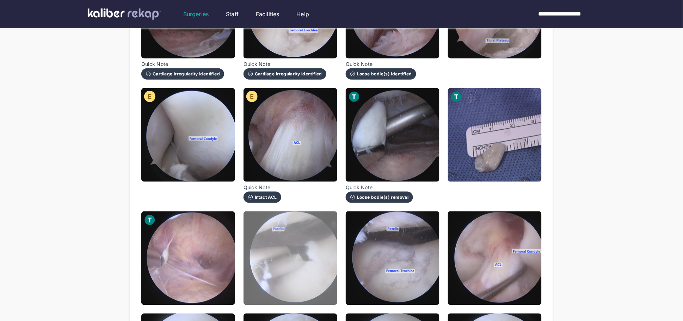
click at [292, 246] on img at bounding box center [291, 258] width 94 height 94
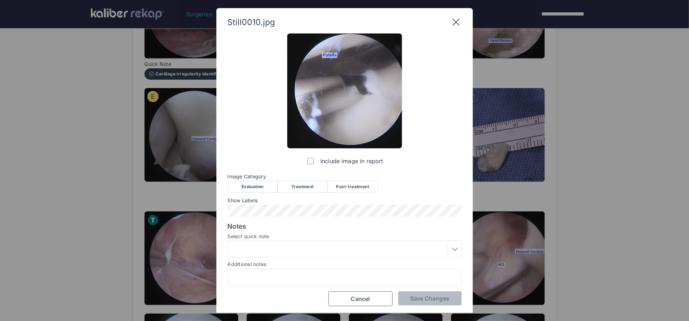
click at [312, 184] on div "Treatment" at bounding box center [303, 187] width 50 height 12
click at [305, 248] on div at bounding box center [344, 249] width 229 height 11
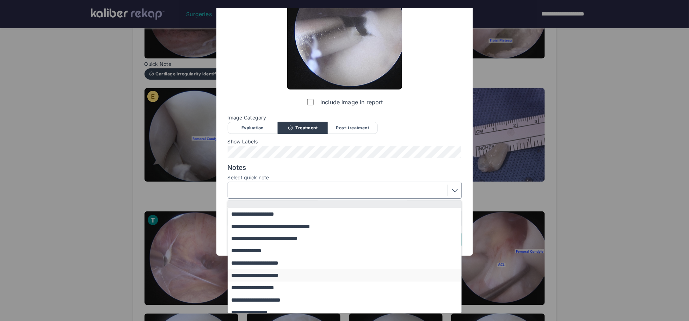
scroll to position [58, 0]
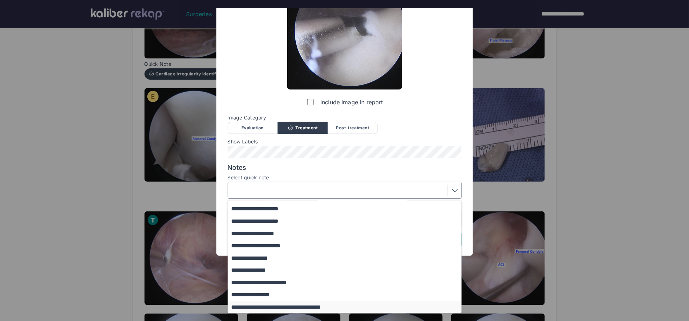
click at [276, 306] on button "**********" at bounding box center [348, 307] width 240 height 12
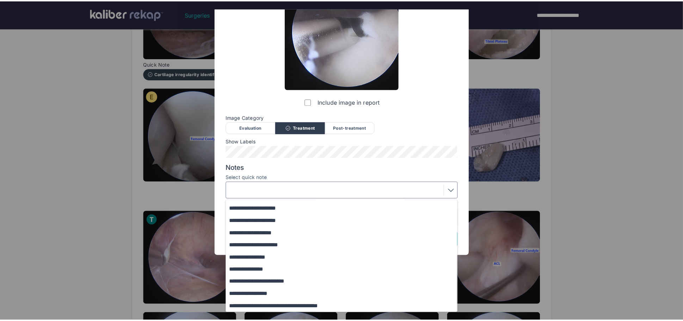
scroll to position [1, 0]
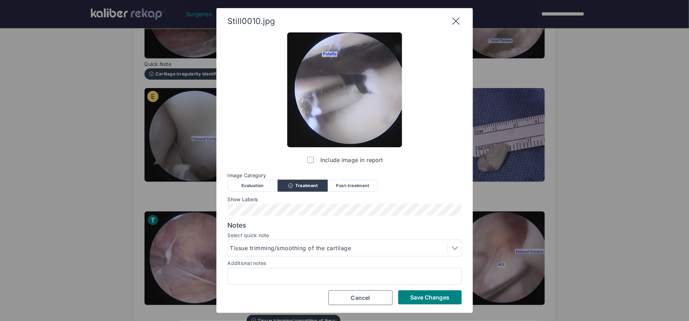
click at [438, 296] on span "Save Changes" at bounding box center [429, 297] width 39 height 7
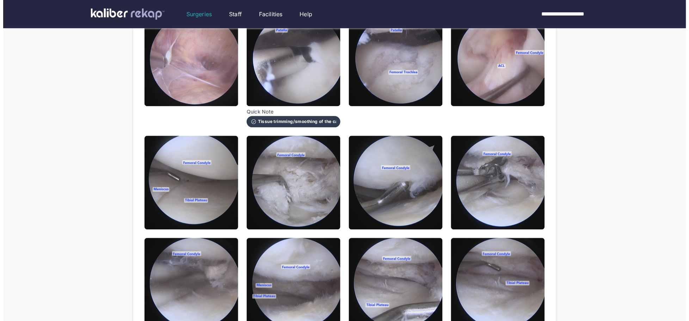
scroll to position [289, 0]
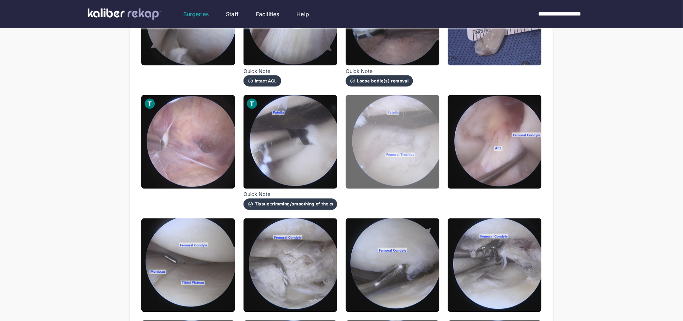
click at [437, 147] on img at bounding box center [393, 142] width 94 height 94
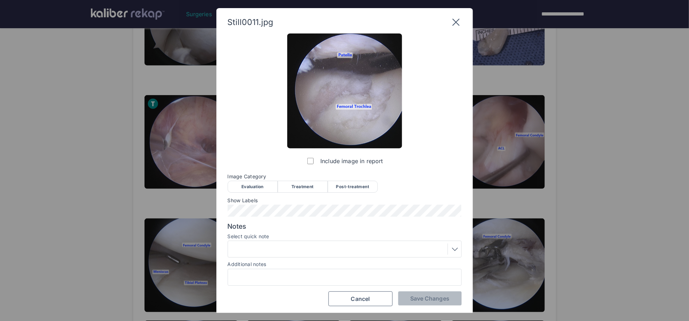
click at [344, 181] on div "Post-treatment" at bounding box center [353, 187] width 50 height 12
click at [312, 256] on div at bounding box center [345, 249] width 234 height 17
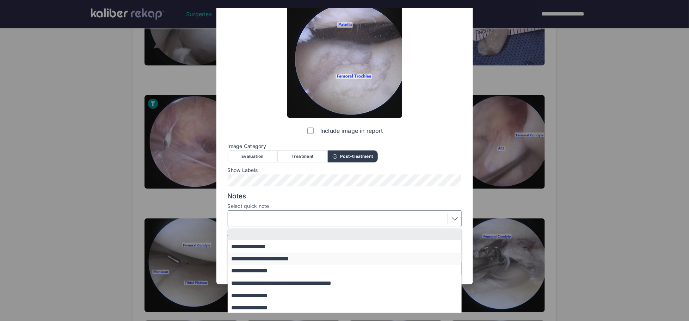
scroll to position [31, 0]
click at [268, 281] on button "**********" at bounding box center [348, 282] width 240 height 12
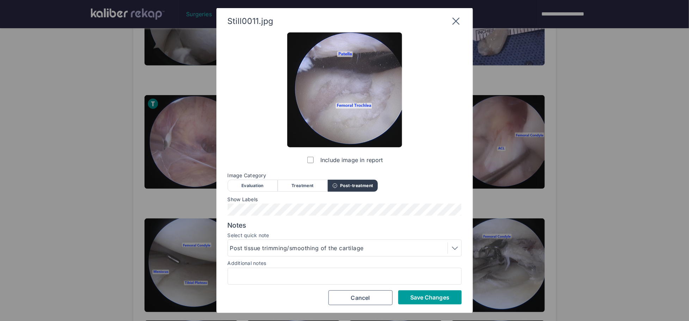
click at [436, 295] on span "Save Changes" at bounding box center [429, 297] width 39 height 7
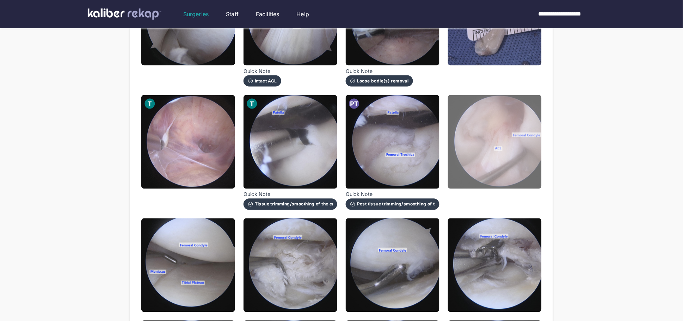
click at [480, 160] on img at bounding box center [495, 142] width 94 height 94
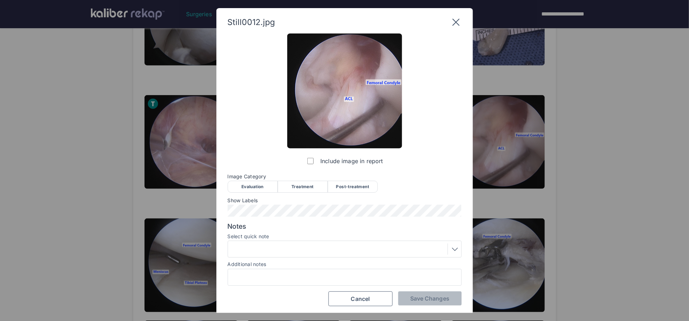
click at [245, 190] on div "Evaluation" at bounding box center [253, 187] width 50 height 12
click at [261, 245] on div at bounding box center [344, 249] width 229 height 11
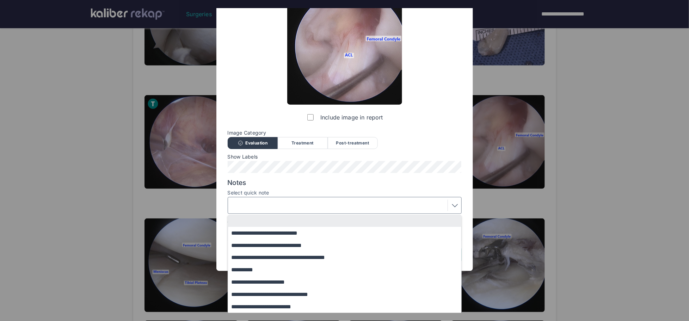
click at [257, 266] on button "**********" at bounding box center [348, 270] width 240 height 12
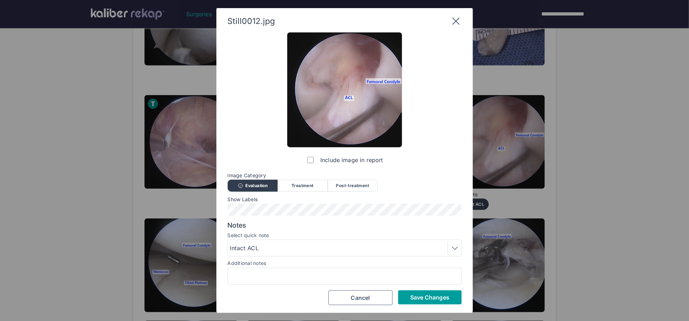
click at [416, 296] on span "Save Changes" at bounding box center [429, 297] width 39 height 7
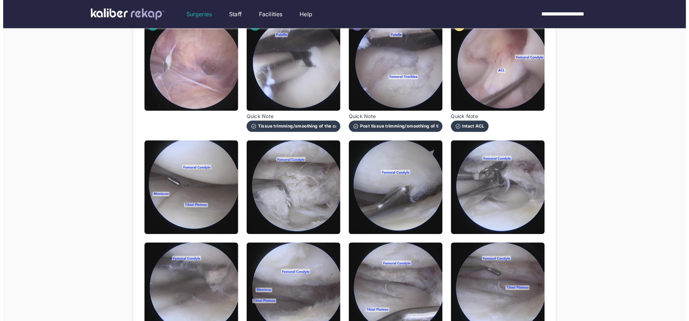
scroll to position [390, 0]
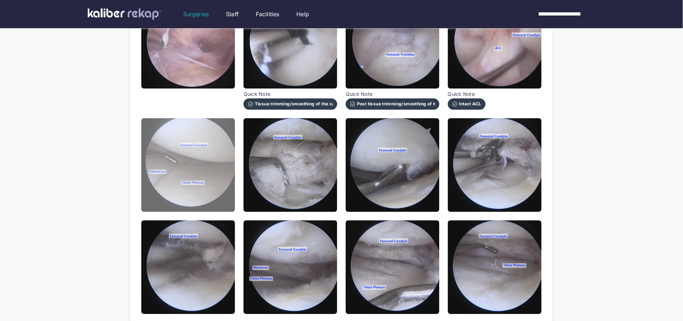
click at [222, 140] on img at bounding box center [188, 165] width 94 height 94
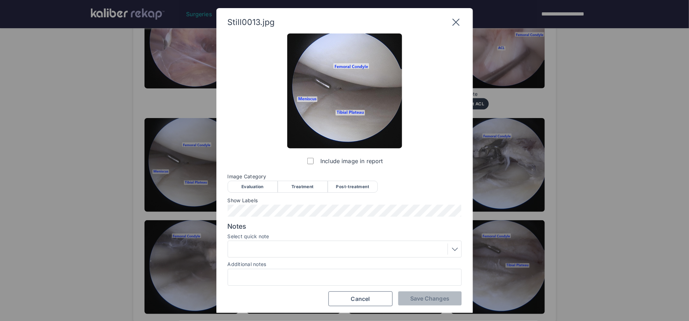
click at [247, 181] on div "Evaluation" at bounding box center [253, 187] width 50 height 12
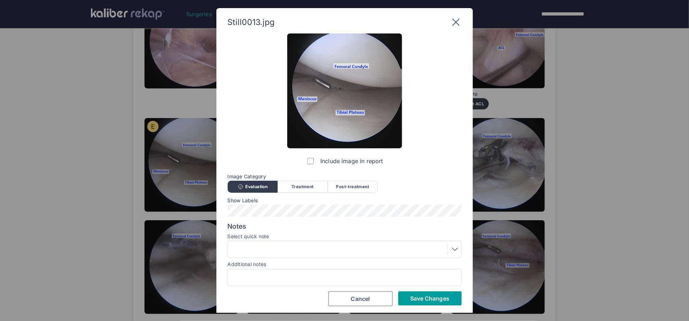
click at [426, 296] on span "Save Changes" at bounding box center [429, 298] width 39 height 7
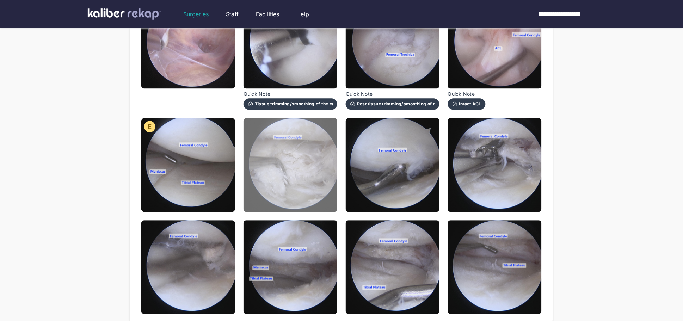
click at [275, 162] on img at bounding box center [291, 165] width 94 height 94
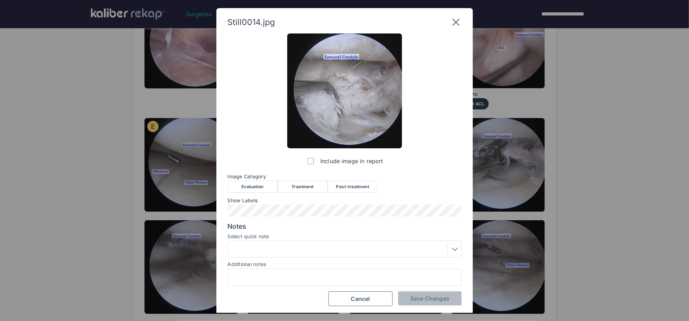
click at [261, 190] on div "Evaluation" at bounding box center [253, 187] width 50 height 12
click at [277, 247] on div at bounding box center [344, 249] width 229 height 11
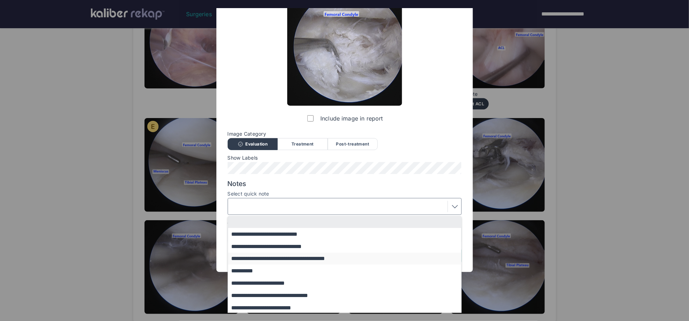
scroll to position [44, 0]
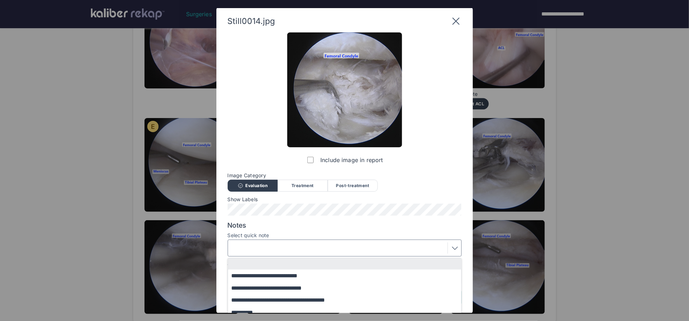
click at [313, 175] on div "**********" at bounding box center [345, 168] width 234 height 273
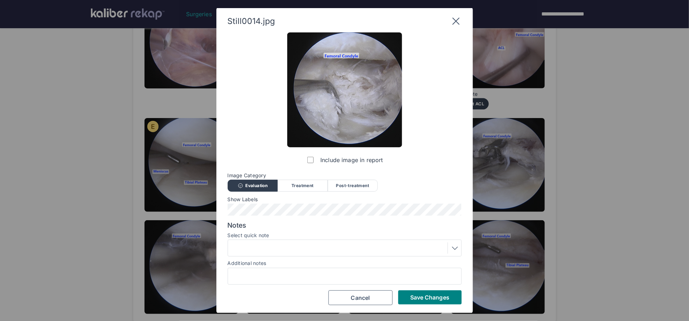
click at [287, 250] on div at bounding box center [344, 247] width 229 height 11
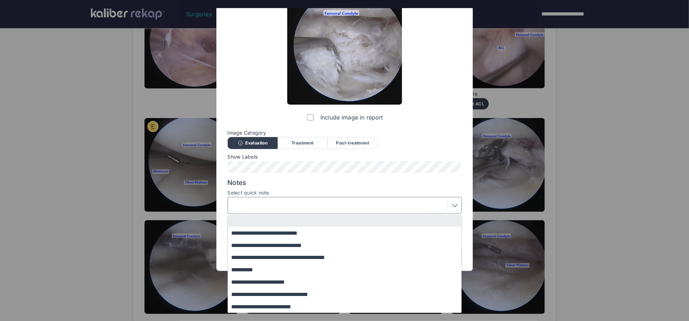
click at [271, 297] on button "**********" at bounding box center [348, 294] width 240 height 12
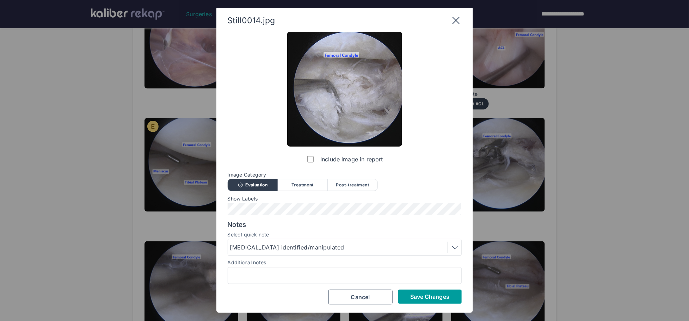
scroll to position [1, 0]
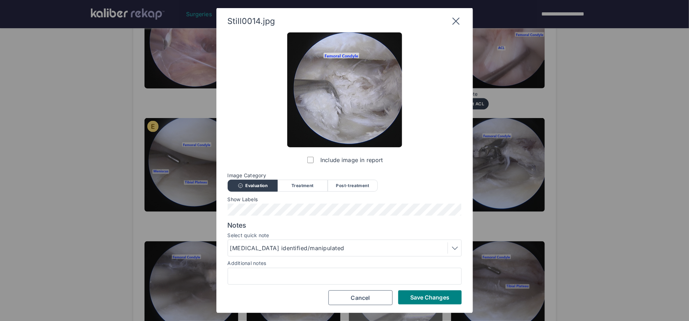
click at [425, 300] on button "Save Changes" at bounding box center [429, 297] width 63 height 14
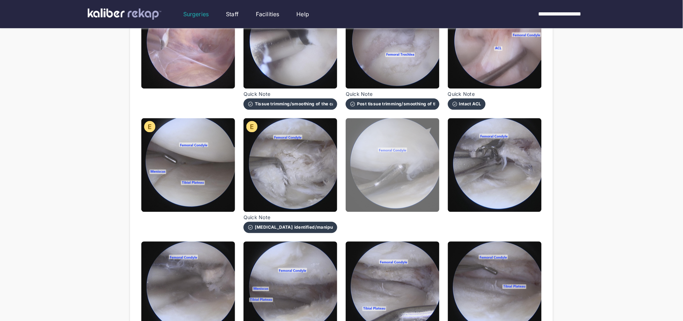
click at [399, 186] on img at bounding box center [393, 165] width 94 height 94
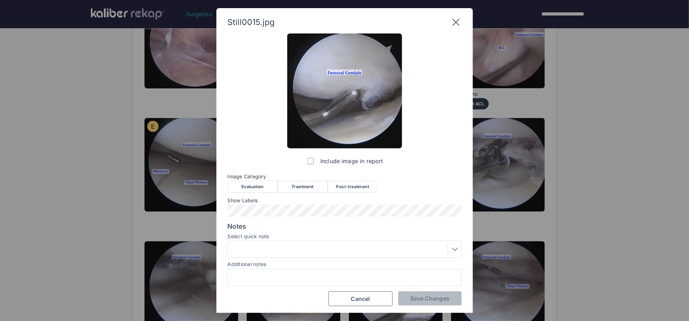
click at [254, 187] on div "Evaluation" at bounding box center [253, 187] width 50 height 12
click at [263, 245] on div at bounding box center [344, 249] width 229 height 11
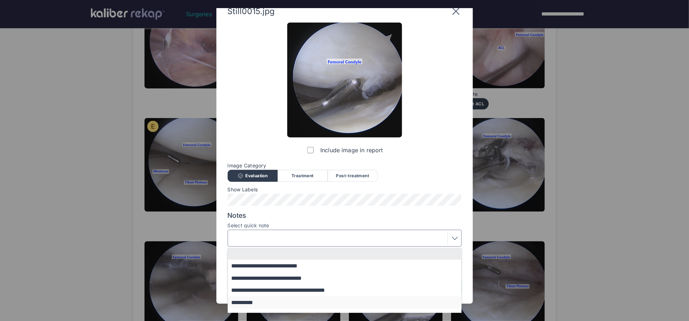
scroll to position [44, 0]
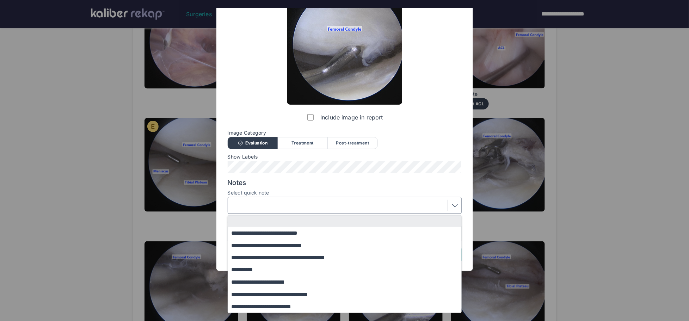
drag, startPoint x: 282, startPoint y: 244, endPoint x: 314, endPoint y: 264, distance: 37.8
click at [282, 244] on button "**********" at bounding box center [348, 245] width 240 height 12
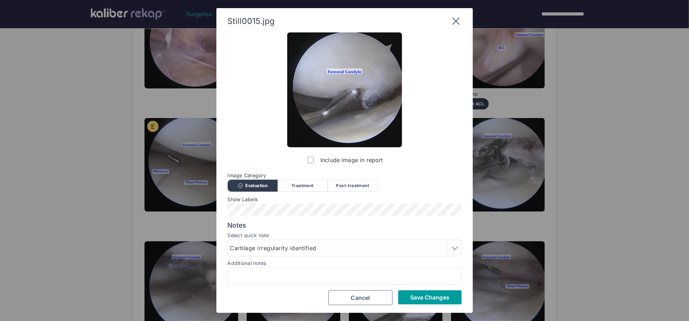
click at [416, 295] on span "Save Changes" at bounding box center [429, 297] width 39 height 7
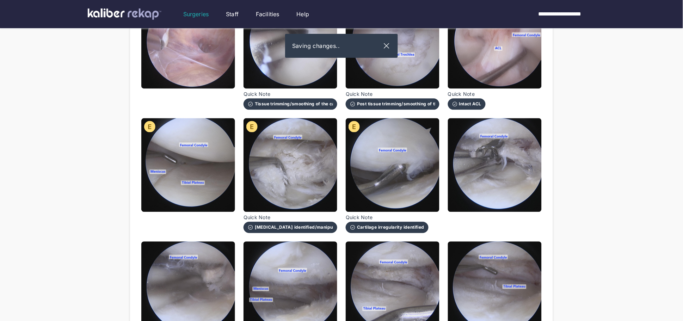
click at [491, 141] on img at bounding box center [495, 165] width 94 height 94
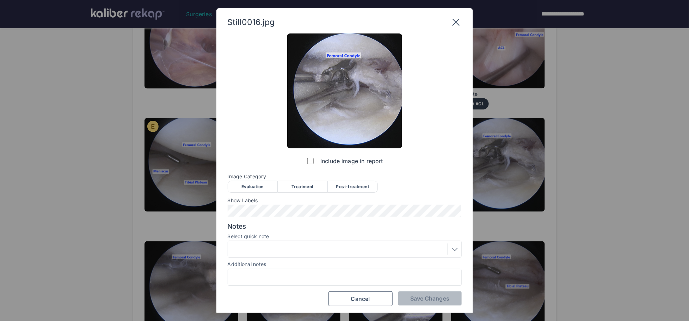
click at [295, 183] on div "Treatment" at bounding box center [303, 187] width 50 height 12
click at [267, 246] on div at bounding box center [344, 249] width 229 height 11
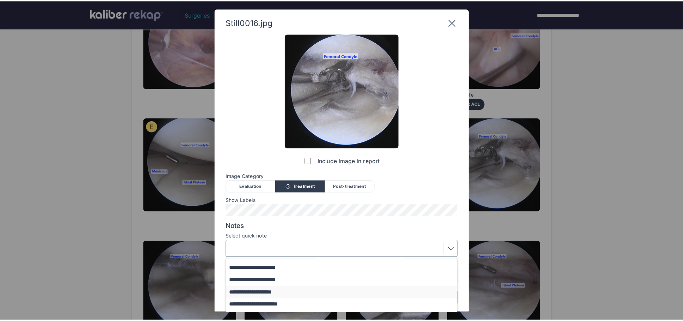
scroll to position [58, 0]
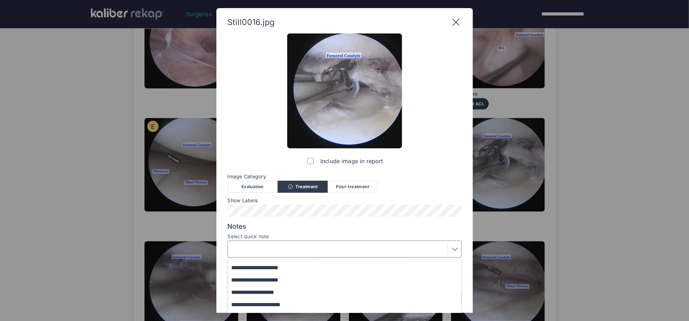
drag, startPoint x: 268, startPoint y: 303, endPoint x: 279, endPoint y: 302, distance: 11.4
click at [269, 303] on button "**********" at bounding box center [348, 305] width 240 height 12
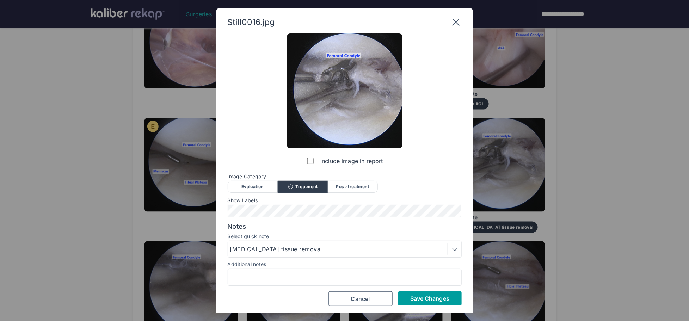
click at [444, 295] on span "Save Changes" at bounding box center [429, 298] width 39 height 7
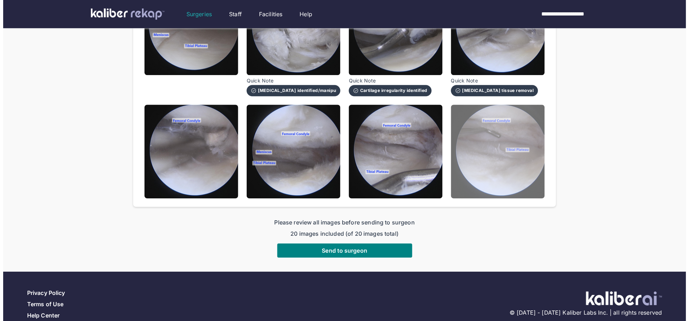
scroll to position [533, 0]
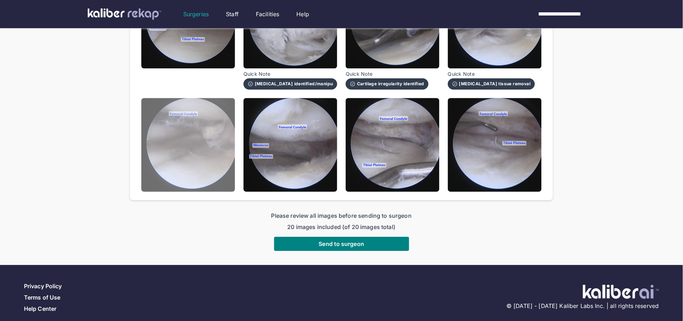
click at [172, 107] on img at bounding box center [188, 145] width 94 height 94
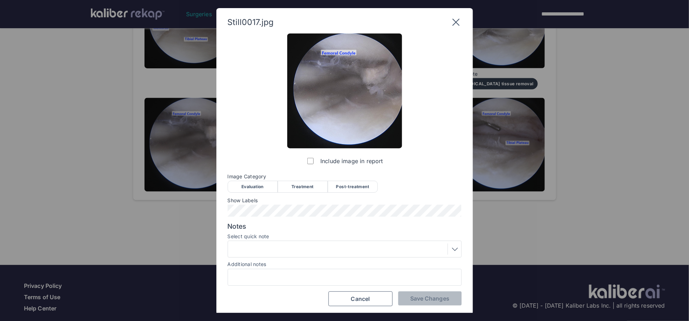
click at [293, 187] on div "Treatment" at bounding box center [303, 187] width 50 height 12
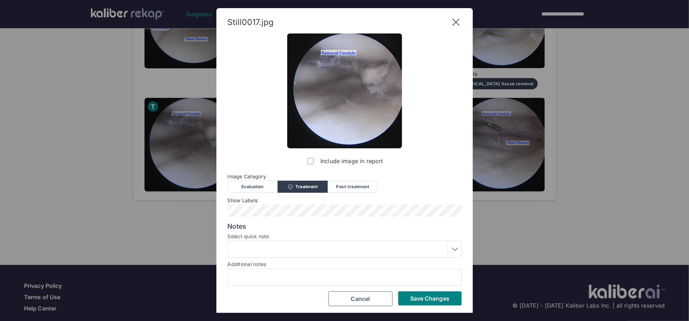
click at [282, 253] on div at bounding box center [344, 249] width 229 height 11
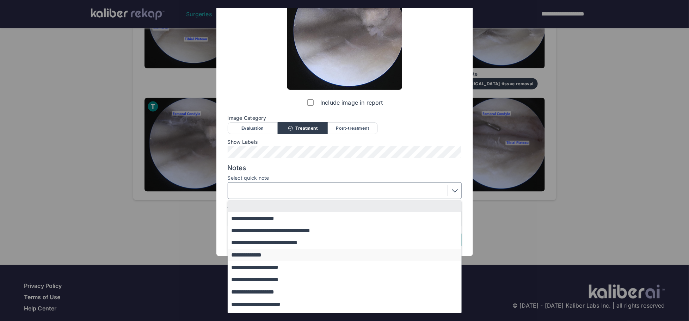
scroll to position [59, 0]
click at [282, 289] on button "**********" at bounding box center [348, 291] width 240 height 12
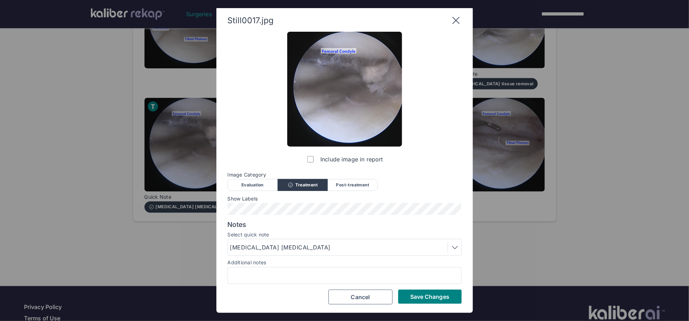
scroll to position [1, 0]
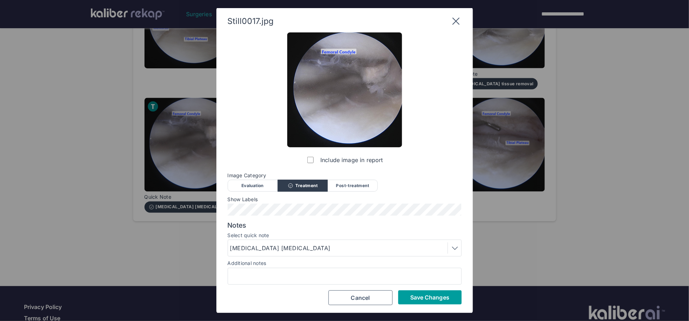
click at [411, 299] on span "Save Changes" at bounding box center [429, 297] width 39 height 7
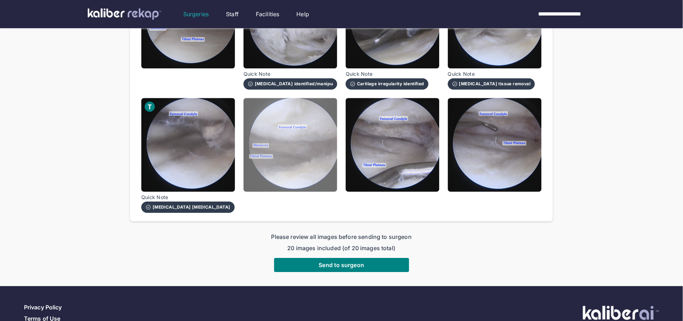
click at [311, 159] on img at bounding box center [291, 145] width 94 height 94
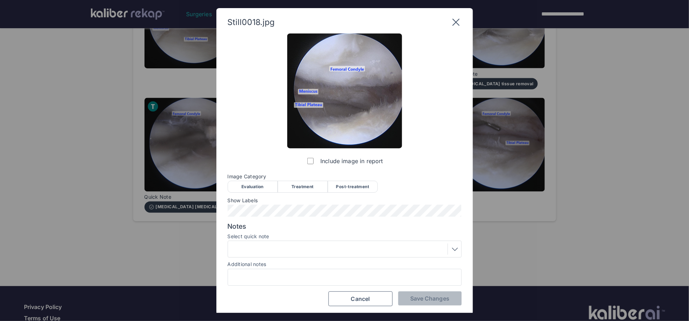
click at [355, 188] on div "Post-treatment" at bounding box center [353, 187] width 50 height 12
click at [301, 250] on div at bounding box center [344, 249] width 229 height 11
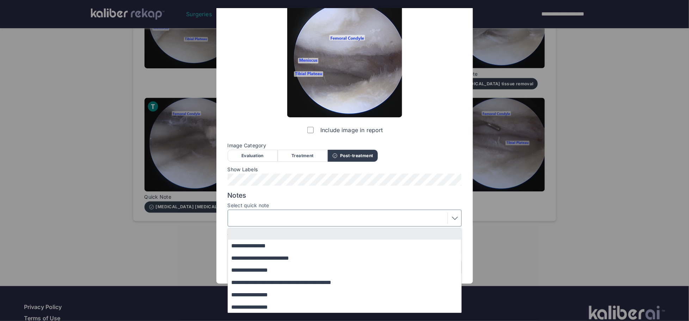
click at [279, 268] on button "**********" at bounding box center [348, 270] width 240 height 12
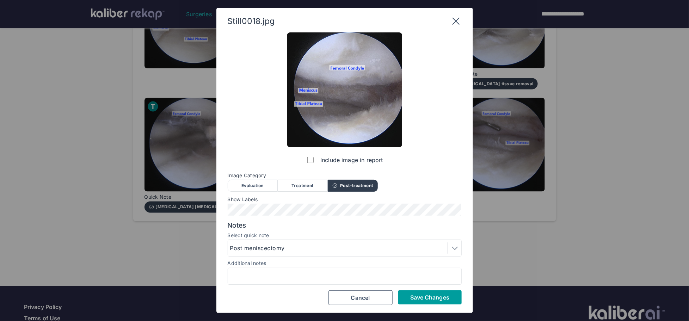
click at [416, 290] on button "Save Changes" at bounding box center [429, 297] width 63 height 14
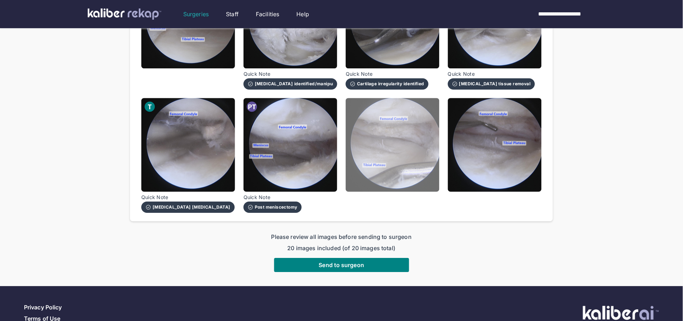
click at [408, 150] on img at bounding box center [393, 145] width 94 height 94
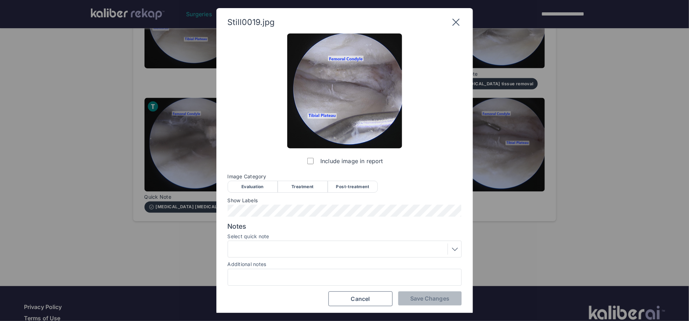
click at [343, 186] on div "Post-treatment" at bounding box center [353, 187] width 50 height 12
click at [423, 296] on span "Save Changes" at bounding box center [429, 298] width 39 height 7
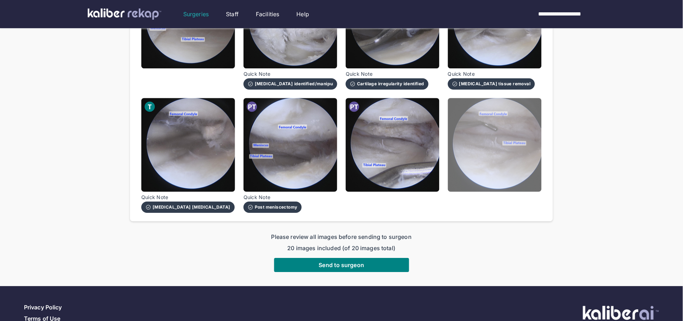
click at [512, 130] on img at bounding box center [495, 145] width 94 height 94
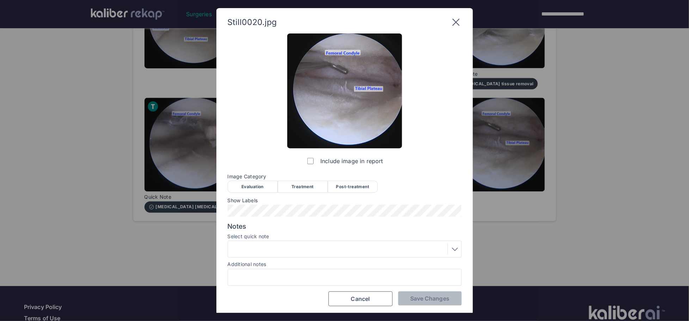
click at [344, 186] on div "Post-treatment" at bounding box center [353, 187] width 50 height 12
click at [407, 301] on button "Save Changes" at bounding box center [429, 298] width 63 height 14
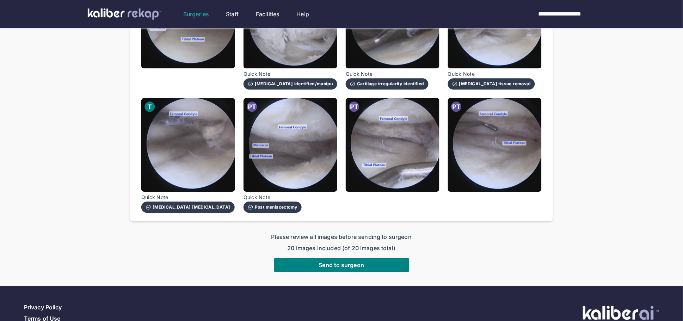
click at [371, 263] on div "Please review all images before sending to surgeon 20 images included (of 20 im…" at bounding box center [341, 252] width 423 height 39
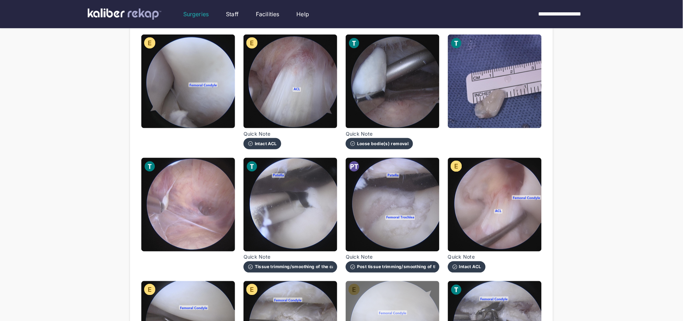
scroll to position [540, 0]
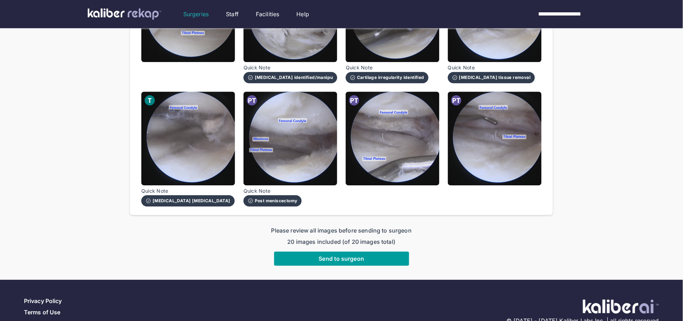
click at [369, 253] on button "Send to surgeon" at bounding box center [341, 259] width 135 height 14
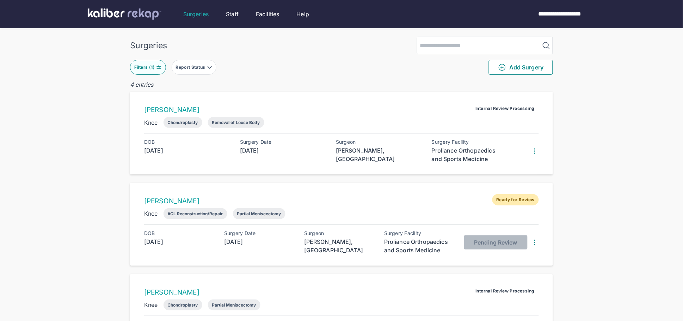
click at [146, 70] on button "Filters ( 1 )" at bounding box center [148, 67] width 36 height 15
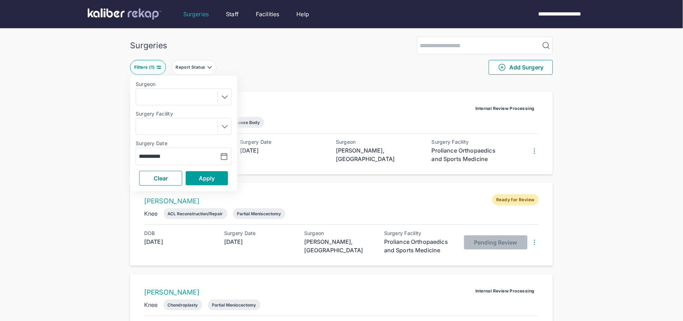
click at [216, 183] on button "Apply" at bounding box center [207, 178] width 42 height 14
